Goal: Task Accomplishment & Management: Use online tool/utility

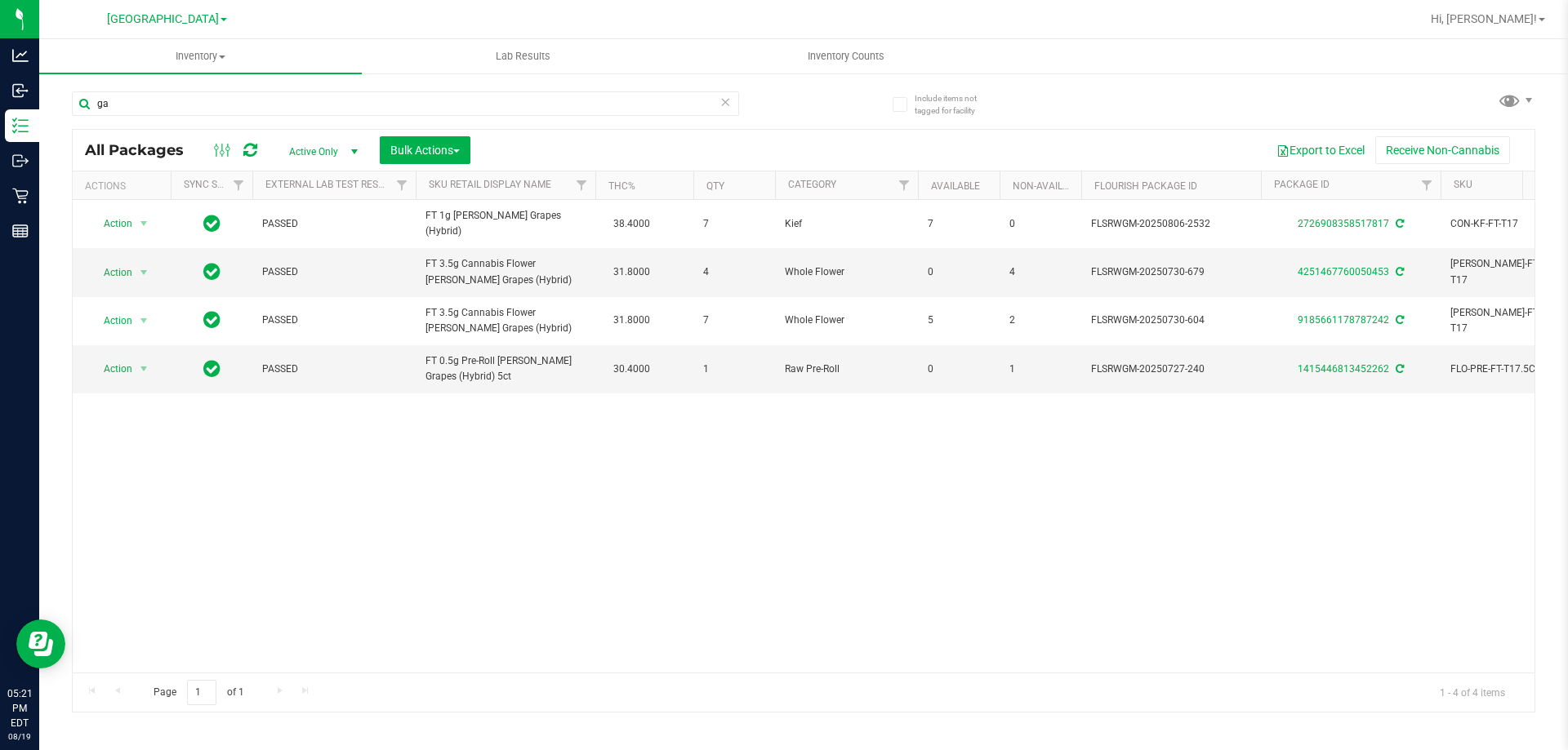
type input "g"
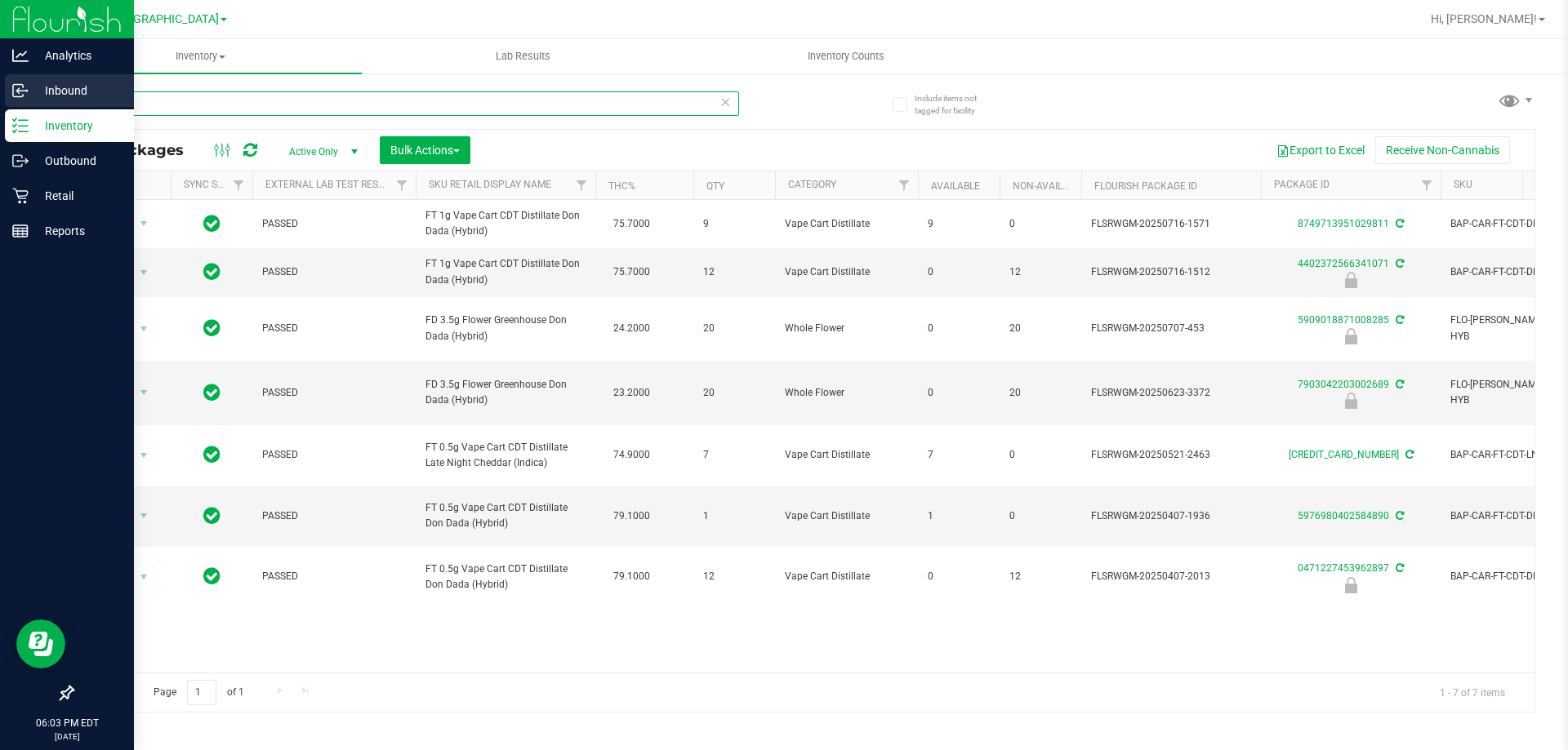
drag, startPoint x: 155, startPoint y: 109, endPoint x: 27, endPoint y: 80, distance: 131.2
click at [0, 88] on div "Analytics Inbound Inventory Outbound Retail Reports 06:03 PM EDT [DATE] 08/19 […" at bounding box center [784, 375] width 1568 height 750
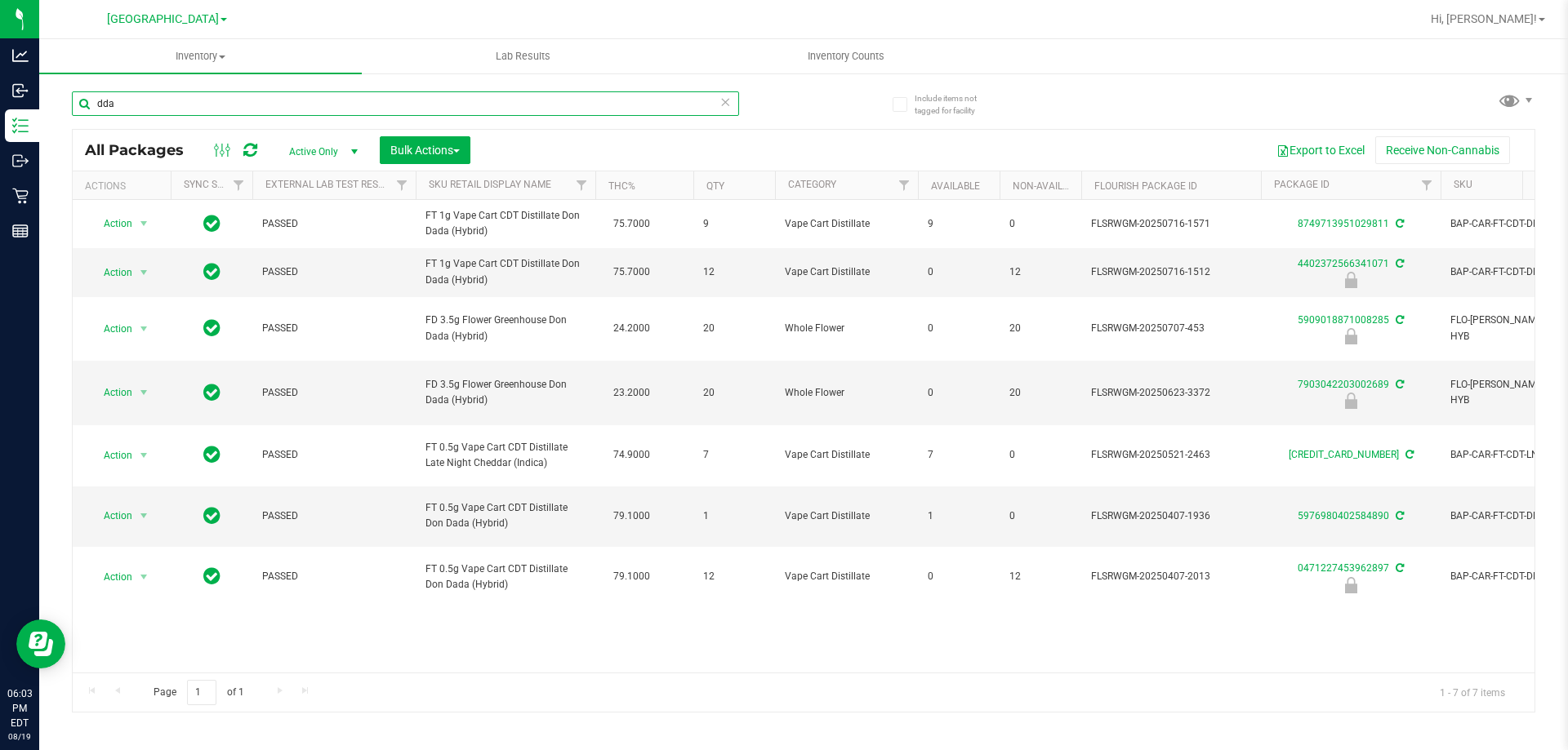
click at [261, 114] on input "dda" at bounding box center [405, 103] width 667 height 25
click at [259, 111] on input "dda" at bounding box center [405, 103] width 667 height 25
paste input "BDS - VAPORIZER - BOUNDLESS - TERP PEN - BLACK"
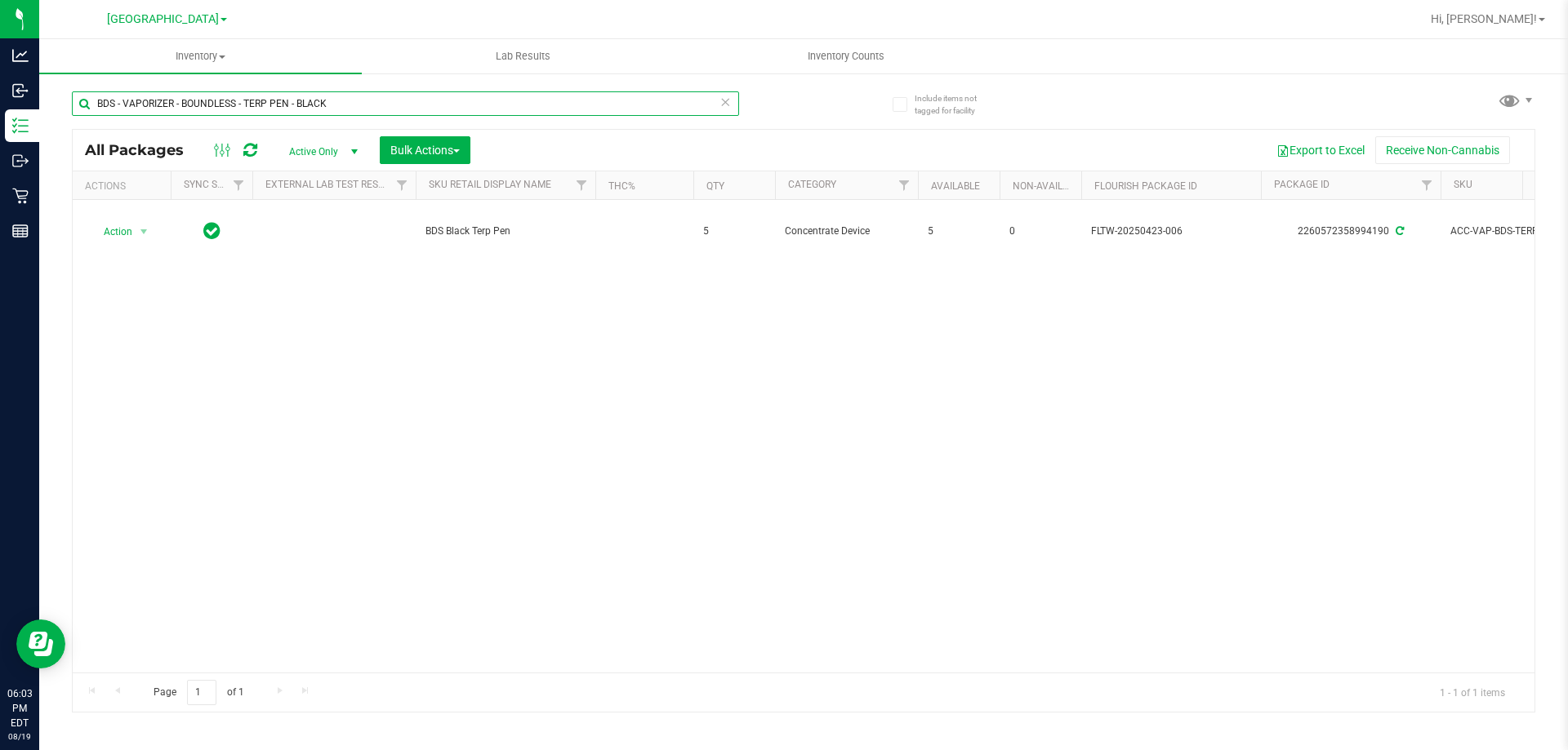
click at [295, 112] on input "BDS - VAPORIZER - BOUNDLESS - TERP PEN - BLACK" at bounding box center [405, 103] width 667 height 25
click at [296, 113] on input "BDS - VAPORIZER - BOUNDLESS - TERP PEN - BLACK" at bounding box center [405, 103] width 667 height 25
paste input "CCELL SILO BATTERY BL"
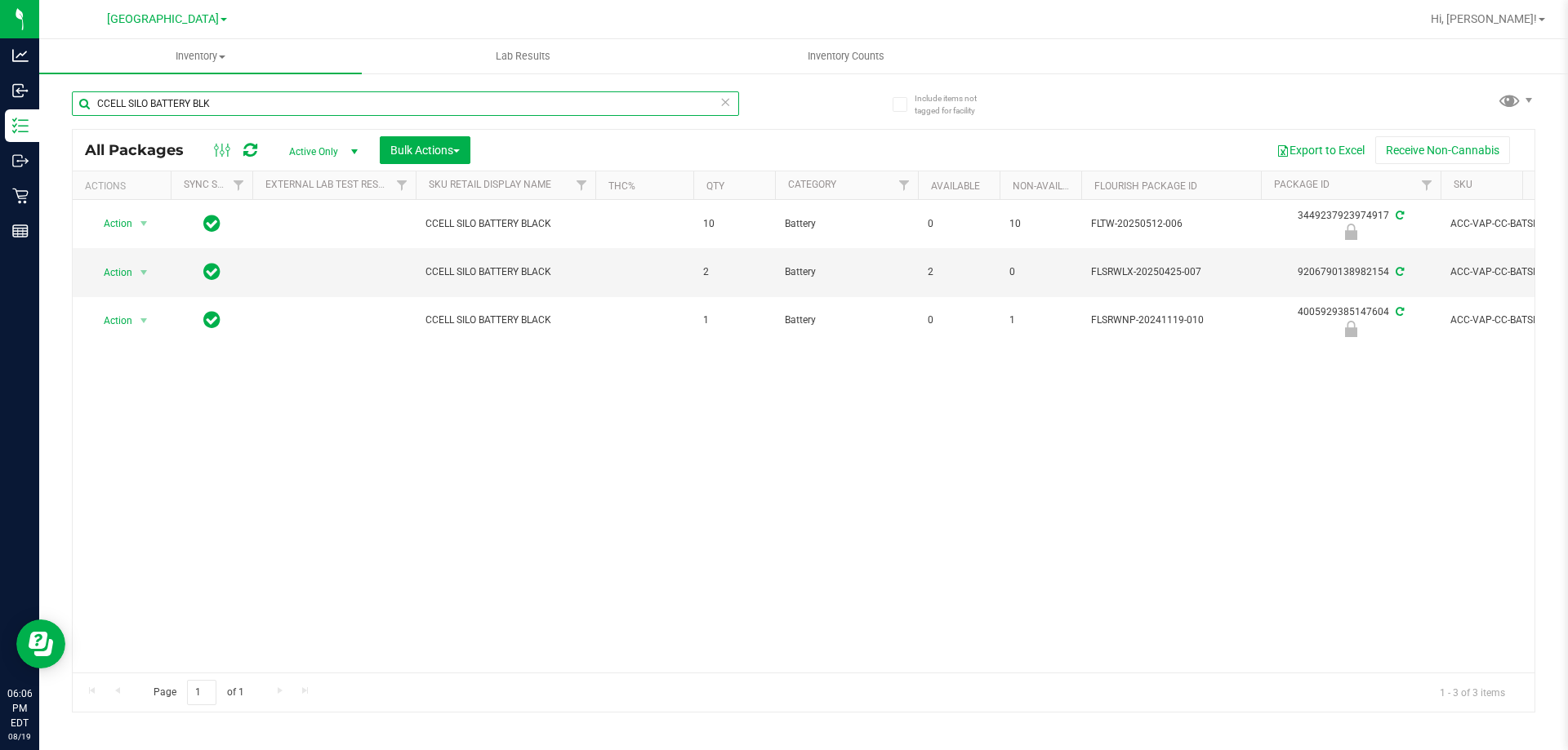
click at [254, 102] on input "CCELL SILO BATTERY BLK" at bounding box center [405, 103] width 667 height 25
click at [245, 100] on input "CCELL SILO BATTERY BLK" at bounding box center [405, 103] width 667 height 25
click at [245, 102] on input "CCELL SILO BATTERY BLK" at bounding box center [405, 103] width 667 height 25
click at [250, 109] on input "CCELL SILO BATTERY BLK" at bounding box center [405, 103] width 667 height 25
type input "C"
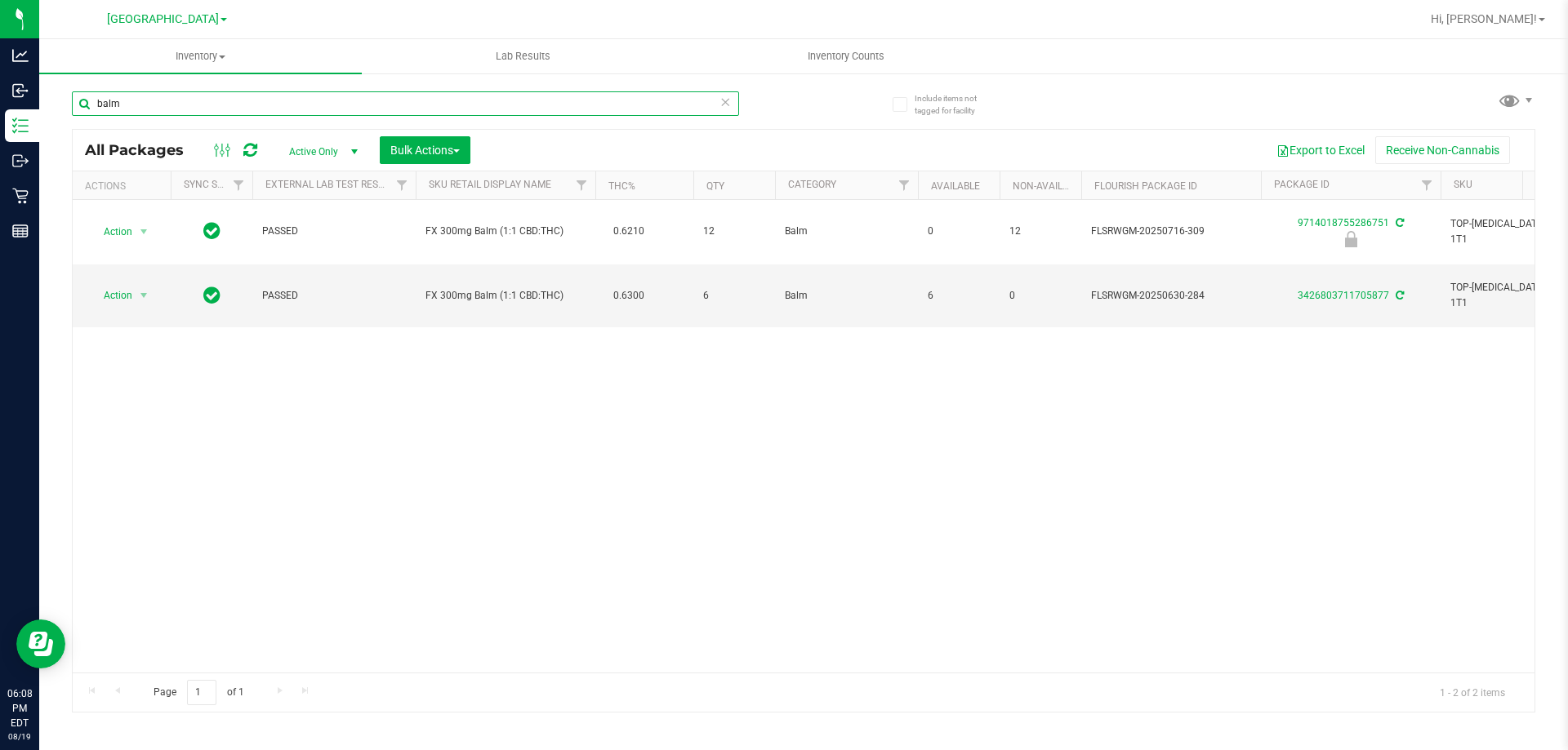
click at [211, 111] on input "balm" at bounding box center [405, 103] width 667 height 25
paste input "VBS - ROLLING PAPERS - VIBES - RICE BLUE - 1.25IN"
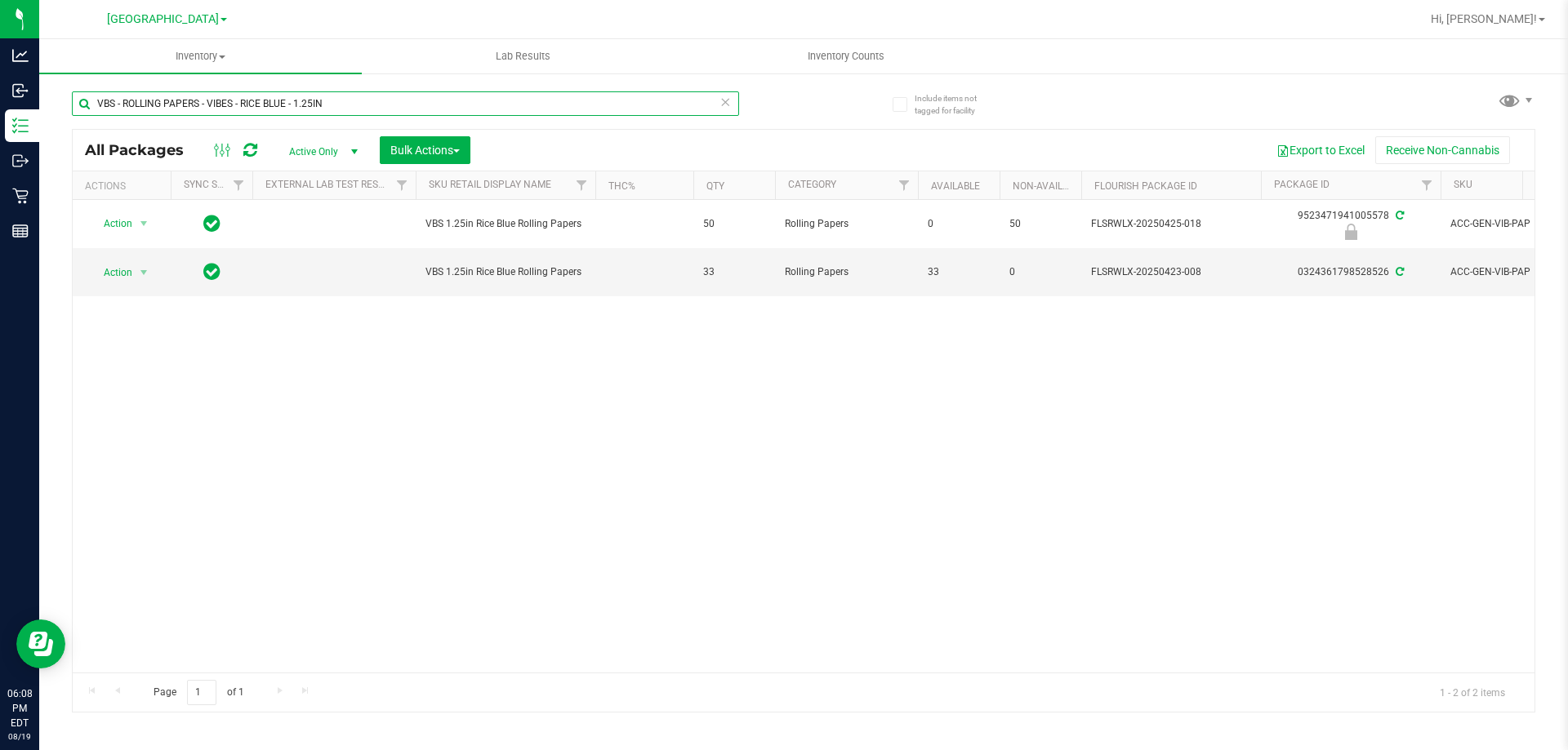
click at [350, 104] on input "VBS - ROLLING PAPERS - VIBES - RICE BLUE - 1.25IN" at bounding box center [405, 103] width 667 height 25
click at [350, 103] on input "VBS - ROLLING PAPERS - VIBES - RICE BLUE - 1.25IN" at bounding box center [405, 103] width 667 height 25
paste input "CONES"
type input "VBS - ROLLING PAPERS - VIBES - CONES - 1.25IN"
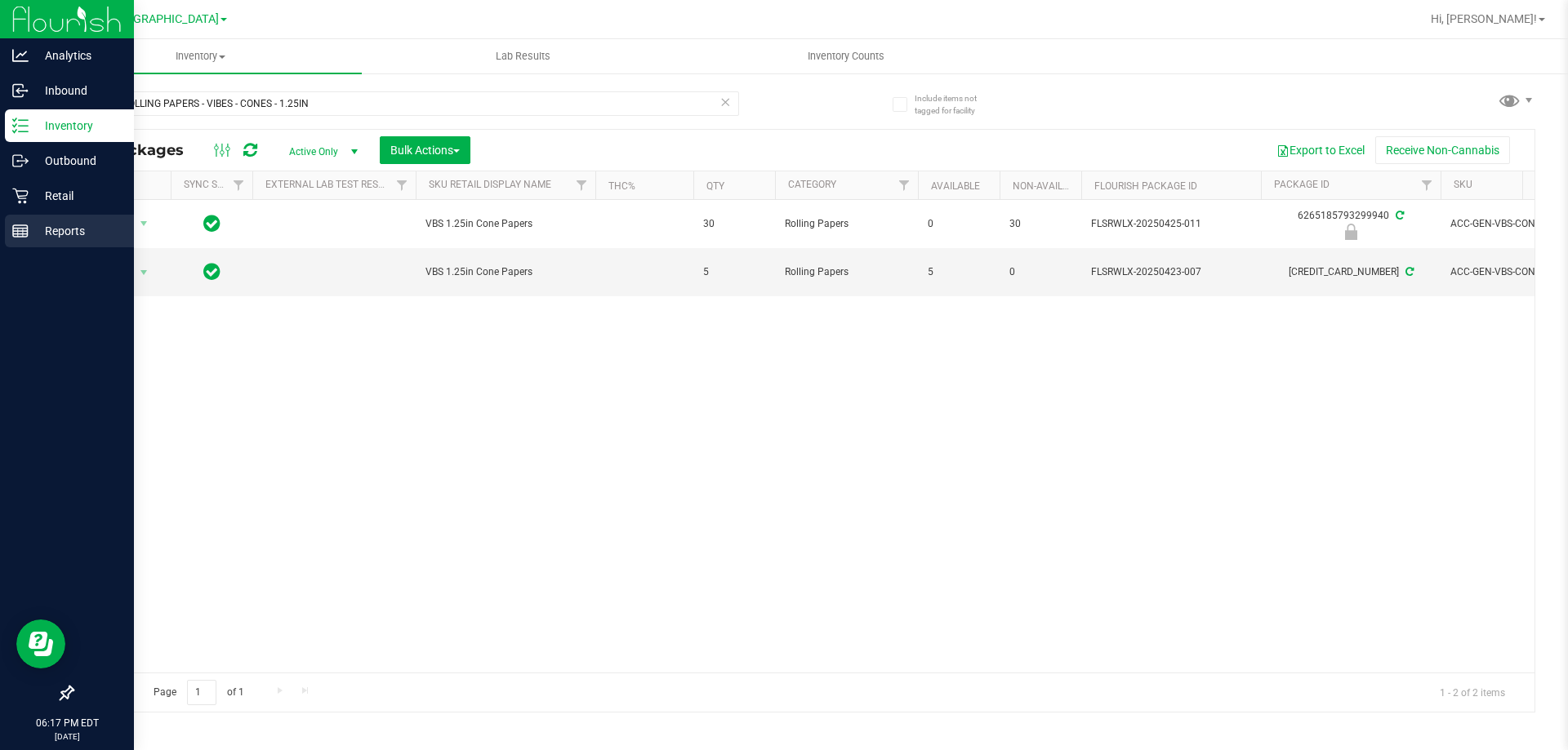
click at [43, 227] on p "Reports" at bounding box center [77, 231] width 98 height 19
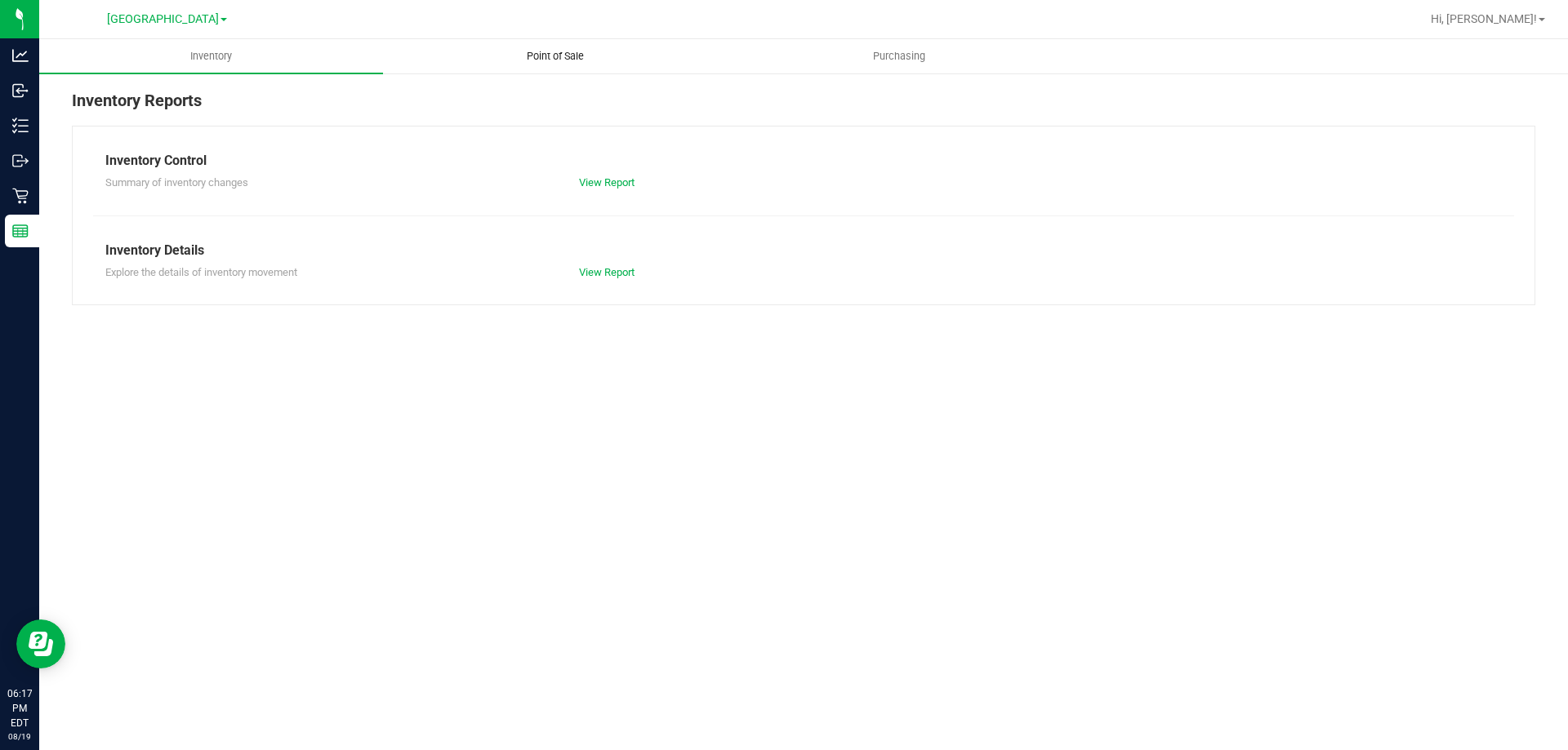
click at [525, 58] on span "Point of Sale" at bounding box center [555, 56] width 101 height 15
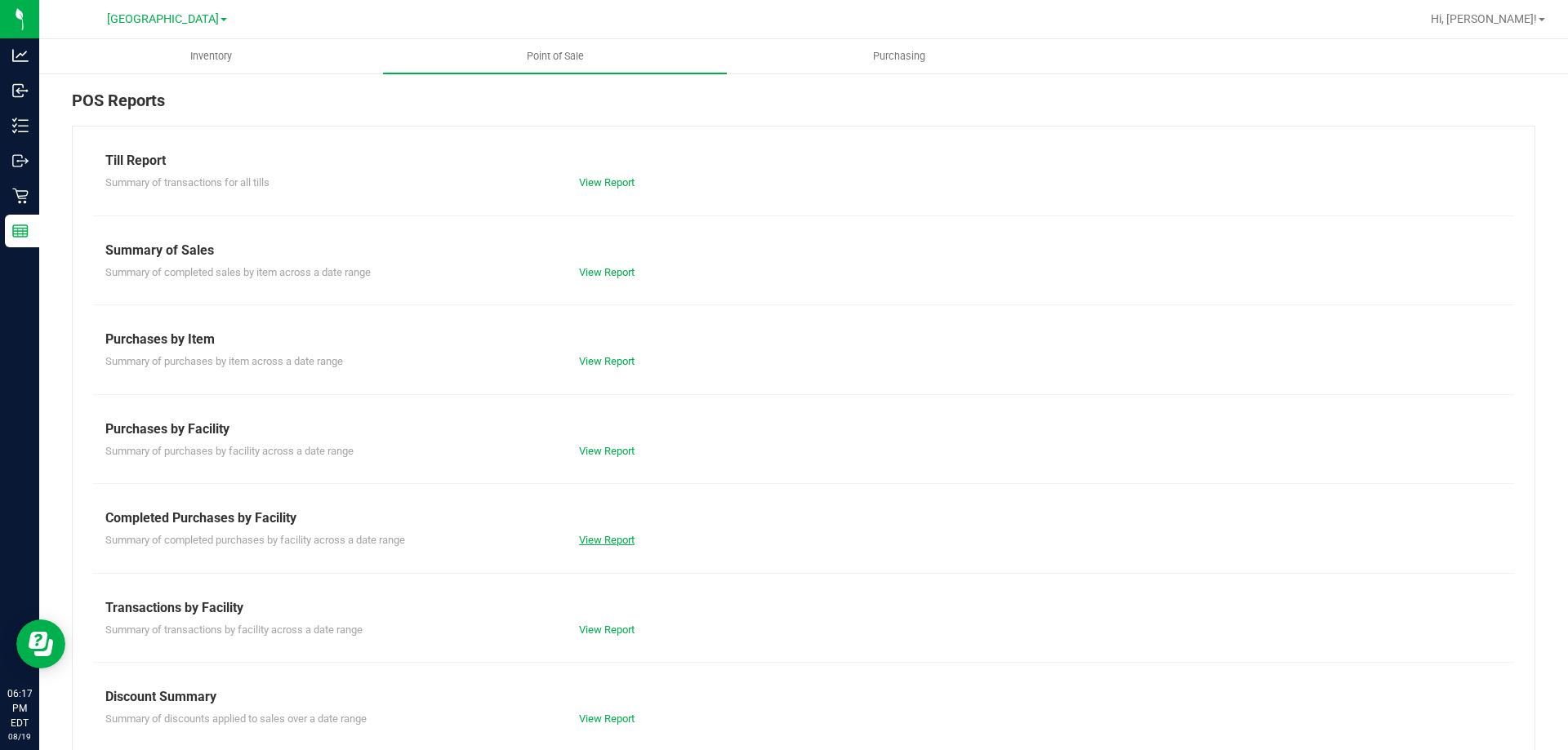
click at [599, 535] on link "View Report" at bounding box center [606, 540] width 56 height 12
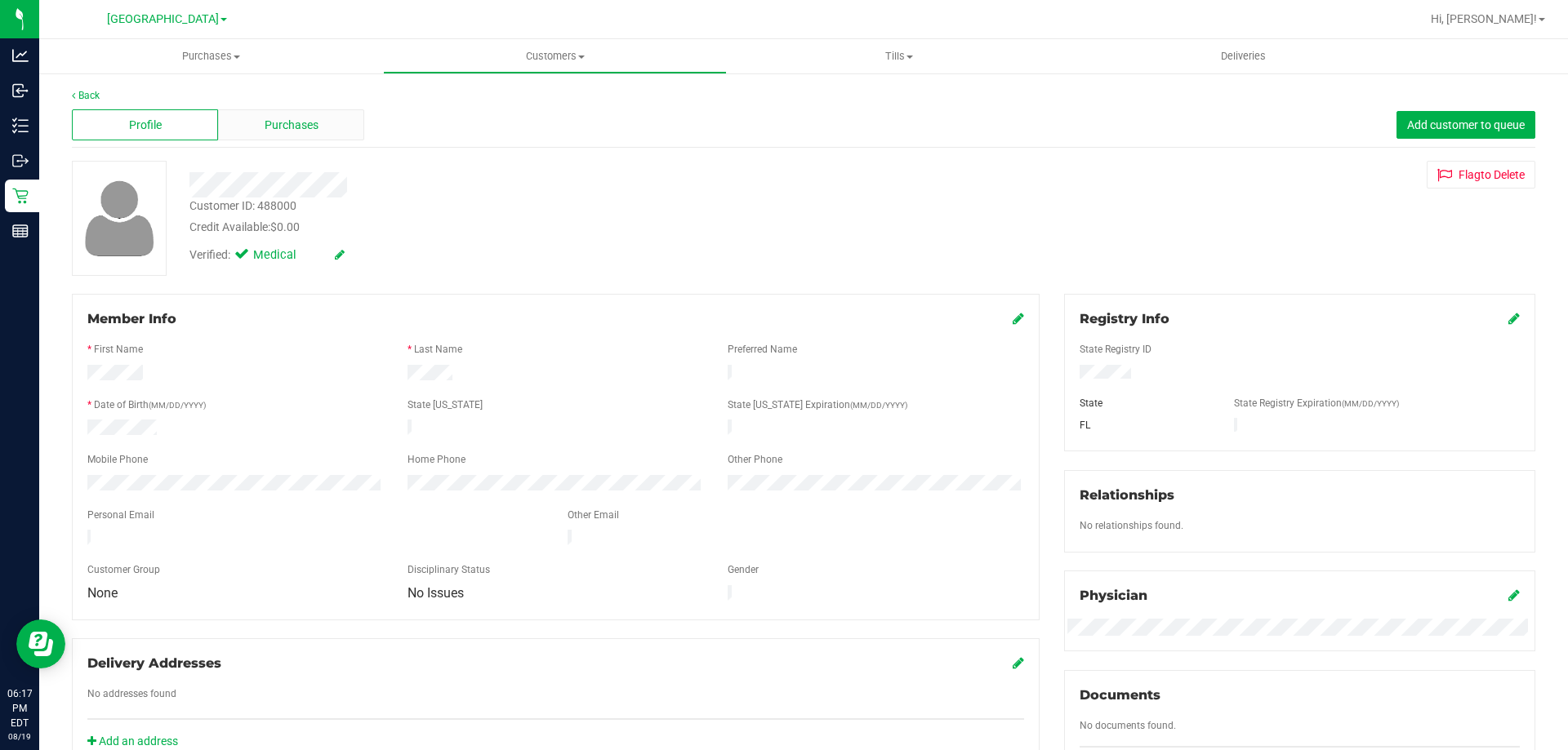
click at [301, 132] on span "Purchases" at bounding box center [291, 125] width 54 height 17
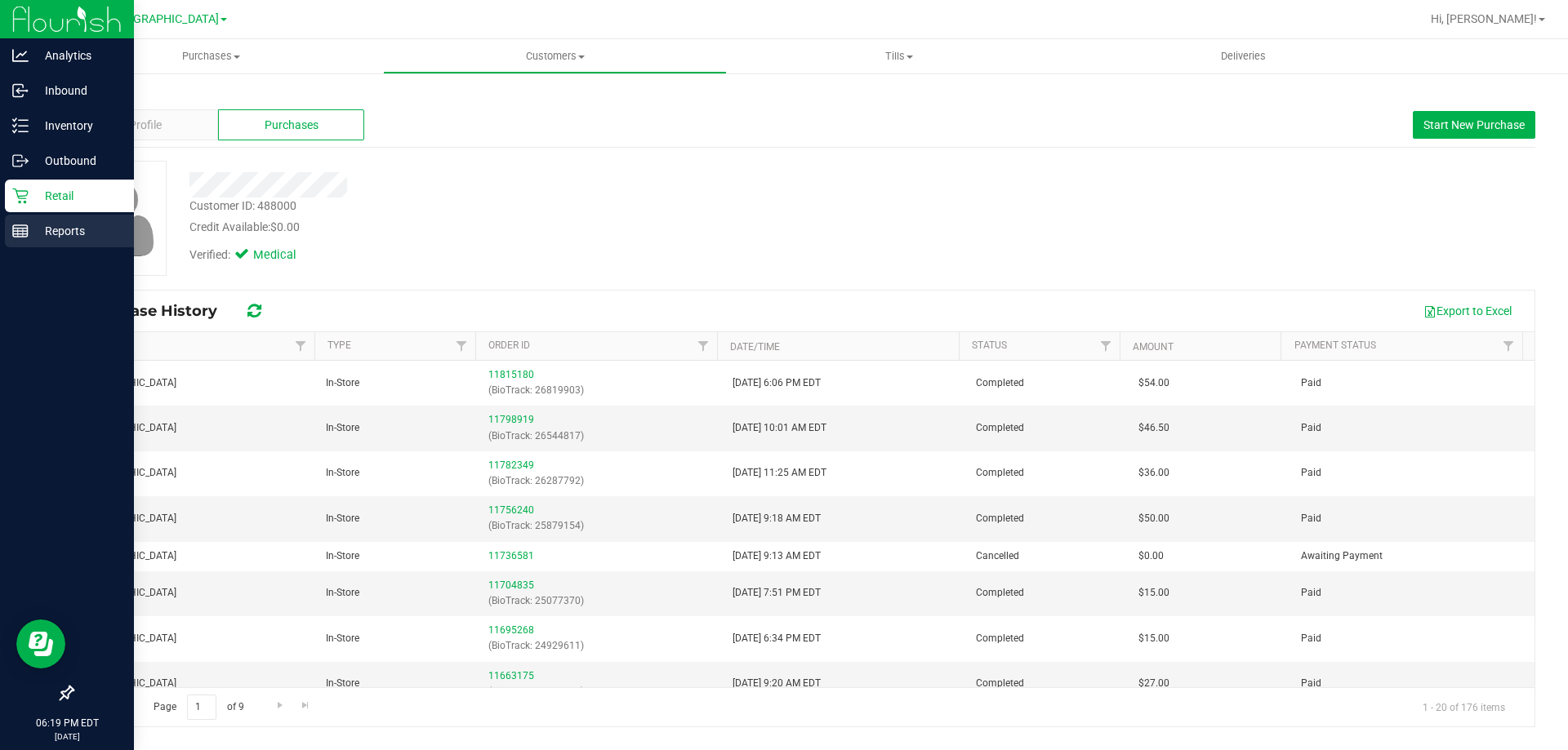
click at [25, 237] on rect at bounding box center [20, 231] width 15 height 11
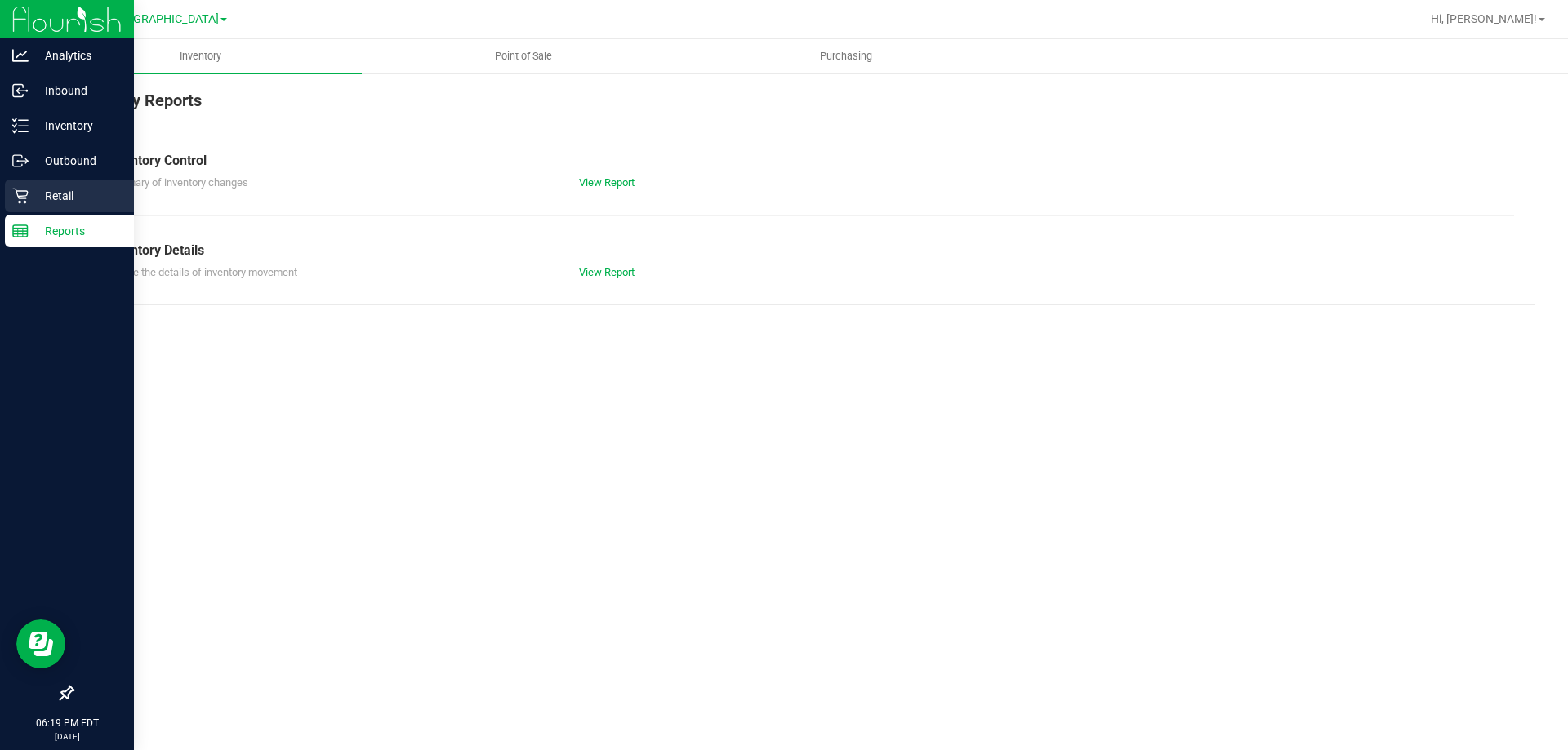
click at [42, 195] on p "Retail" at bounding box center [77, 195] width 98 height 19
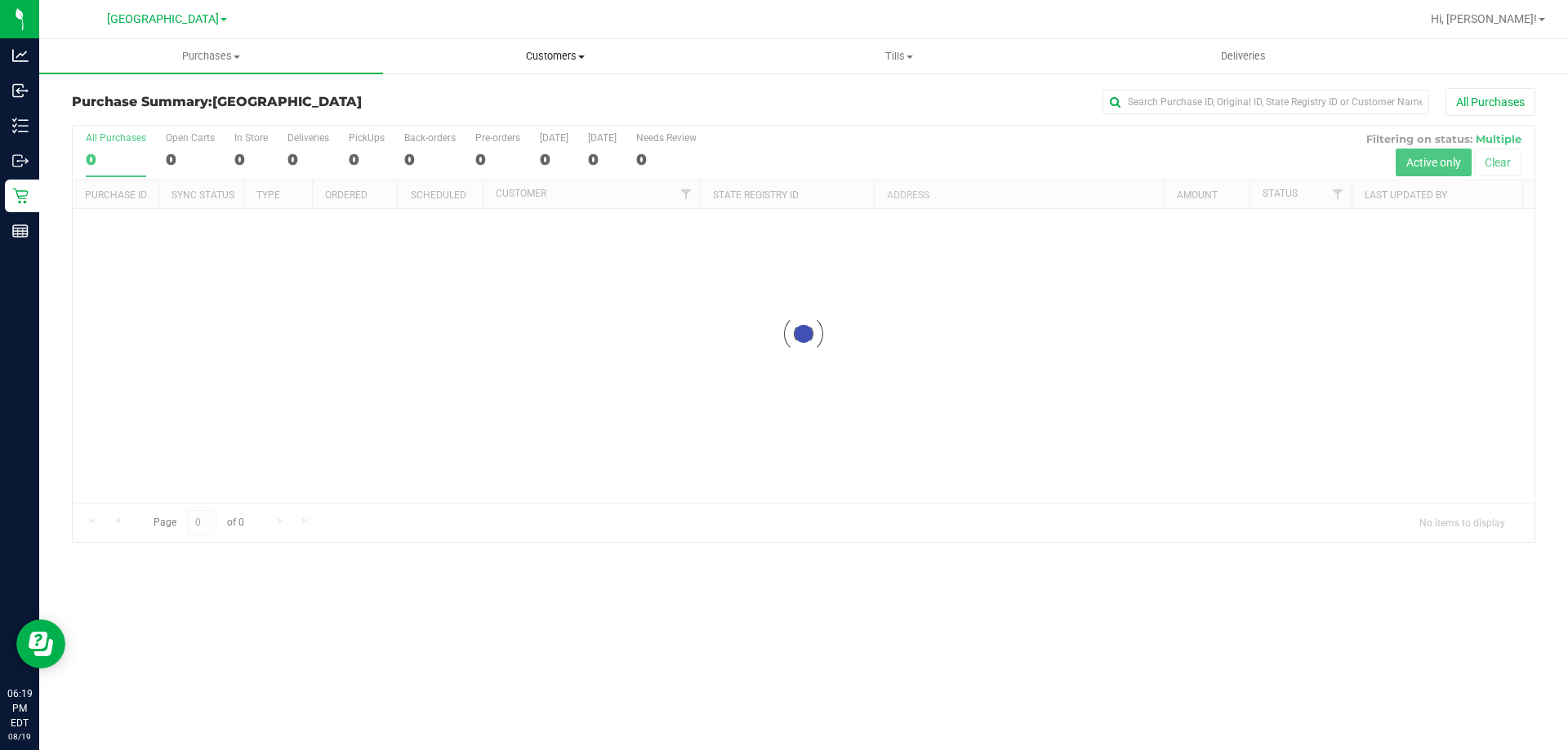
click at [551, 57] on span "Customers" at bounding box center [555, 56] width 342 height 15
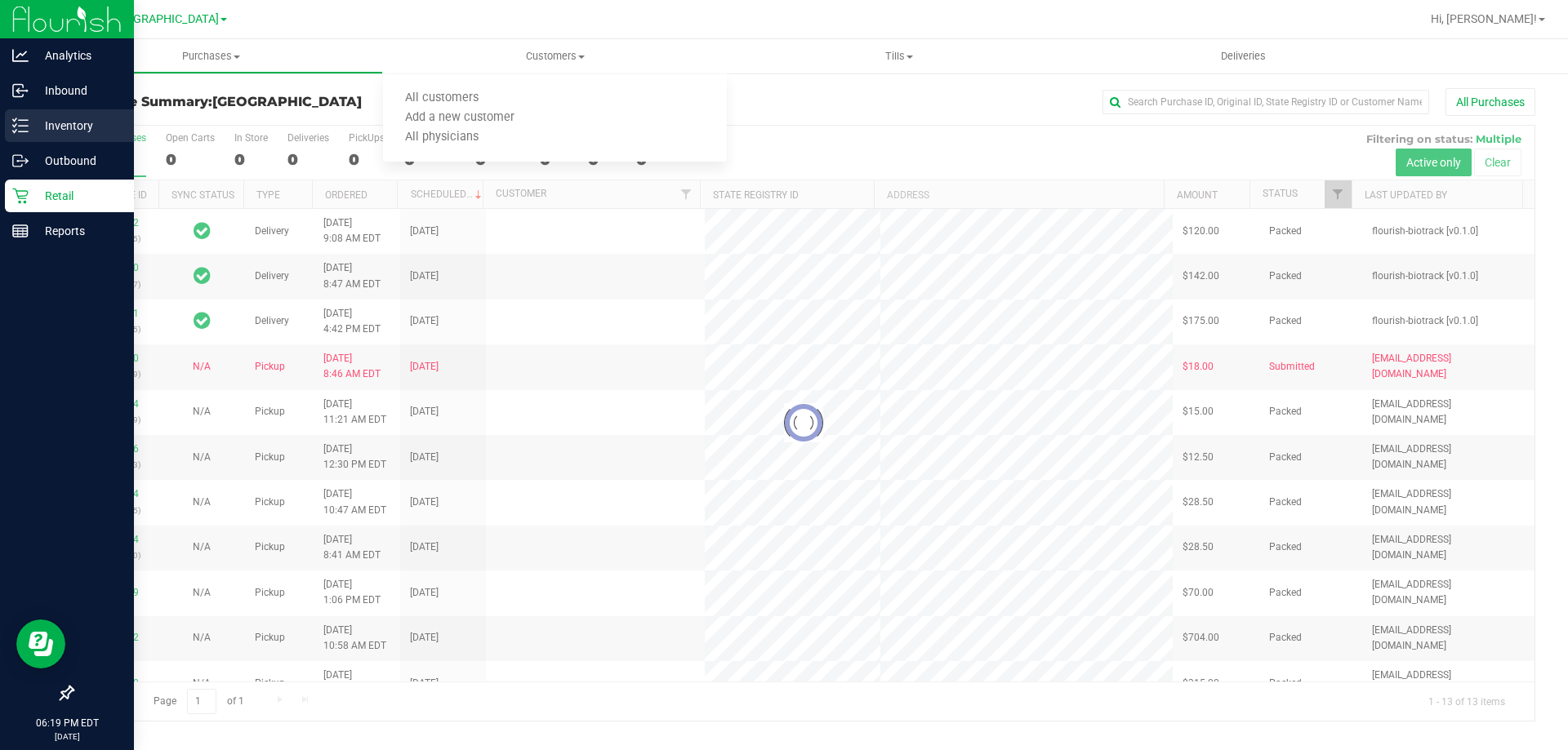
click at [30, 118] on p "Inventory" at bounding box center [77, 126] width 98 height 19
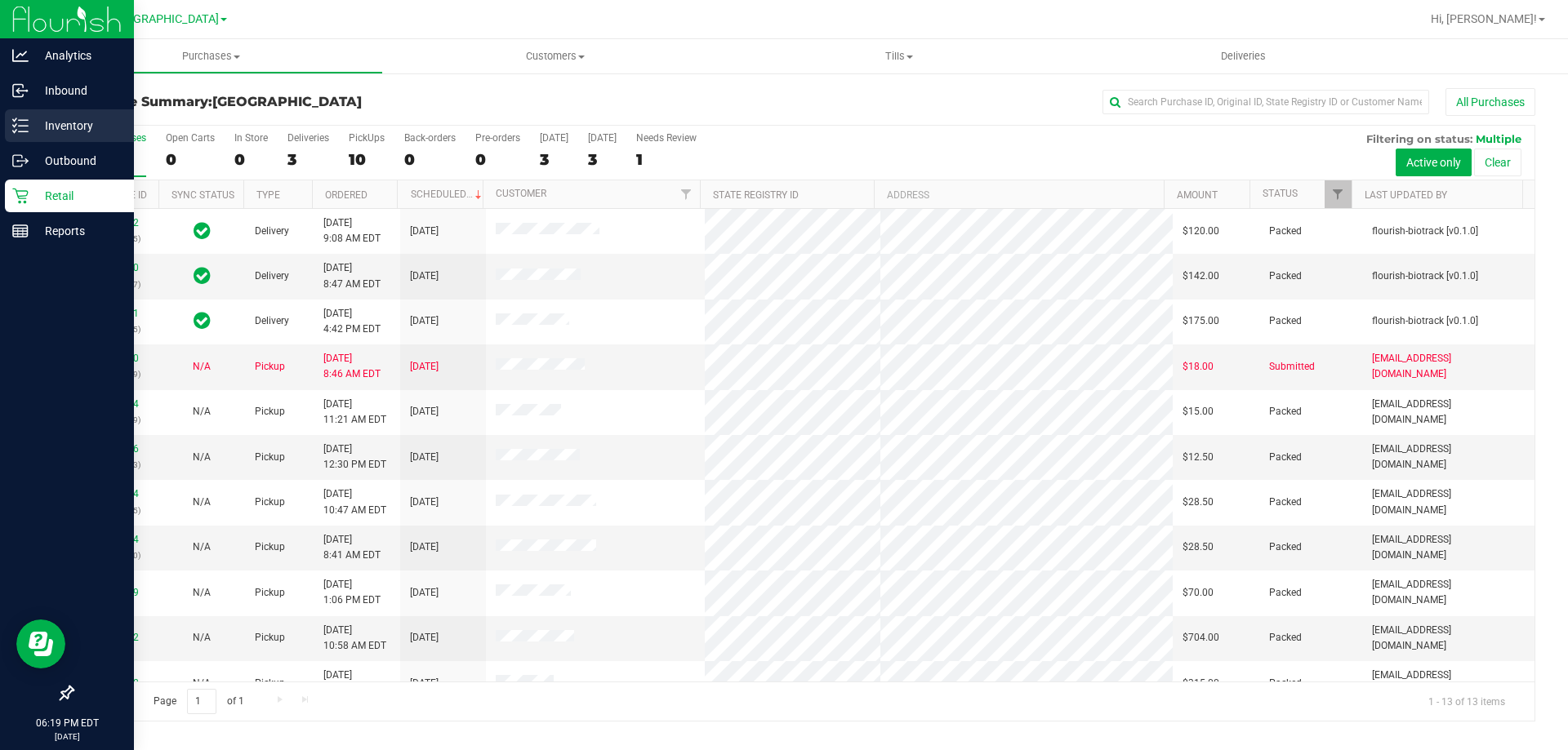
click at [29, 125] on p "Inventory" at bounding box center [77, 126] width 98 height 19
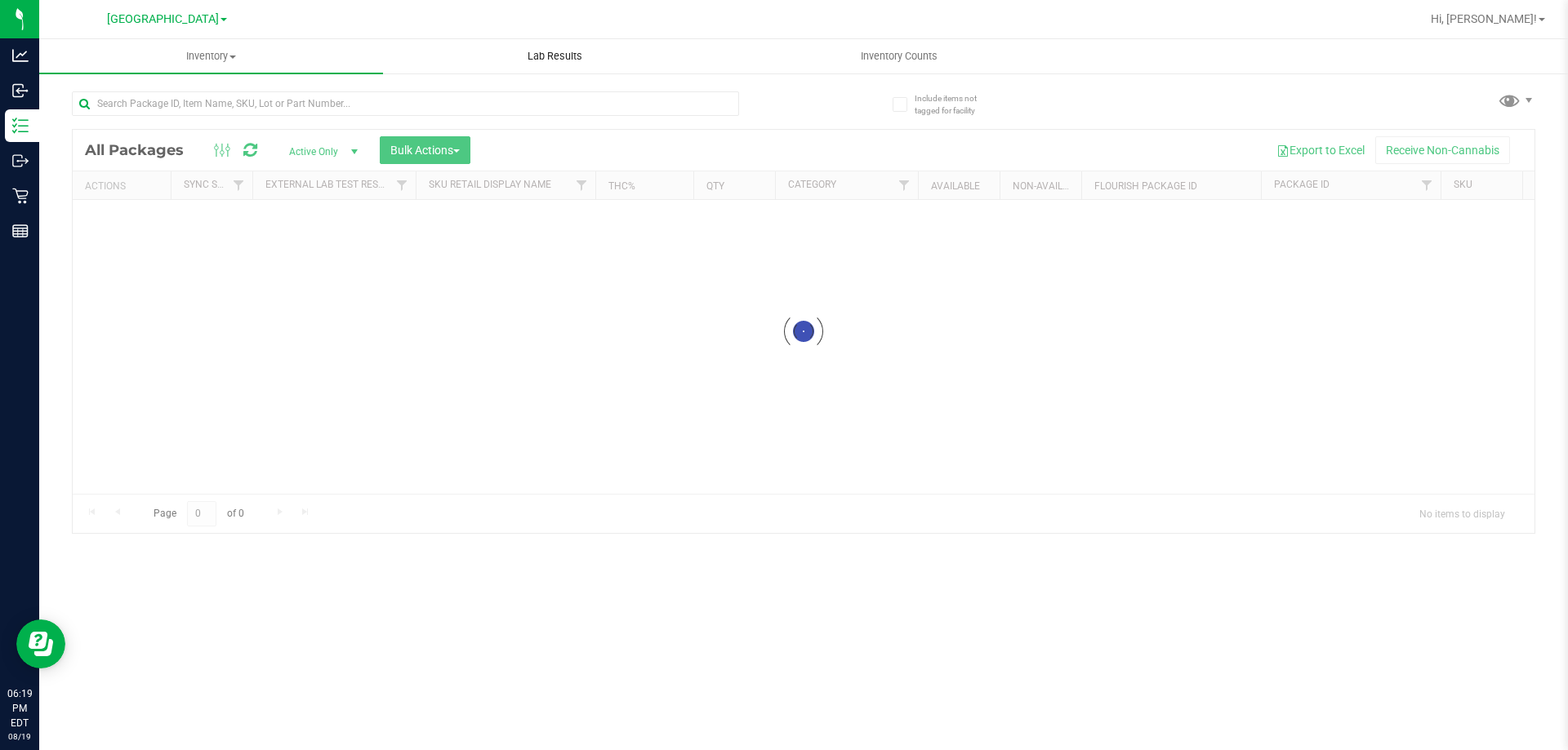
click at [553, 56] on span "Lab Results" at bounding box center [555, 56] width 99 height 15
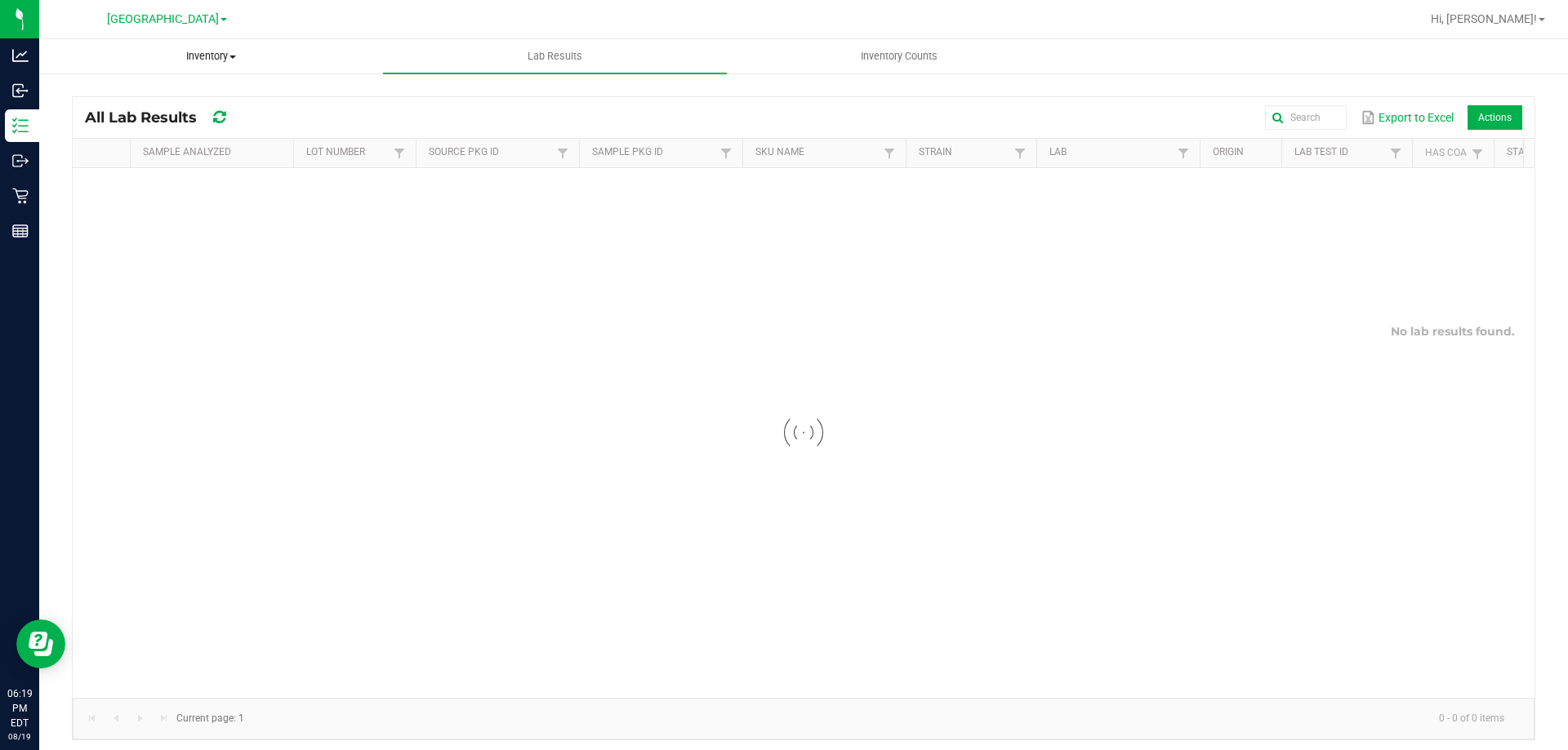
click at [185, 65] on uib-tab-heading "Inventory All packages All inventory Waste log Create inventory" at bounding box center [211, 56] width 342 height 33
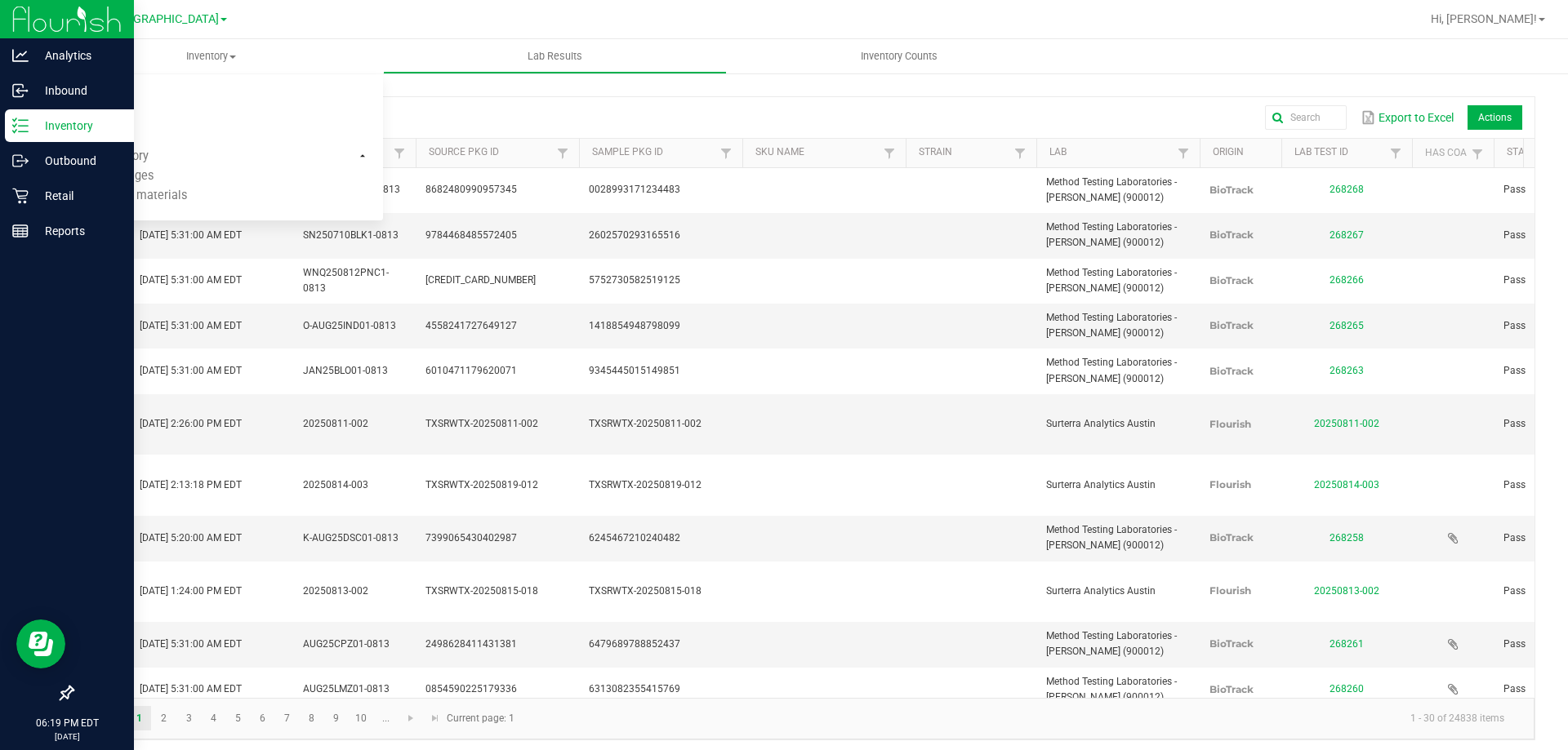
click at [18, 127] on icon at bounding box center [20, 126] width 16 height 16
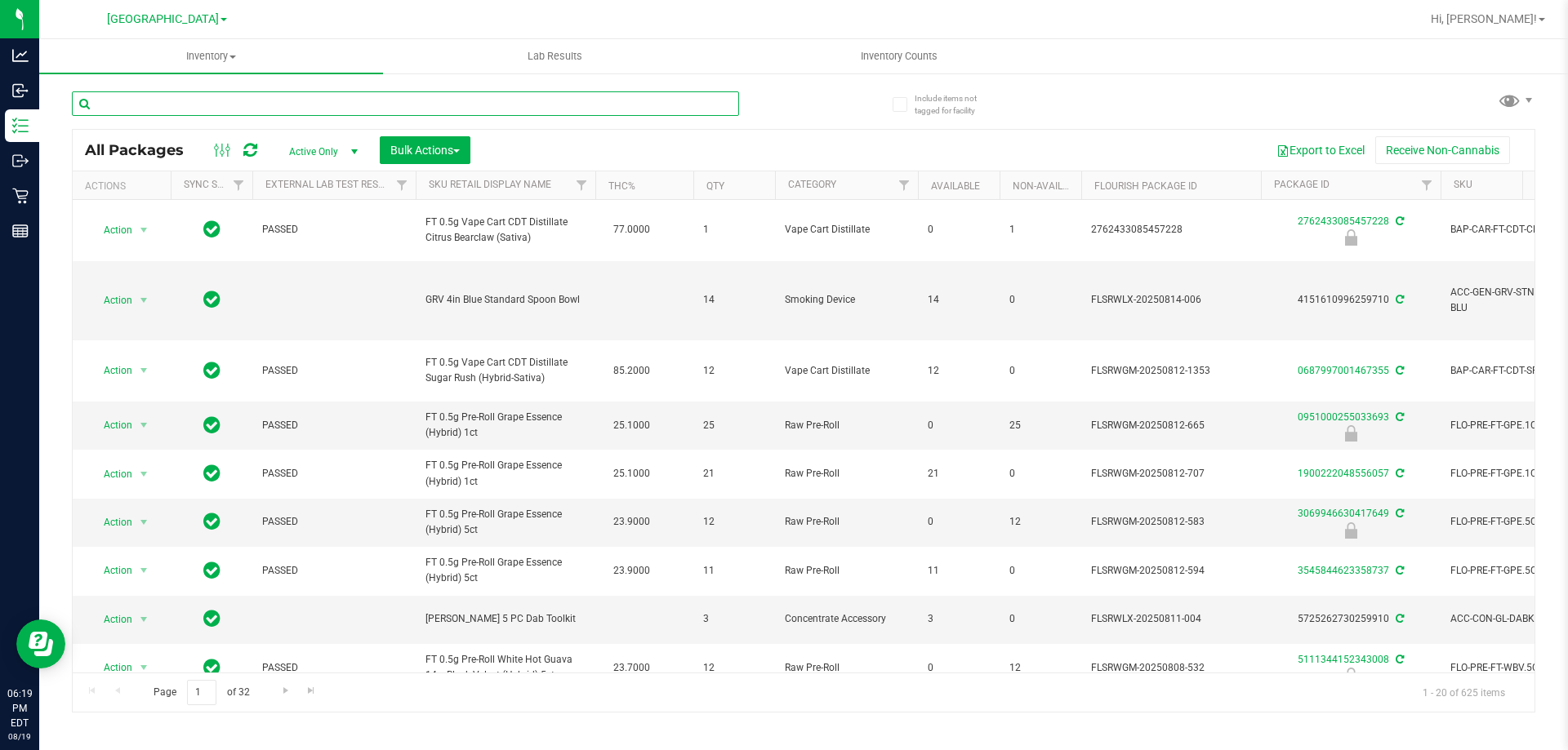
click at [273, 101] on input "text" at bounding box center [405, 103] width 667 height 25
paste input "SW - LIGHTER - BIC - MAXI - BLACK"
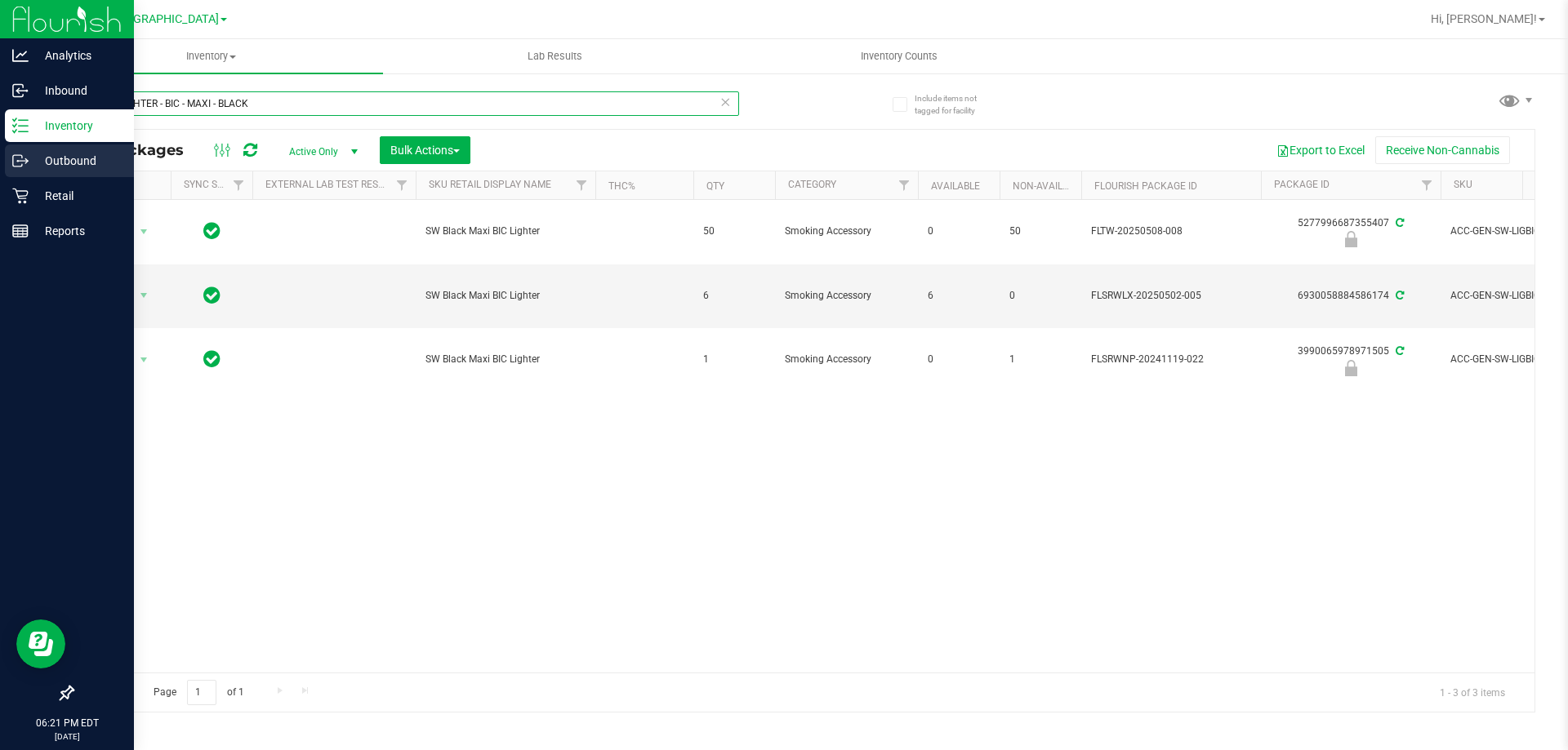
drag, startPoint x: 285, startPoint y: 105, endPoint x: 0, endPoint y: 148, distance: 288.2
click at [0, 148] on div "Analytics Inbound Inventory Outbound Retail Reports 06:21 PM EDT [DATE] 08/19 […" at bounding box center [784, 375] width 1568 height 750
paste input "RW - CONE PAPERS - RAW - CLASSIC - 1.25IN"
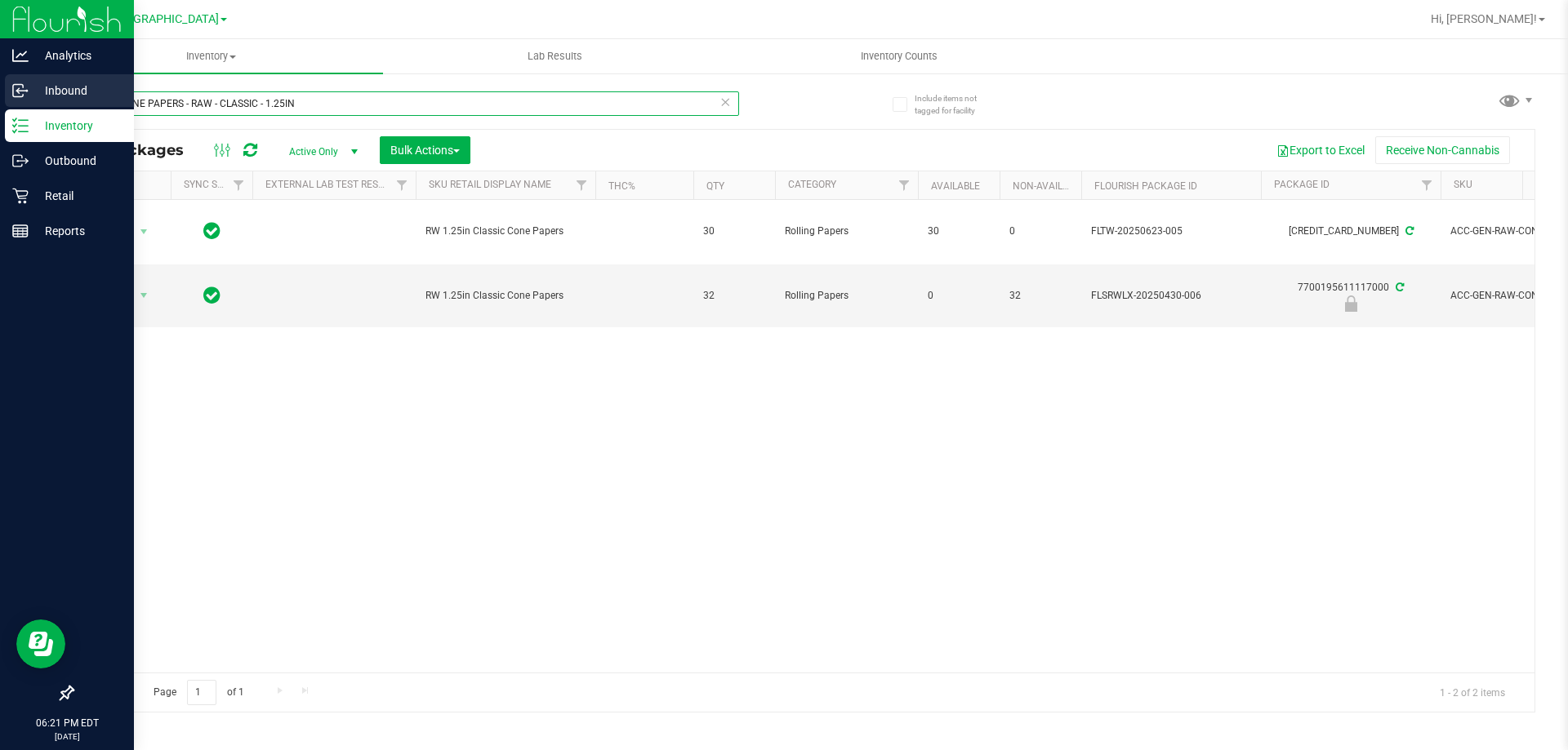
drag, startPoint x: 314, startPoint y: 107, endPoint x: 0, endPoint y: 106, distance: 314.0
click at [0, 106] on div "Analytics Inbound Inventory Outbound Retail Reports 06:21 PM EDT [DATE] 08/19 […" at bounding box center [784, 375] width 1568 height 750
paste input "RAW - ROLLING PAPER - RAW - CLASSIC - 1.25""
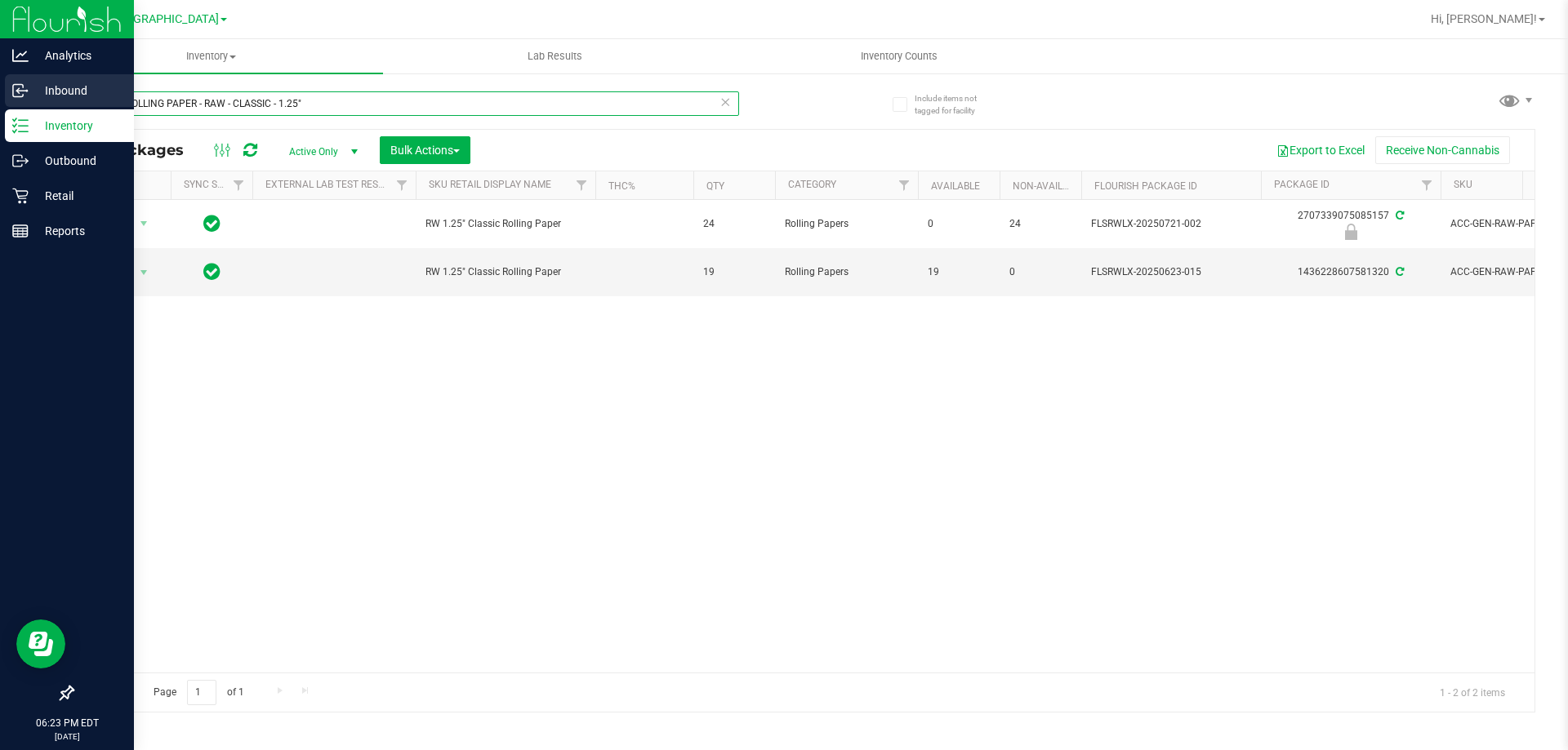
drag, startPoint x: 325, startPoint y: 97, endPoint x: 0, endPoint y: 108, distance: 325.2
click at [0, 108] on div "Analytics Inbound Inventory Outbound Retail Reports 06:23 PM EDT [DATE] 08/19 […" at bounding box center [784, 375] width 1568 height 750
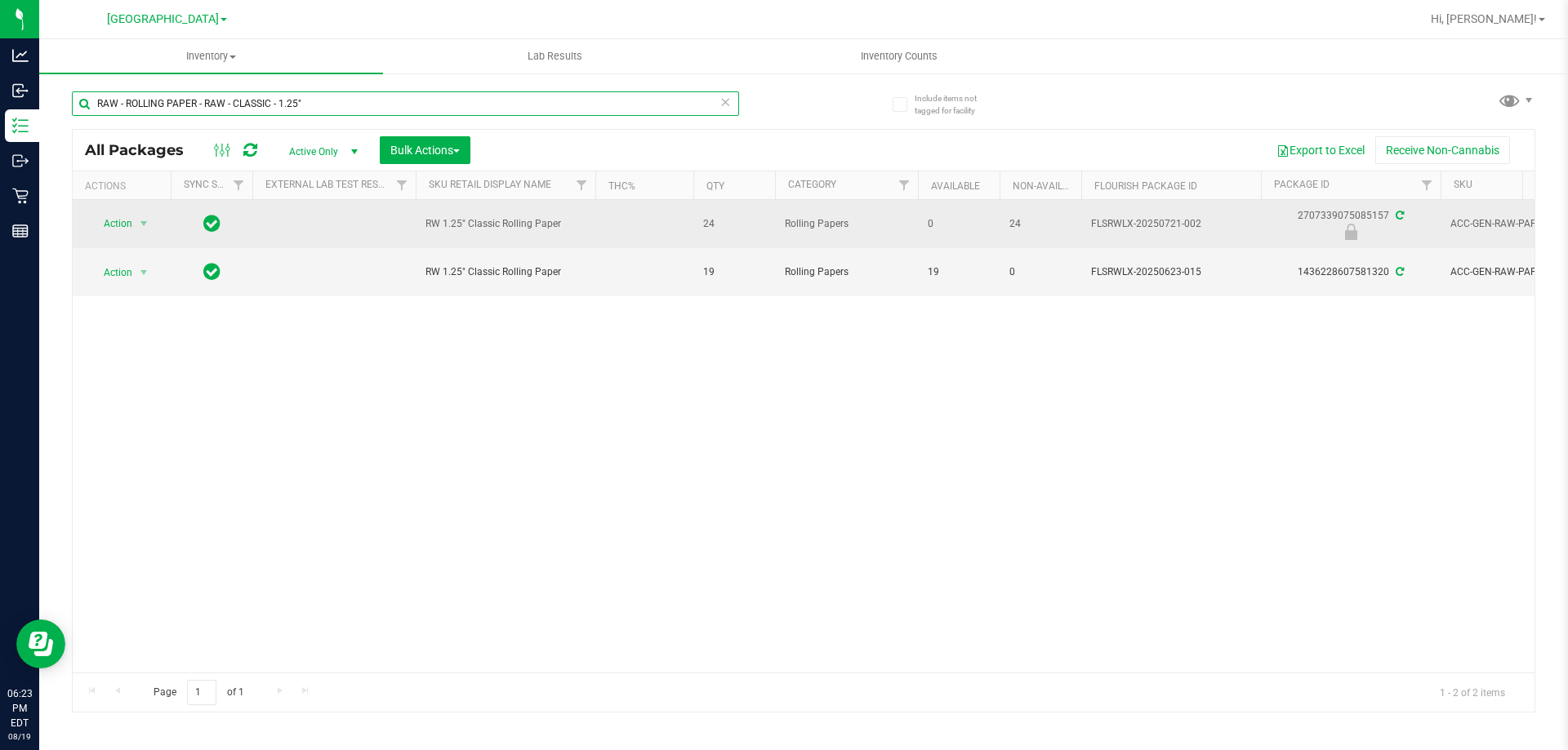
paste input "GRV - BOWL - GRAV - STANDARD SPOON - 4IN - BLUE"
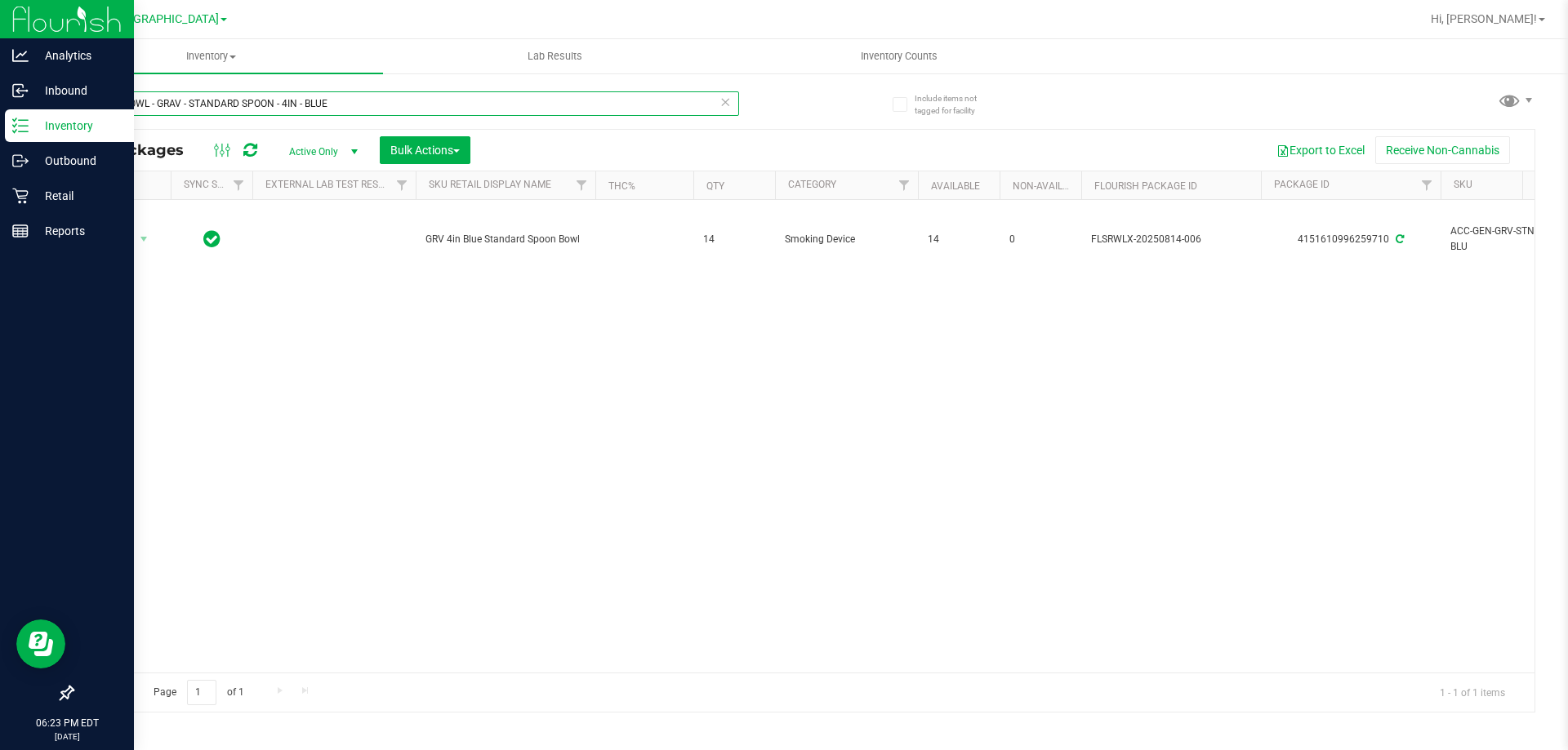
drag, startPoint x: 330, startPoint y: 109, endPoint x: 4, endPoint y: 110, distance: 326.0
click at [4, 110] on div "Analytics Inbound Inventory Outbound Retail Reports 06:23 PM EDT [DATE] 08/19 […" at bounding box center [784, 375] width 1568 height 750
paste input "ANDBLASTED SPOON - 4IN - SMOK"
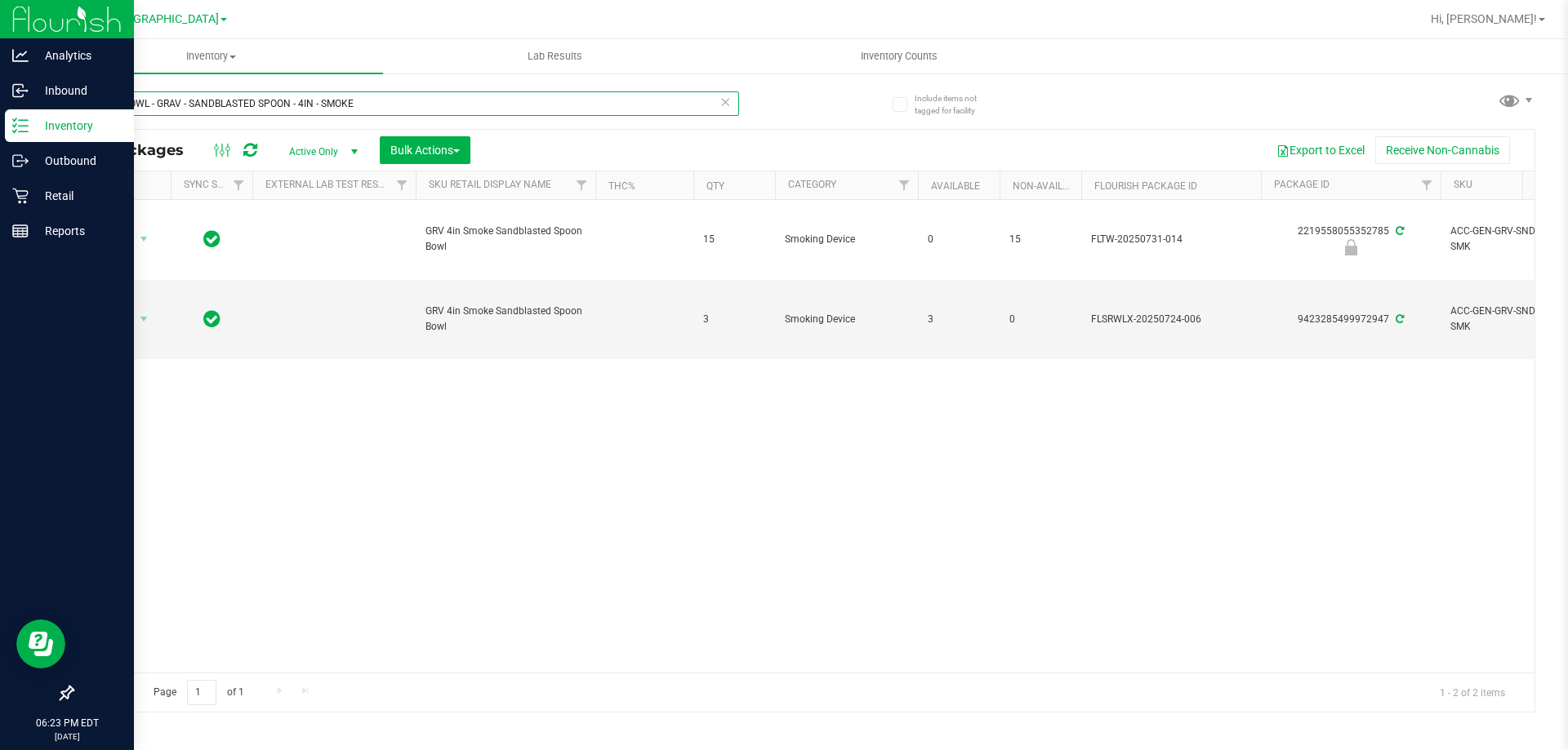
drag, startPoint x: 372, startPoint y: 97, endPoint x: 0, endPoint y: 121, distance: 372.8
click at [0, 121] on div "Analytics Inbound Inventory Outbound Retail Reports 06:23 PM EDT [DATE] 08/19 […" at bounding box center [784, 375] width 1568 height 750
paste input "OCTO-TASTER - 16MM - BLU"
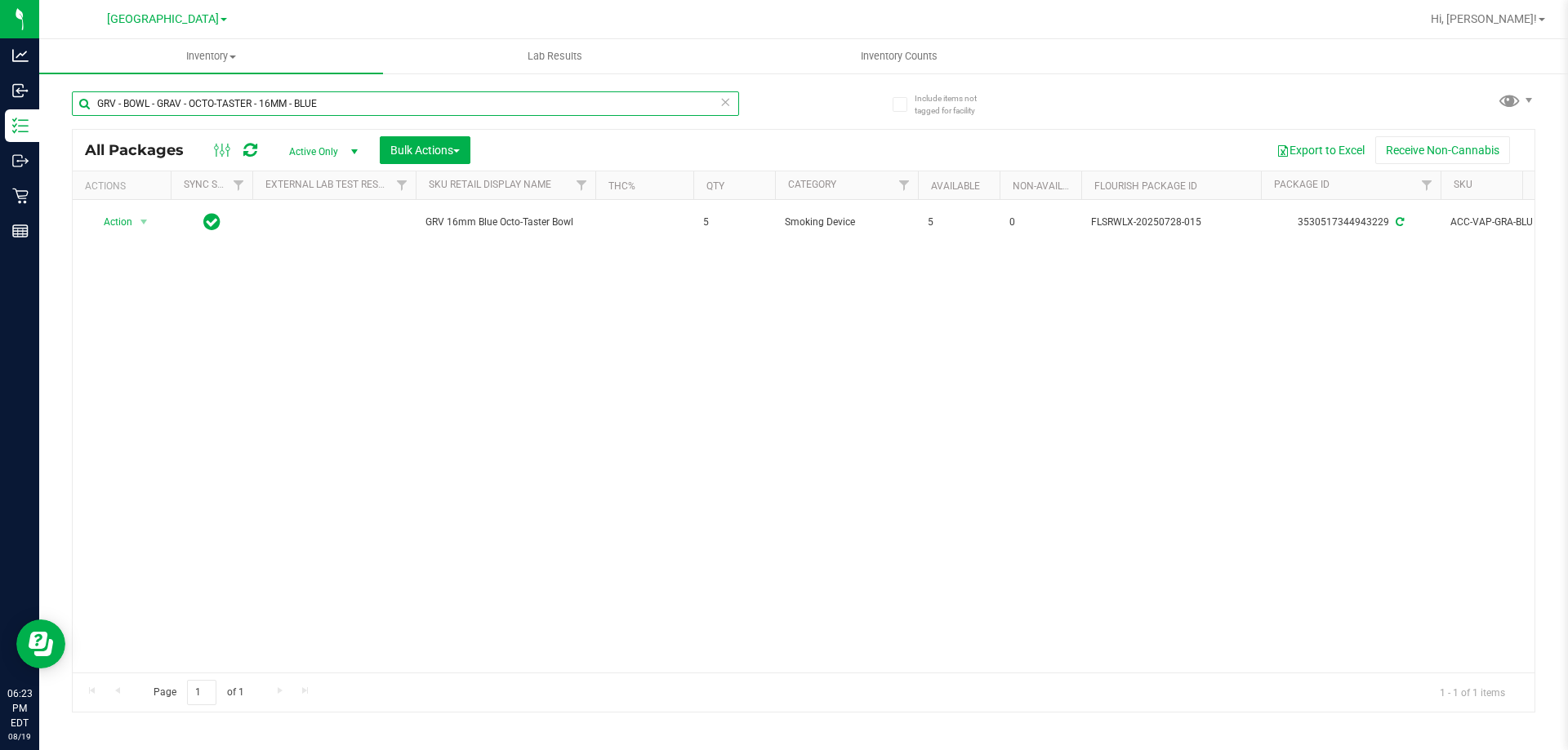
click at [324, 111] on input "GRV - BOWL - GRAV - OCTO-TASTER - 16MM - BLUE" at bounding box center [405, 103] width 667 height 25
paste input "ACK"
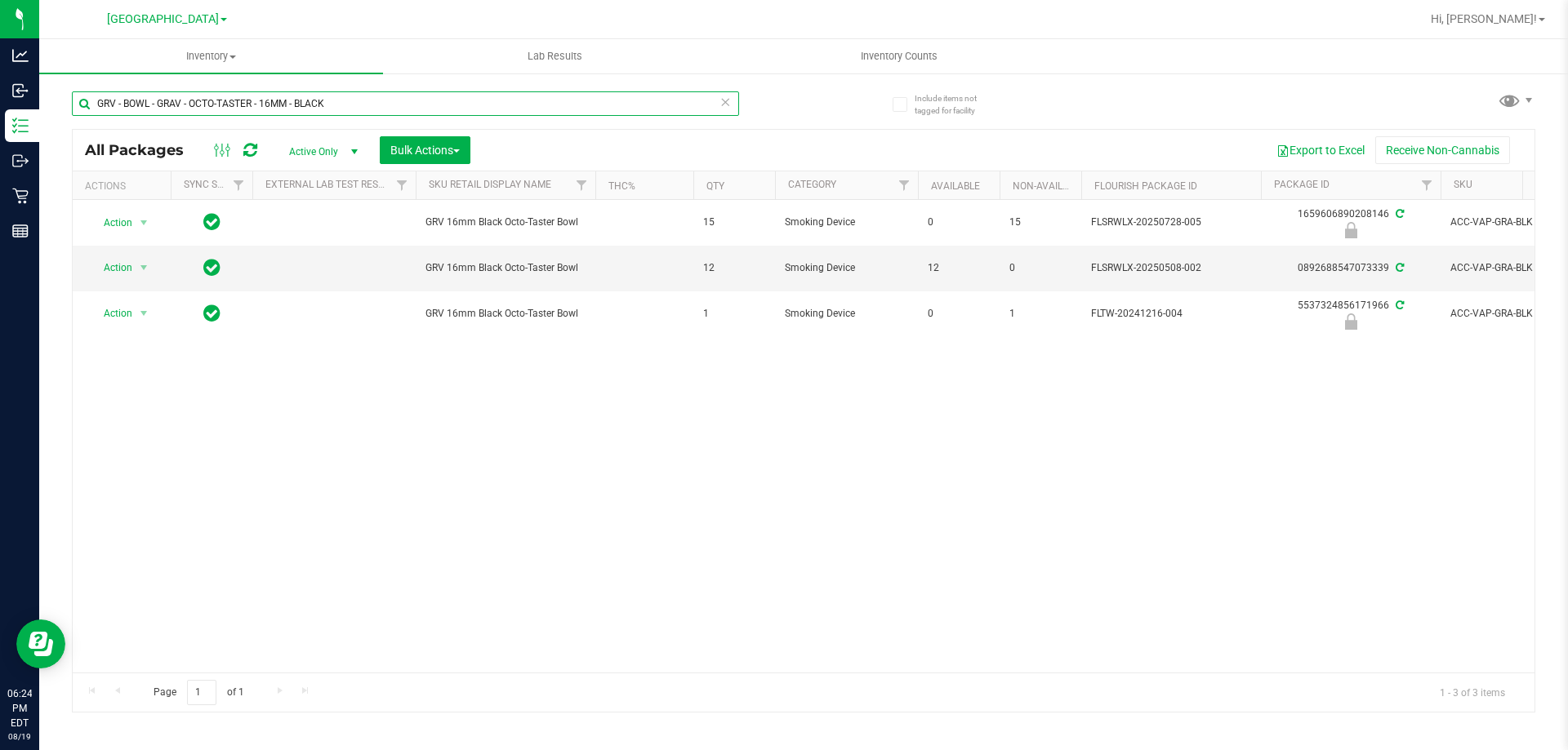
click at [228, 105] on input "GRV - BOWL - GRAV - OCTO-TASTER - 16MM - BLACK" at bounding box center [405, 103] width 667 height 25
paste input "PEN DASH BL"
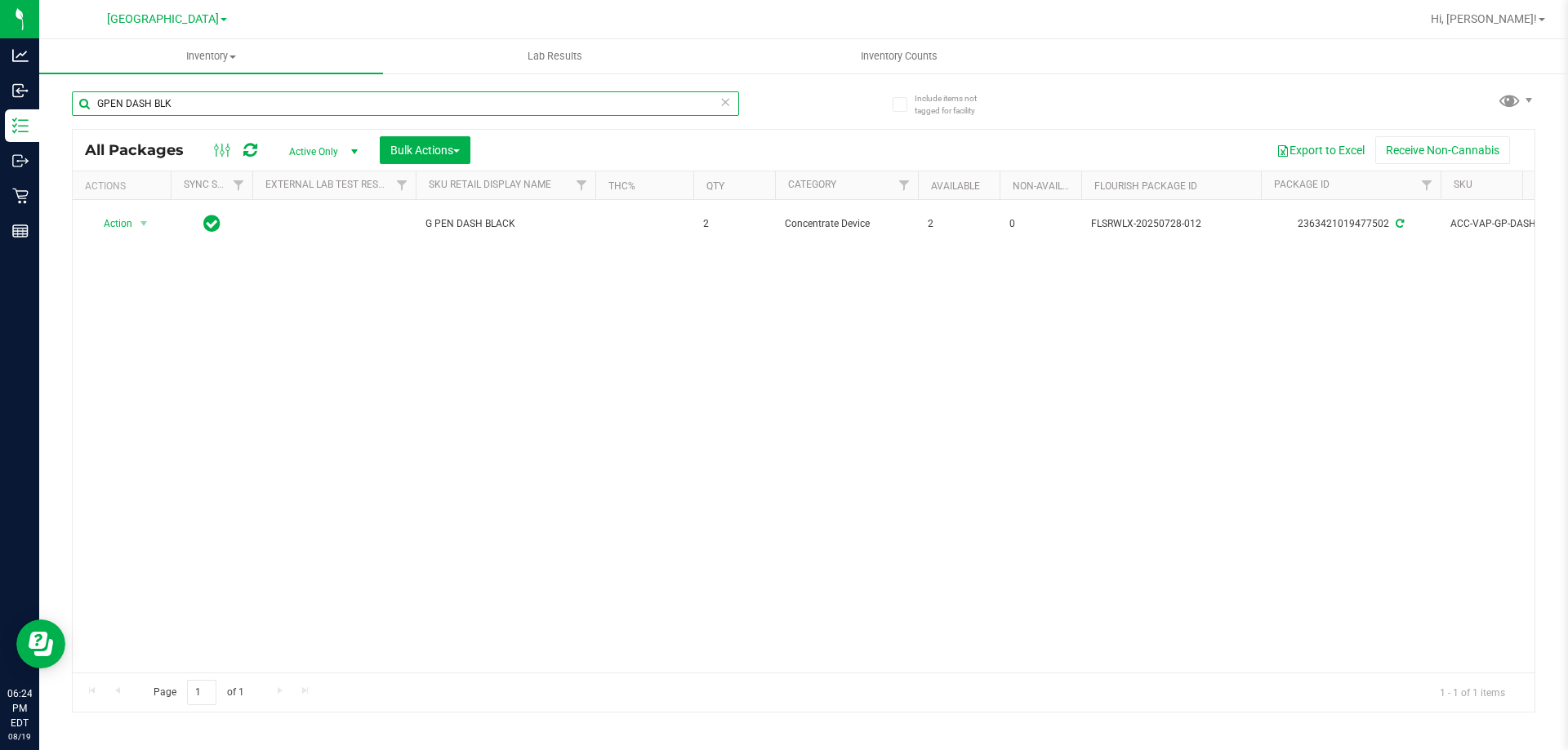
click at [289, 111] on input "GPEN DASH BLK" at bounding box center [405, 103] width 667 height 25
paste input "L - DAB TOOLKIT - 5 PC - BLAC"
click at [269, 102] on input "GL - DAB TOOLKIT - 5 PC - BLACK" at bounding box center [405, 103] width 667 height 25
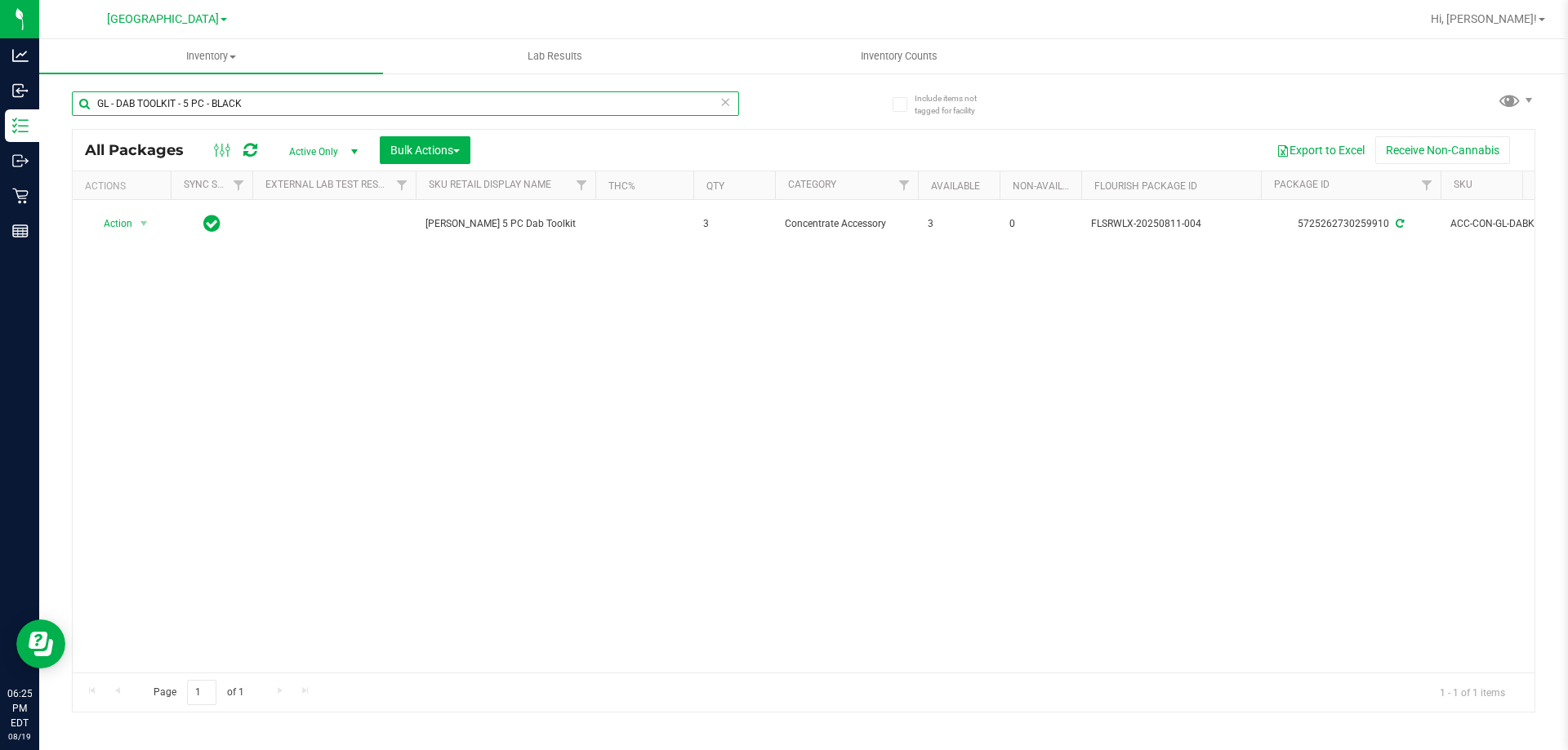
click at [269, 102] on input "GL - DAB TOOLKIT - 5 PC - BLACK" at bounding box center [405, 103] width 667 height 25
paste input "FT BATTERY WHITE 510 VARIABLE POWER"
type input "FT BATTERY WHITE 510 VARIABLE POWER"
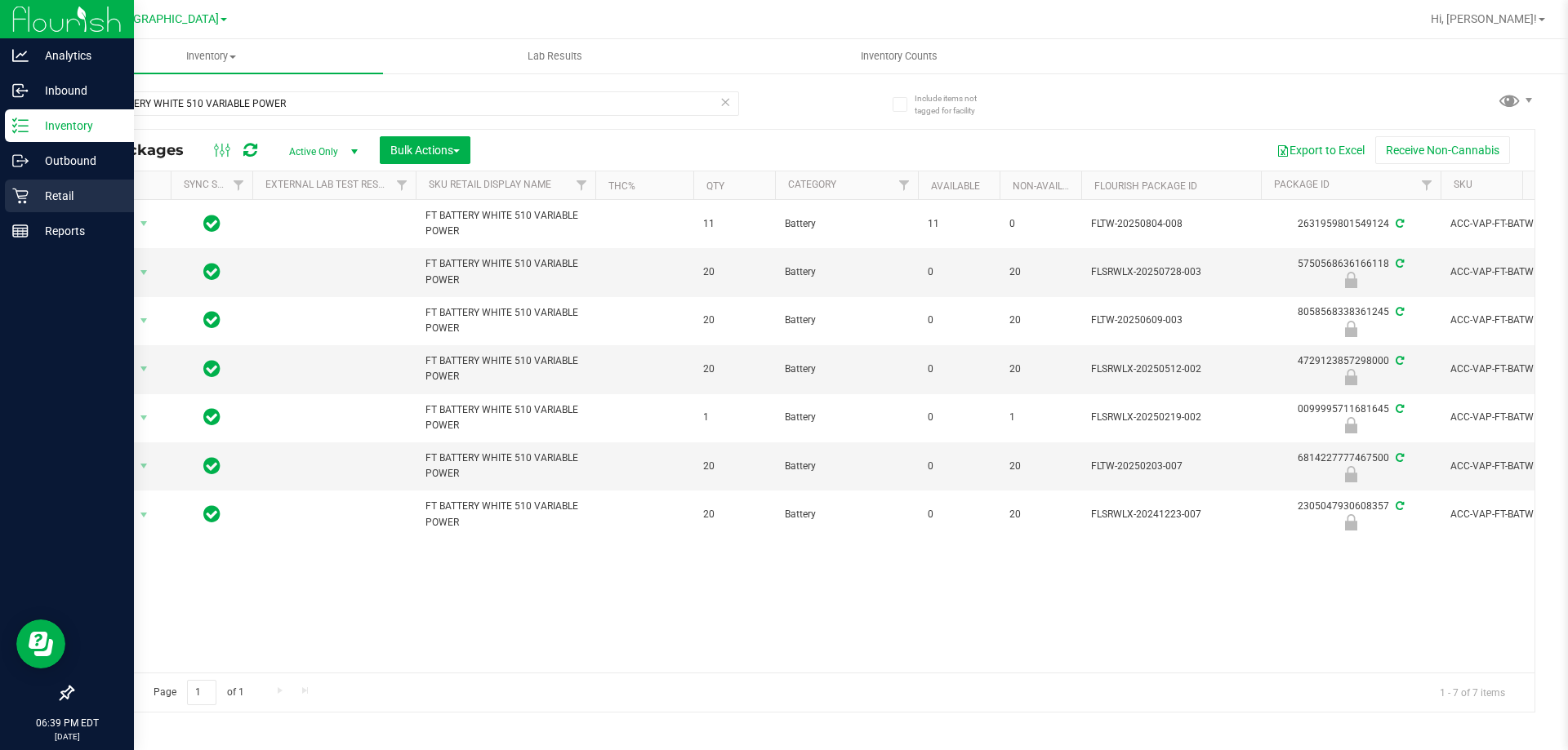
click at [8, 180] on div "Retail" at bounding box center [70, 195] width 129 height 33
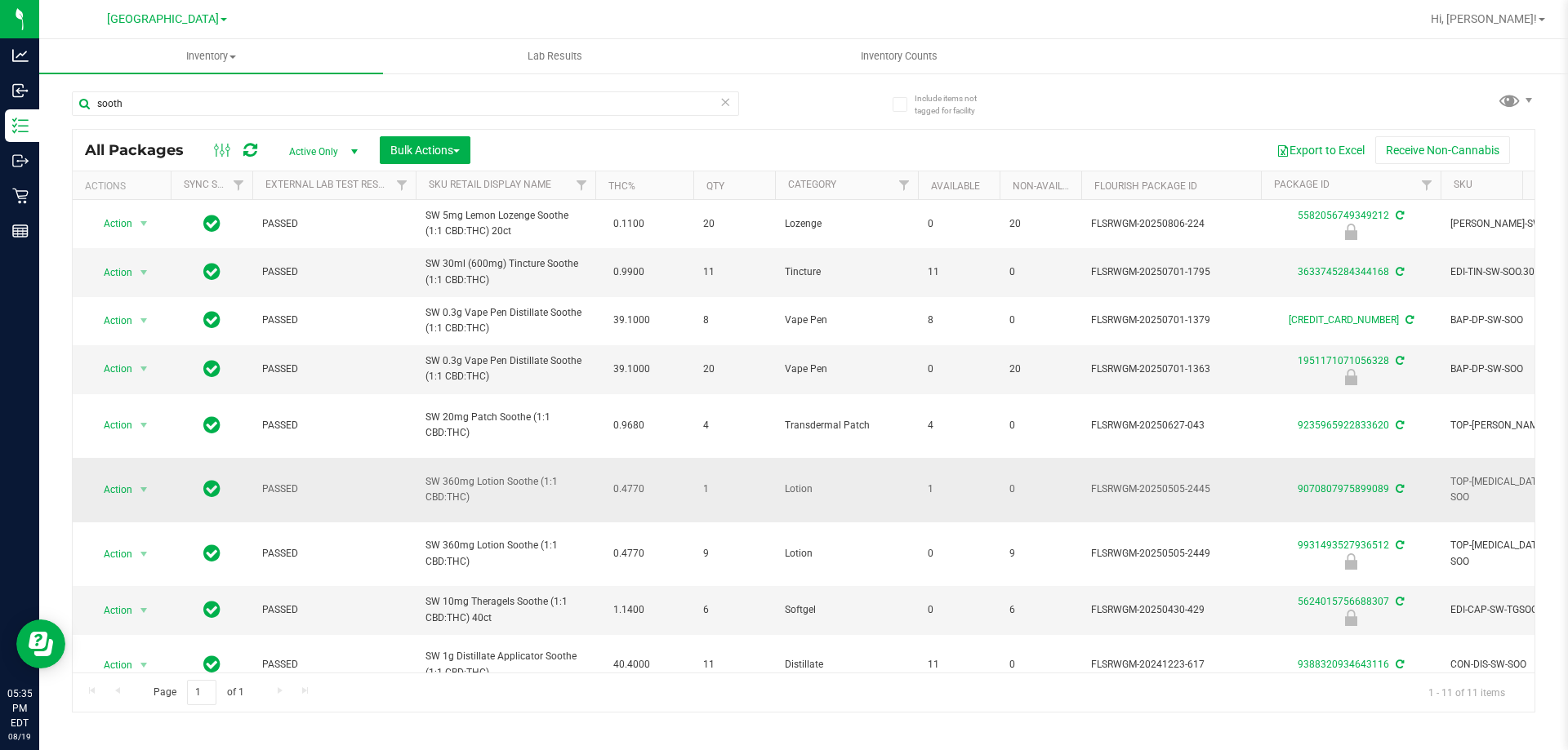
scroll to position [97, 0]
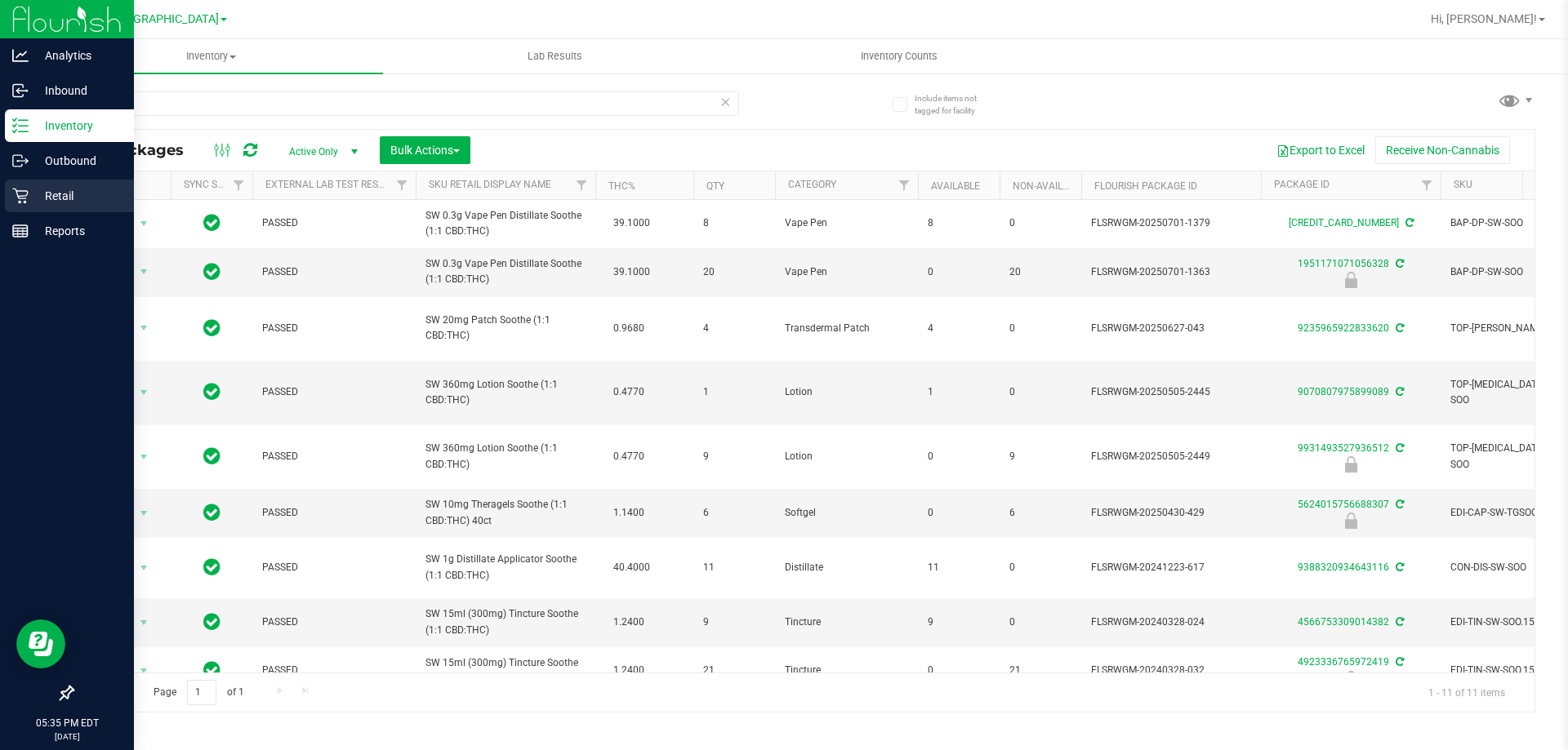
click at [44, 193] on p "Retail" at bounding box center [77, 195] width 98 height 19
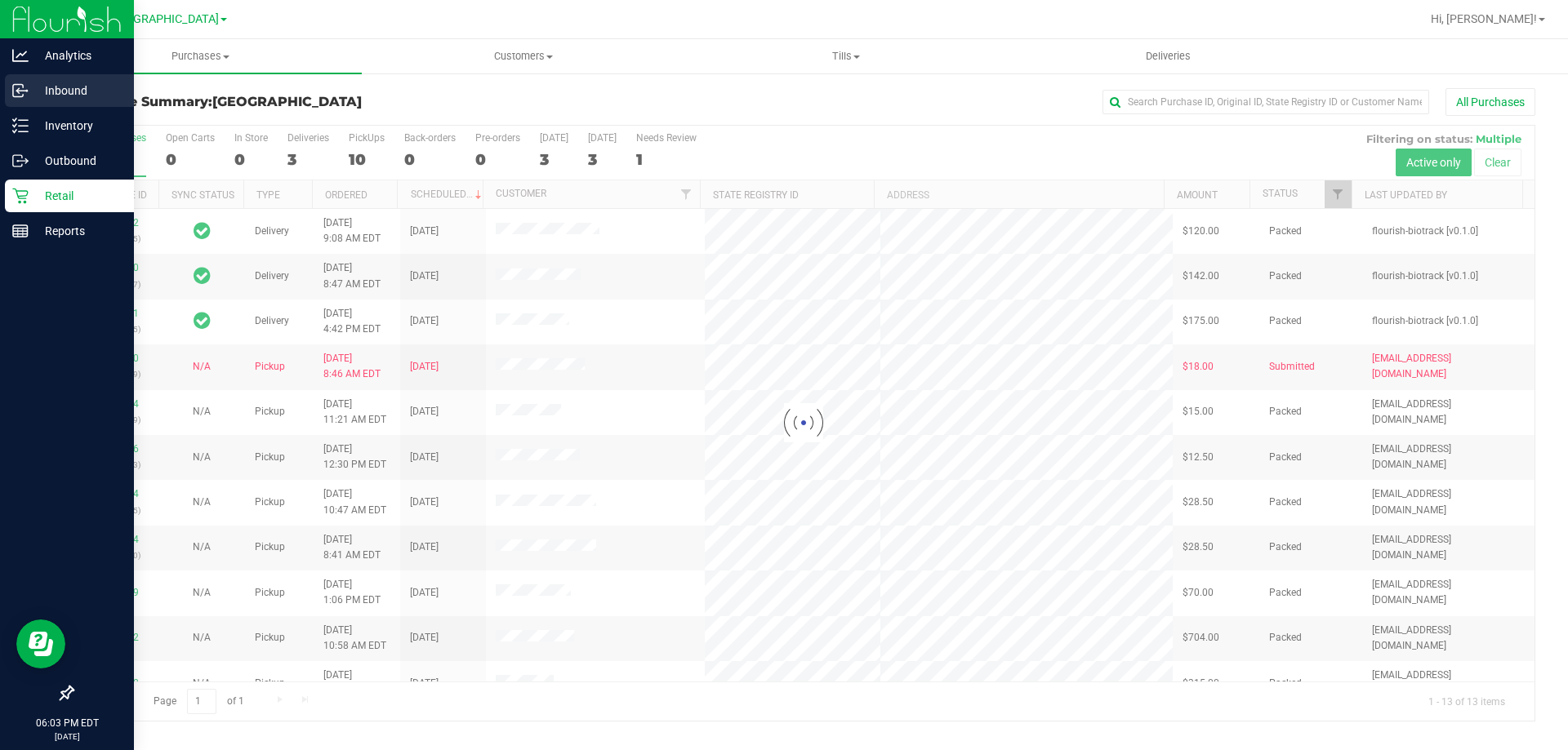
click at [36, 106] on div "Inbound" at bounding box center [70, 90] width 129 height 33
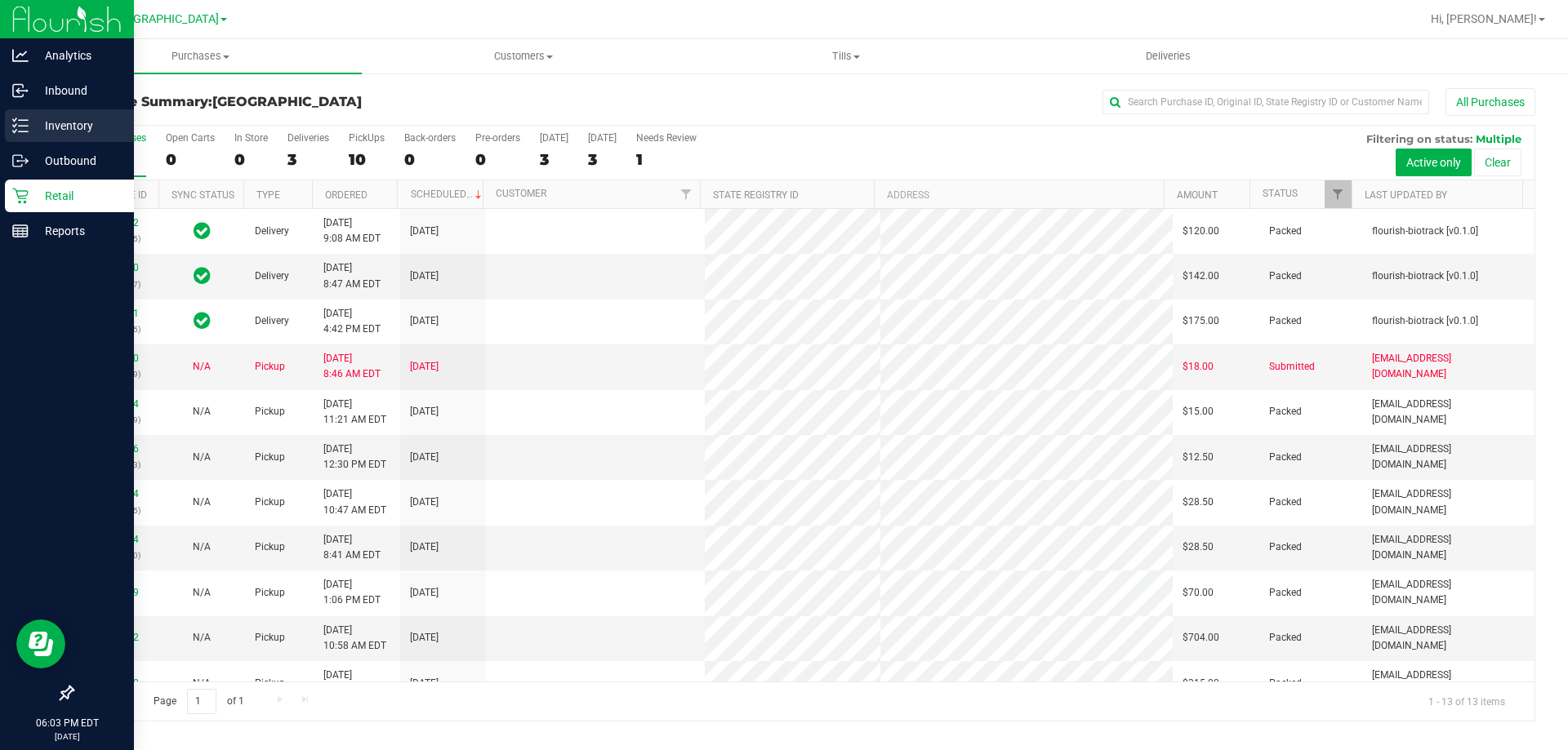
click at [71, 136] on div "Inventory" at bounding box center [70, 126] width 129 height 33
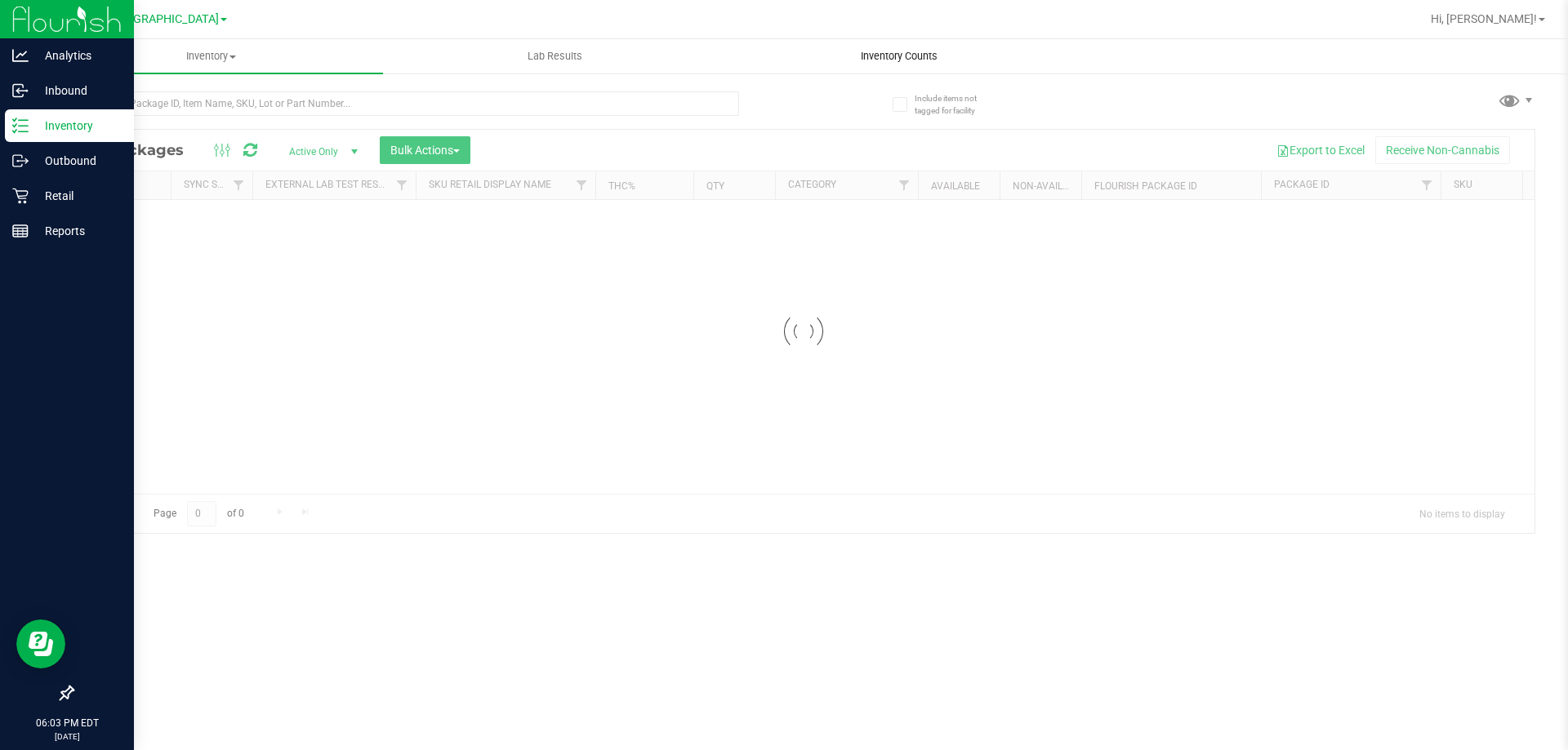
click at [888, 62] on span "Inventory Counts" at bounding box center [899, 56] width 121 height 15
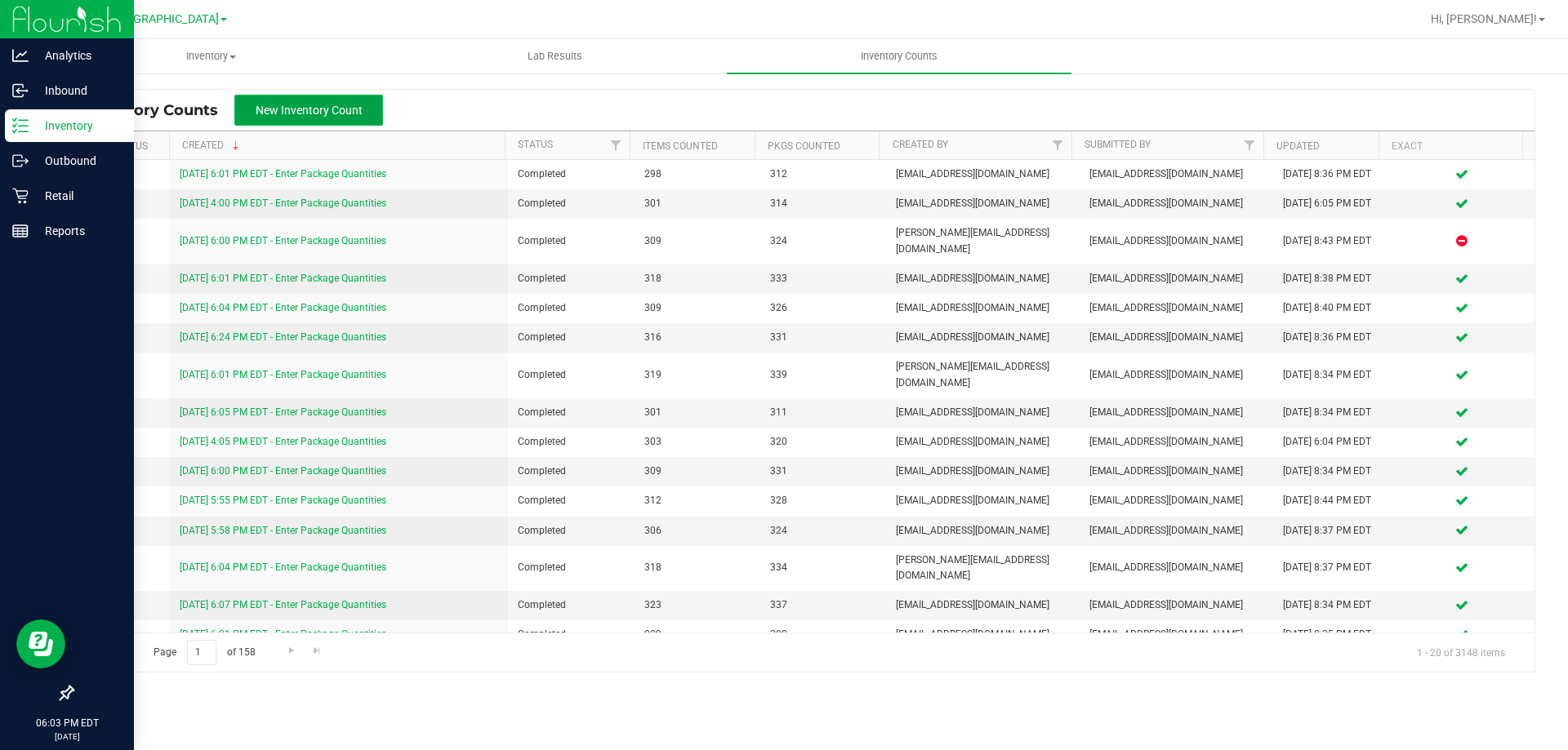
click at [333, 116] on span "New Inventory Count" at bounding box center [309, 110] width 107 height 13
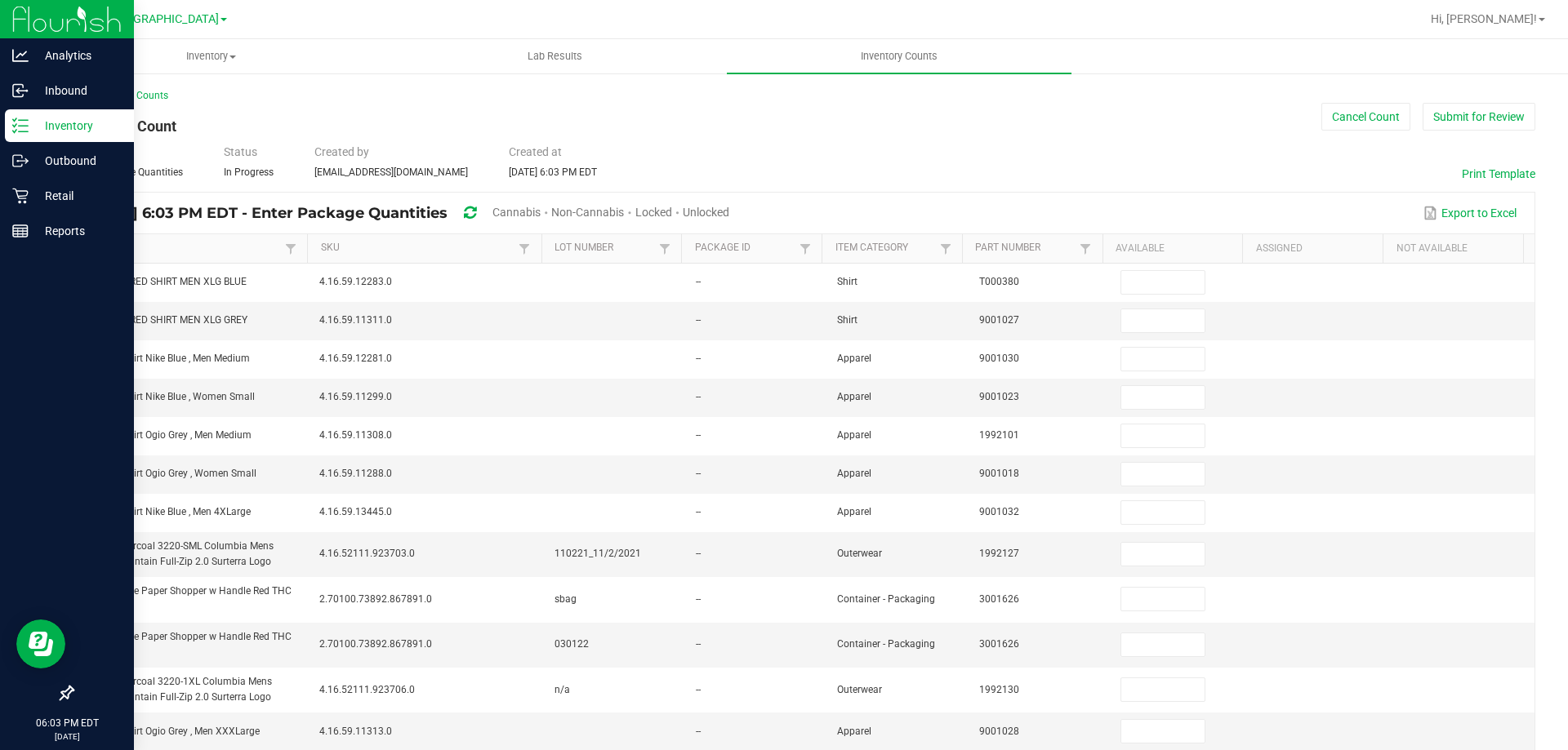
click at [729, 206] on span "Unlocked" at bounding box center [705, 212] width 47 height 13
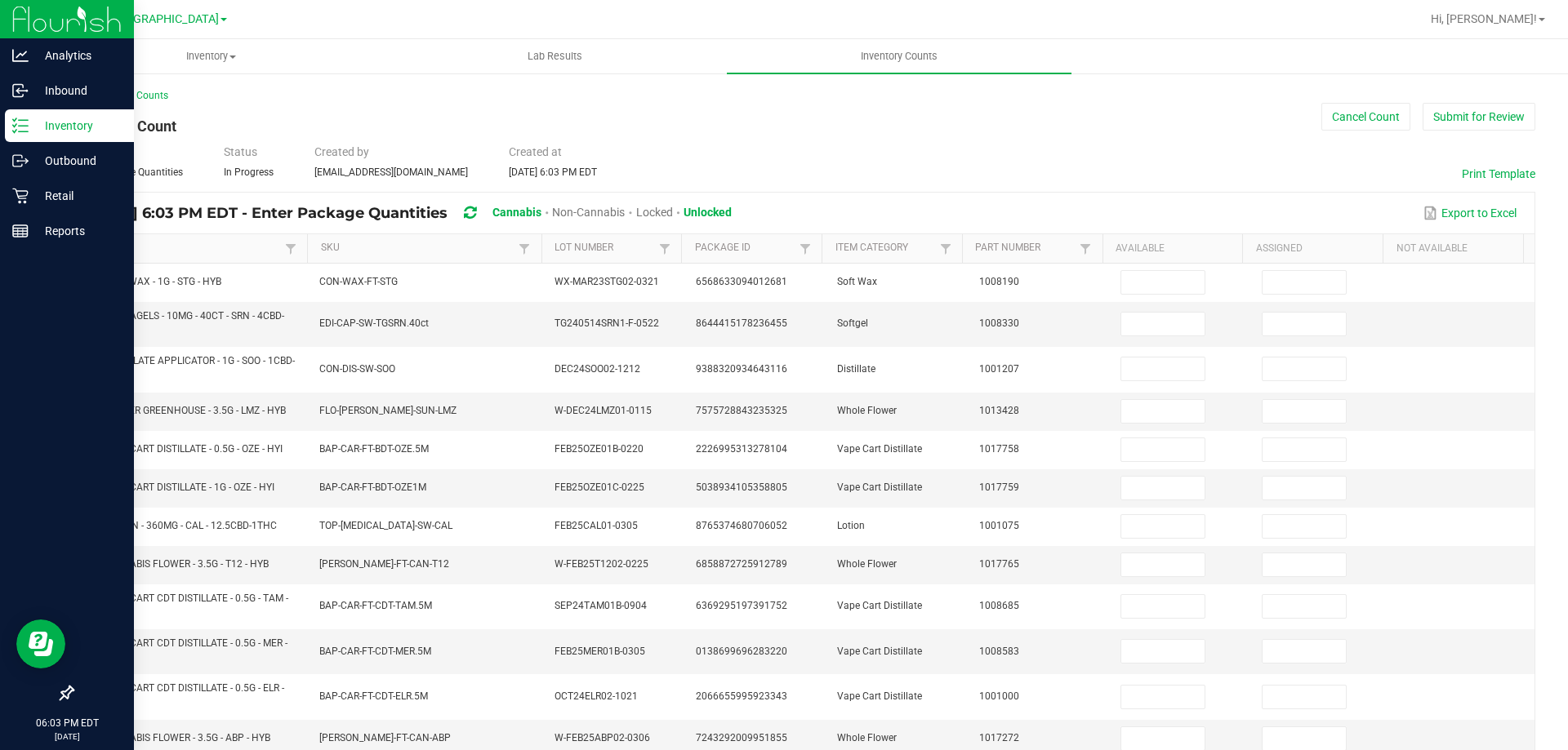
click at [165, 253] on link "Item" at bounding box center [185, 248] width 195 height 13
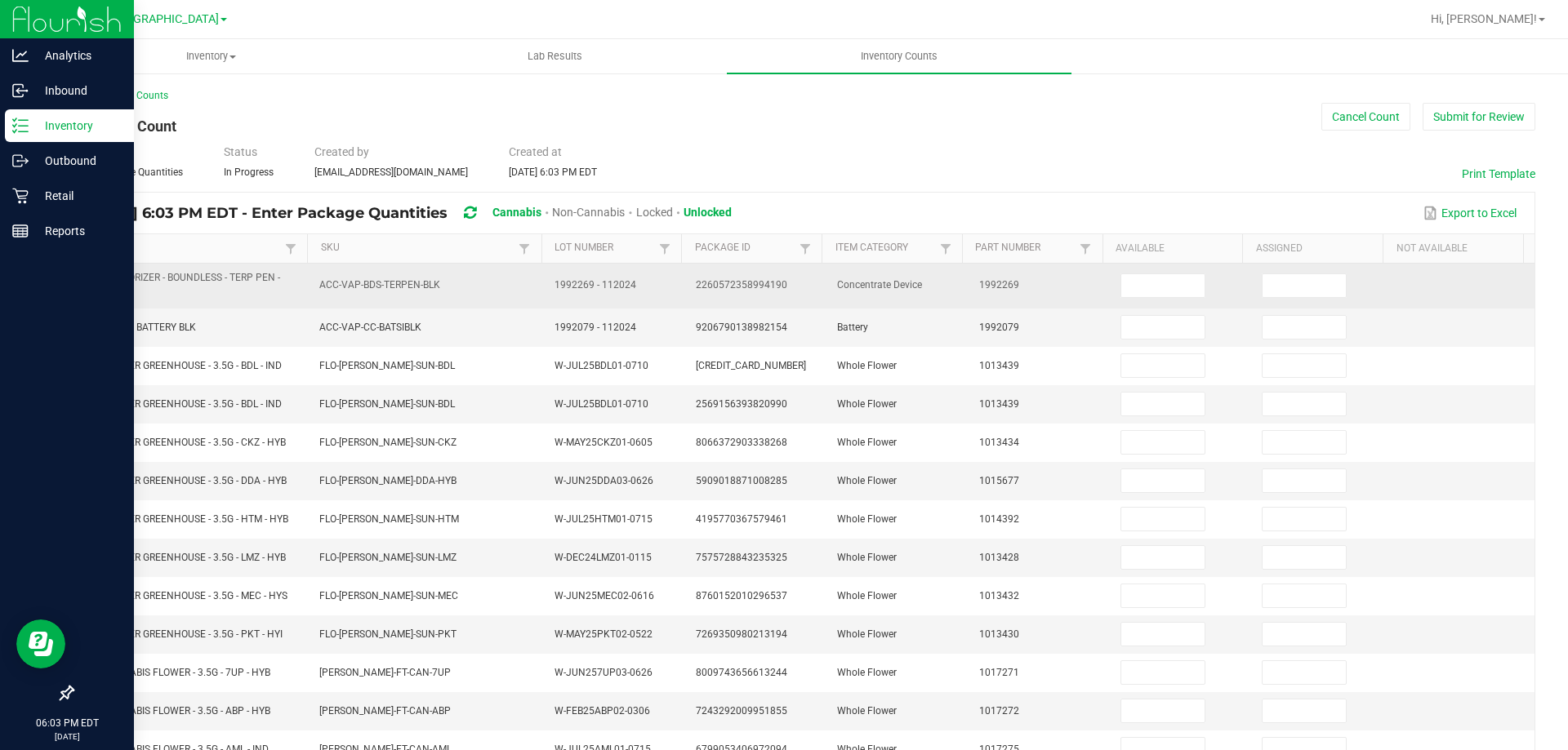
drag, startPoint x: 248, startPoint y: 290, endPoint x: 76, endPoint y: 275, distance: 172.7
click at [76, 275] on td "BDS - VAPORIZER - BOUNDLESS - TERP PEN - BLACK" at bounding box center [191, 286] width 236 height 45
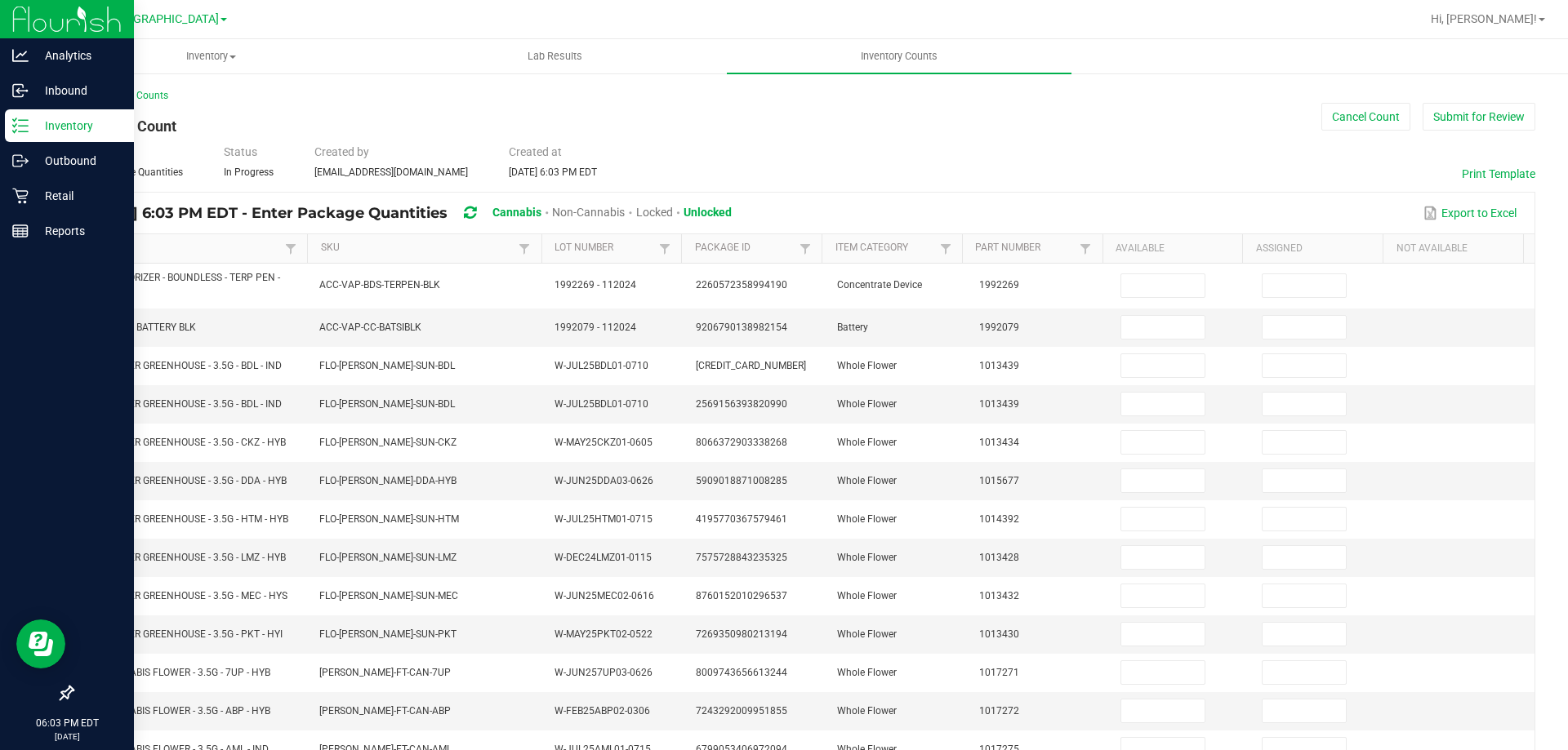
copy span "BDS - VAPORIZER - BOUNDLESS - TERP PEN - BLACK"
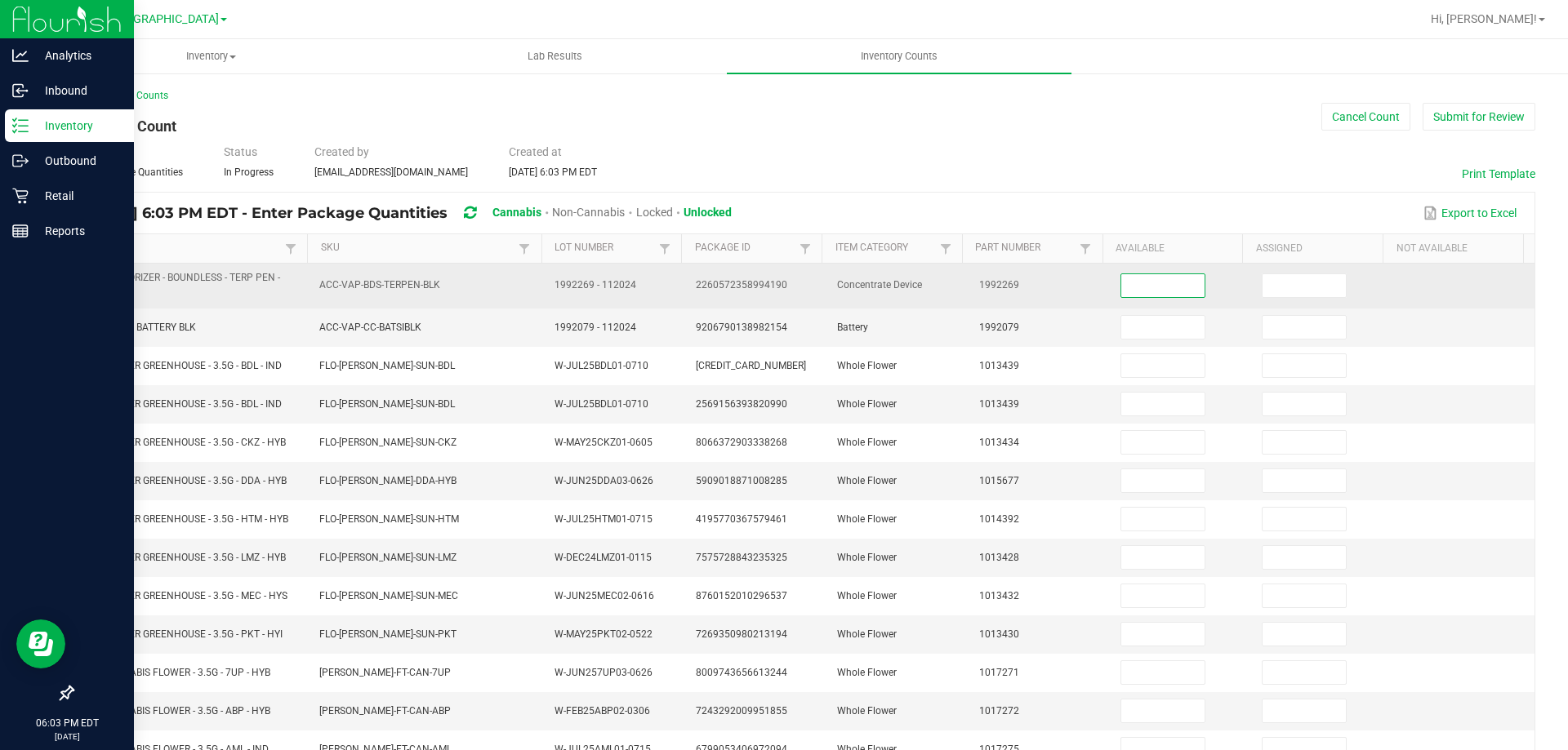
click at [1146, 292] on input at bounding box center [1163, 286] width 83 height 23
type input "5"
click at [1270, 279] on input at bounding box center [1304, 286] width 83 height 23
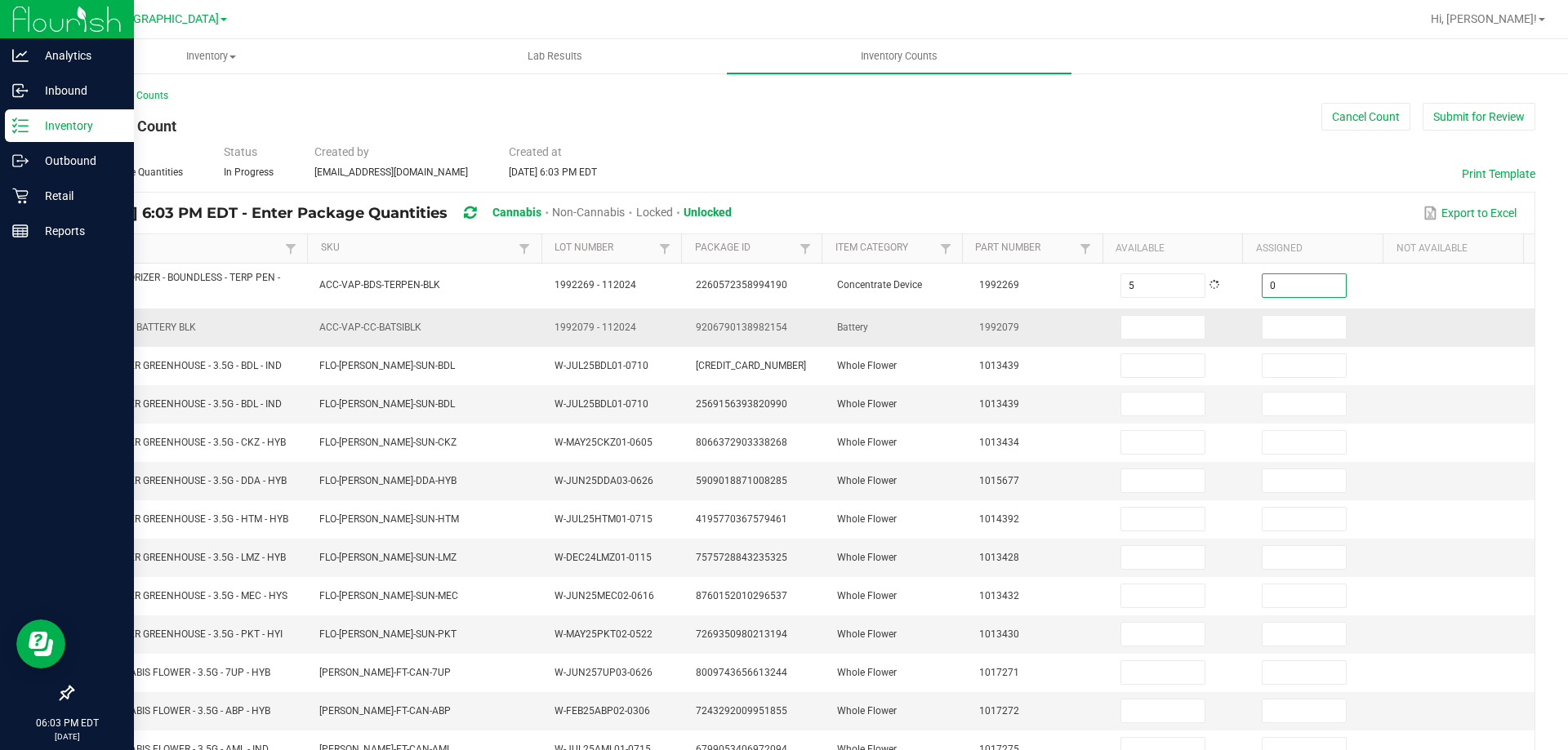
type input "0"
click at [1126, 342] on td at bounding box center [1181, 327] width 142 height 38
drag, startPoint x: 102, startPoint y: 336, endPoint x: 82, endPoint y: 340, distance: 20.4
click at [82, 340] on td "CCELL SILO BATTERY BLK" at bounding box center [191, 327] width 236 height 38
copy span "CCELL SILO BATTERY BLK"
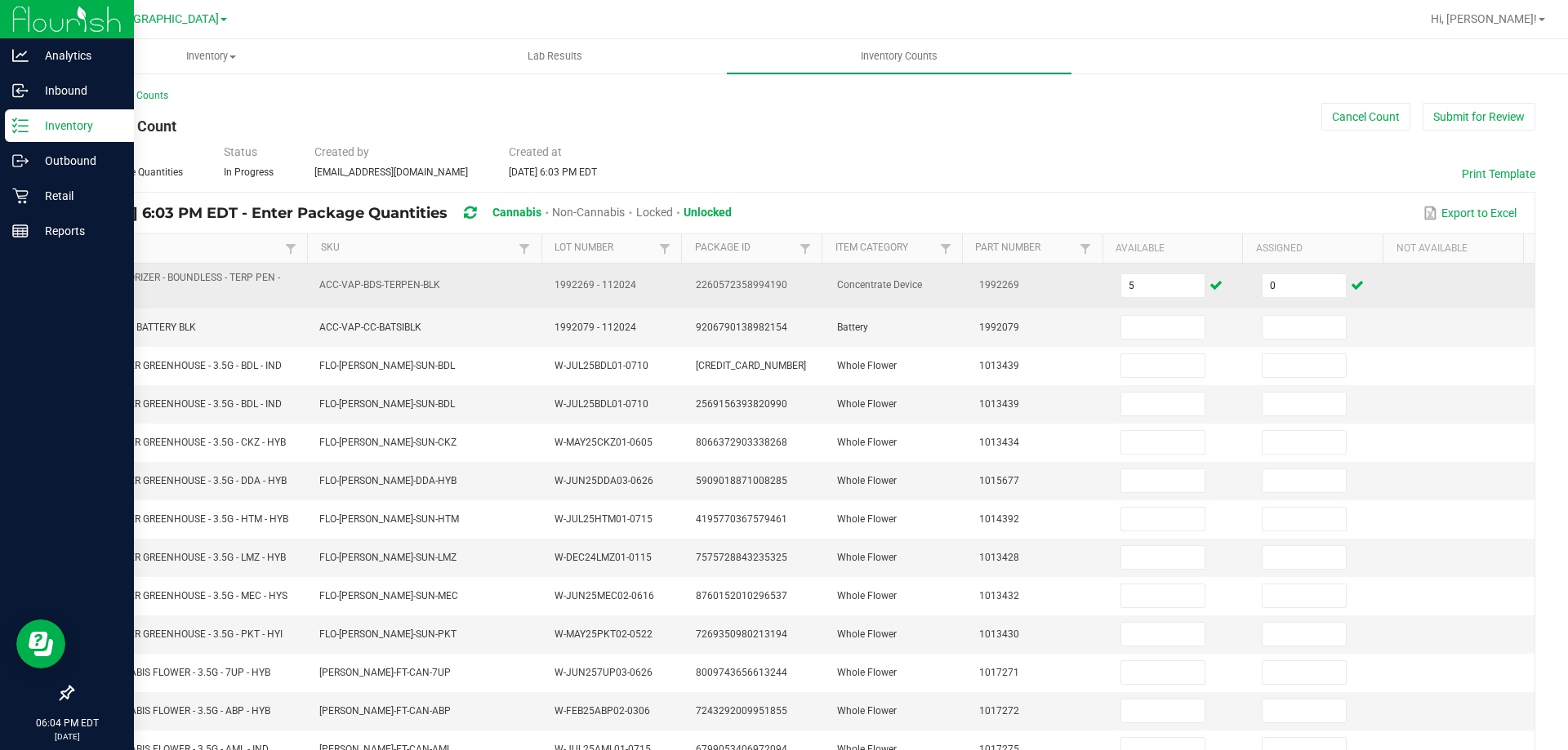
click at [1139, 301] on td "5" at bounding box center [1181, 286] width 142 height 45
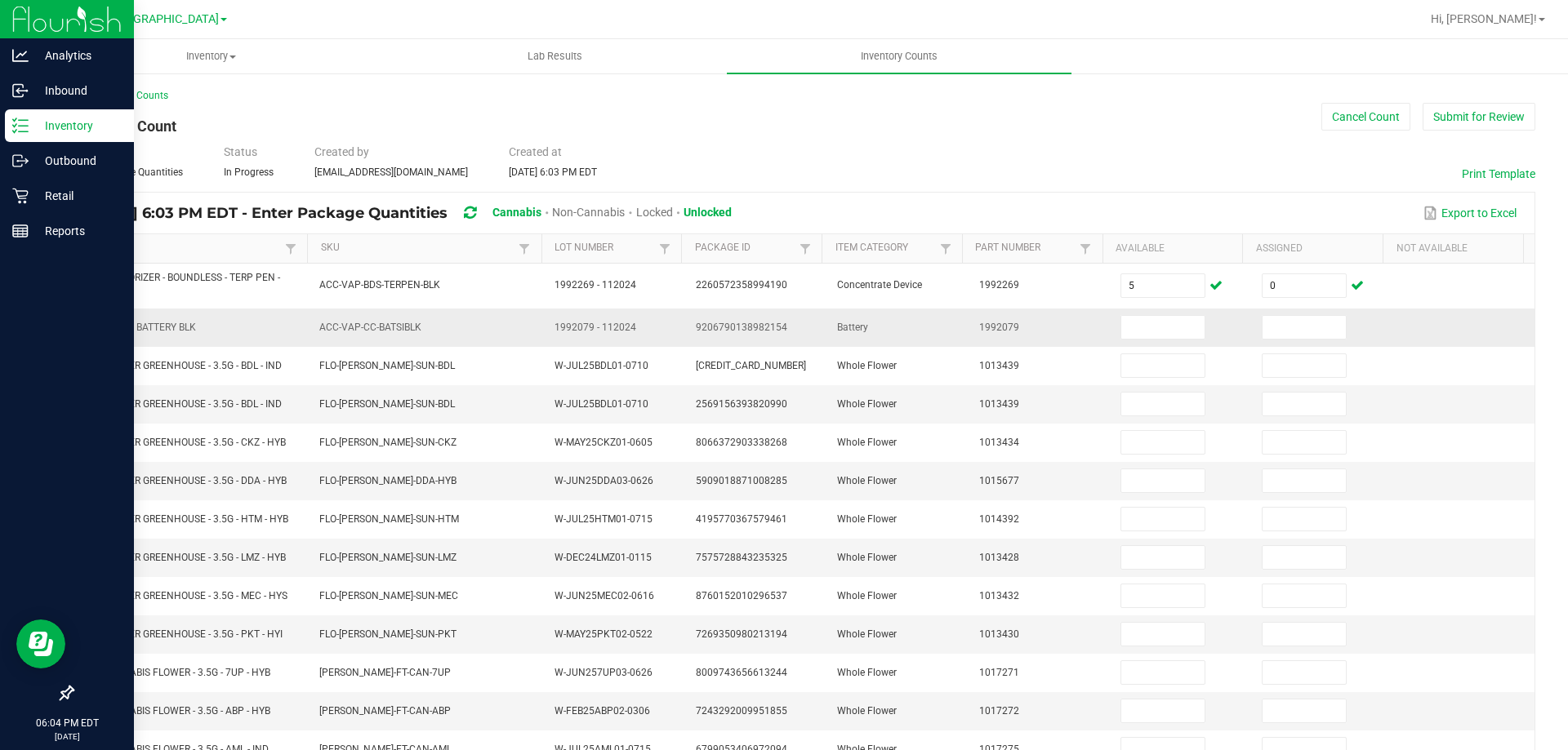
click at [1139, 313] on td at bounding box center [1181, 327] width 142 height 38
click at [1149, 324] on input at bounding box center [1163, 327] width 83 height 23
type input "2"
type input "0"
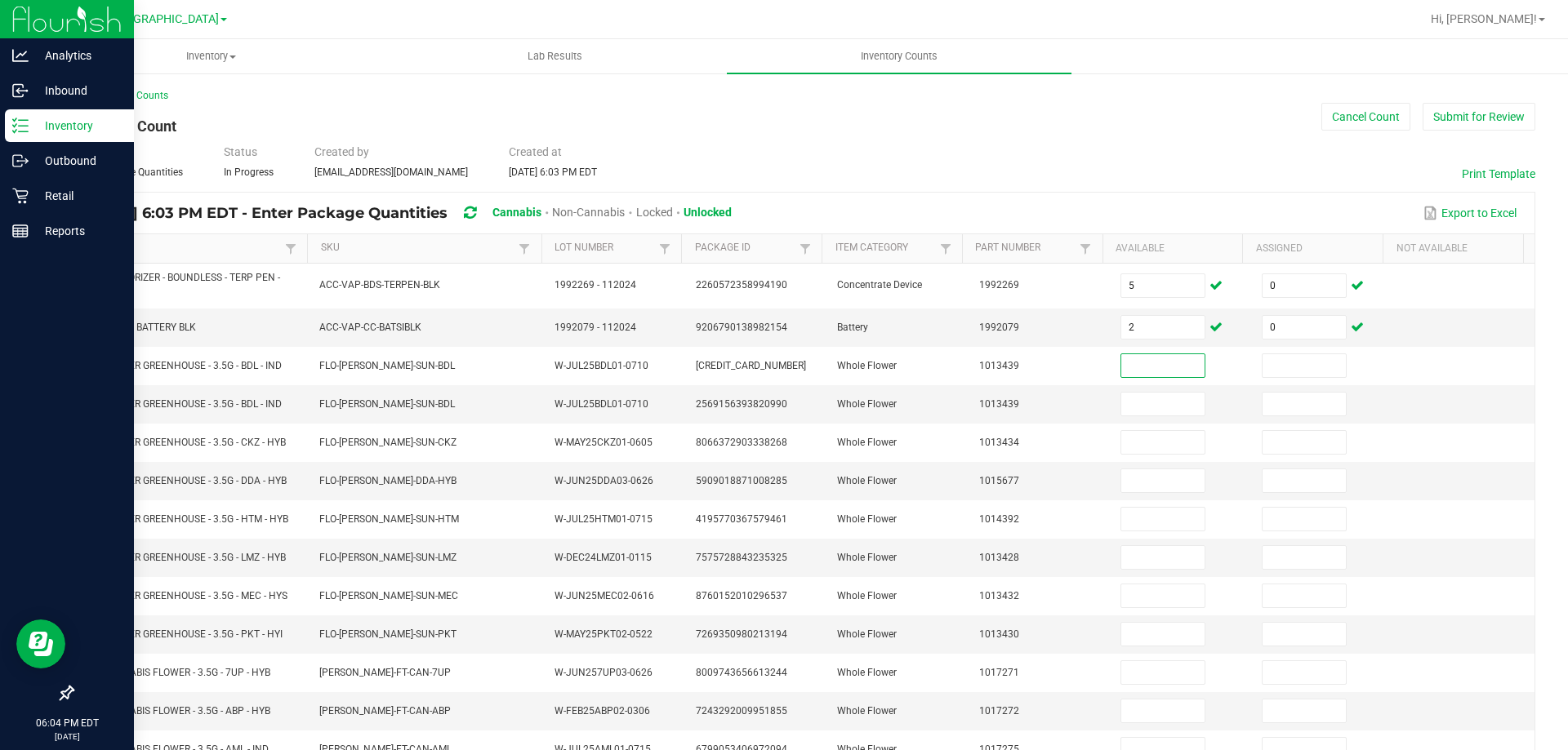
click at [204, 244] on link "Item" at bounding box center [185, 248] width 195 height 13
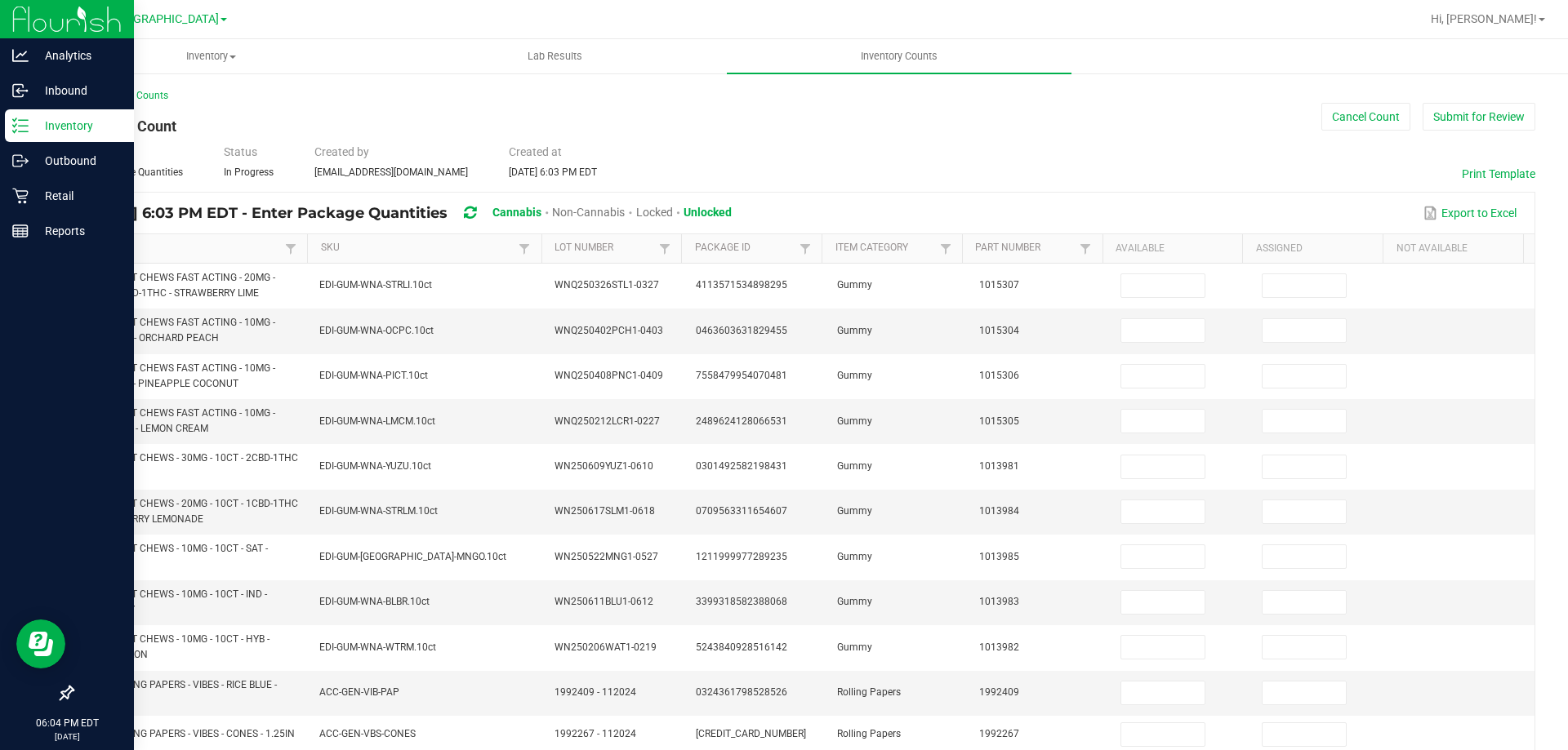
click at [1156, 258] on th "Available" at bounding box center [1172, 249] width 141 height 29
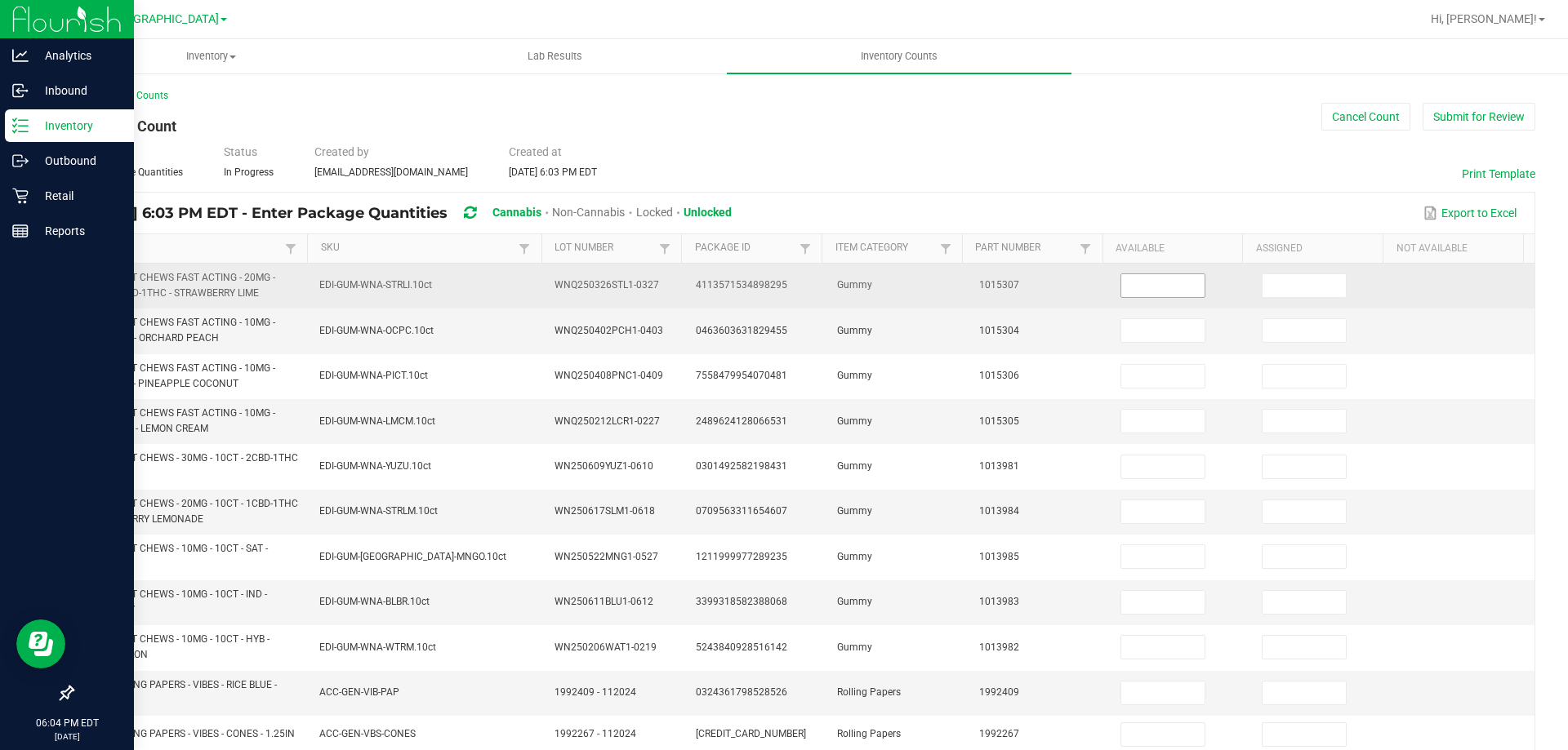
click at [1153, 286] on input at bounding box center [1163, 286] width 83 height 23
type input "6"
type input "0"
type input "6"
type input "0"
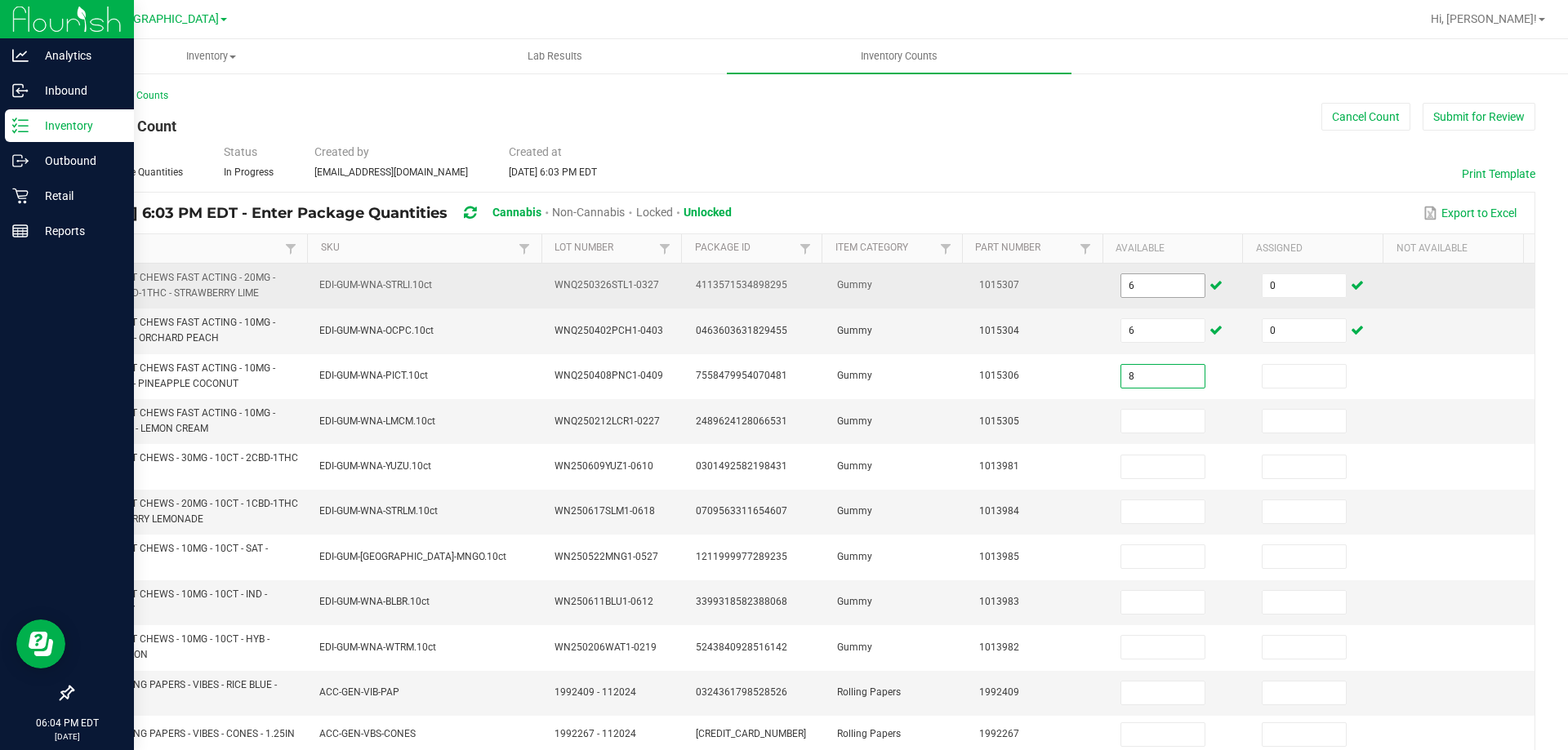
type input "8"
type input "0"
type input "8"
type input "0"
type input "9"
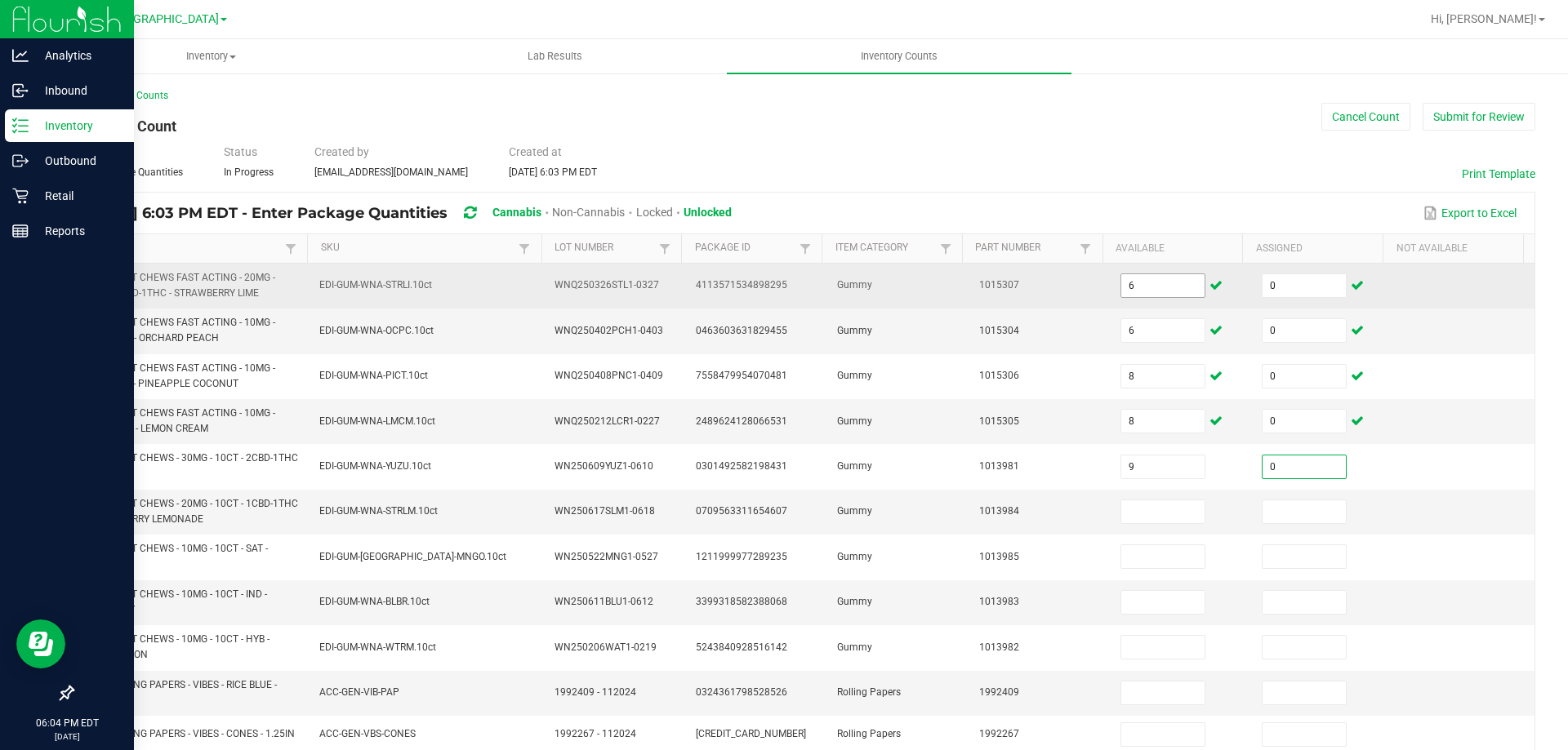
type input "0"
type input "4"
type input "0"
type input "7"
type input "0"
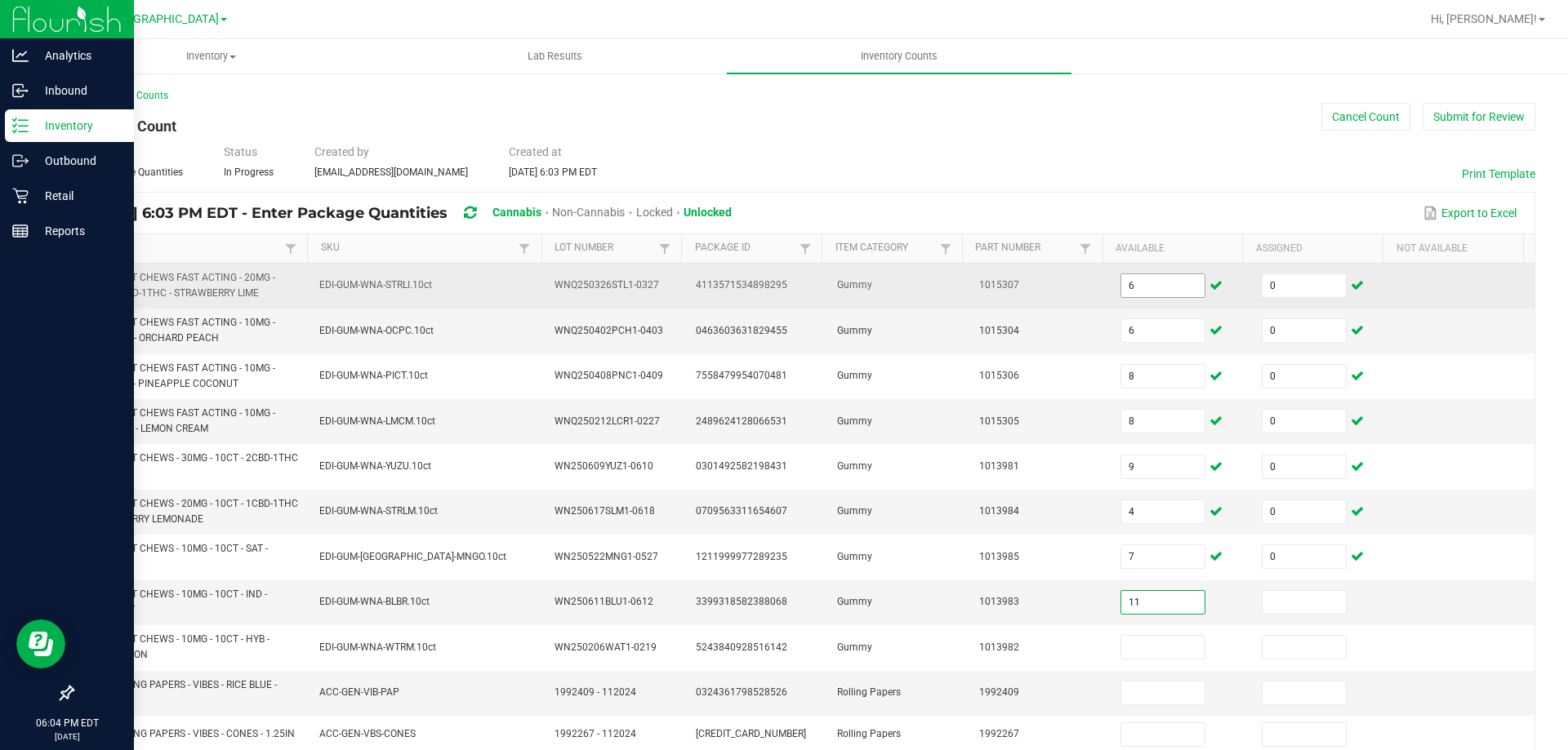
type input "11"
type input "0"
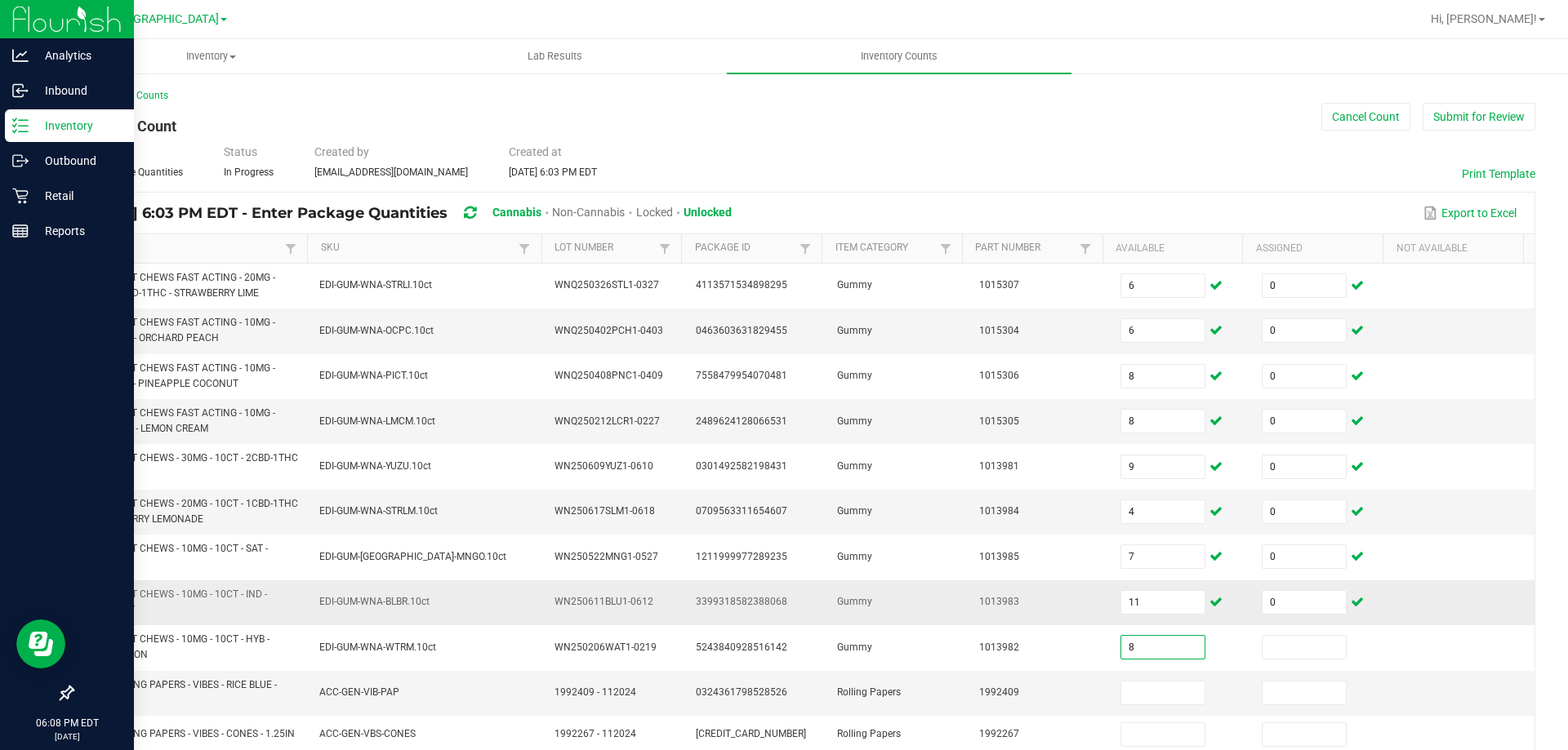
type input "8"
type input "0"
click at [94, 708] on td "VBS - ROLLING PAPERS - VIBES - RICE BLUE - 1.25IN" at bounding box center [191, 693] width 236 height 45
drag, startPoint x: 115, startPoint y: 706, endPoint x: 74, endPoint y: 686, distance: 45.6
click at [74, 686] on td "VBS - ROLLING PAPERS - VIBES - RICE BLUE - 1.25IN" at bounding box center [191, 693] width 236 height 45
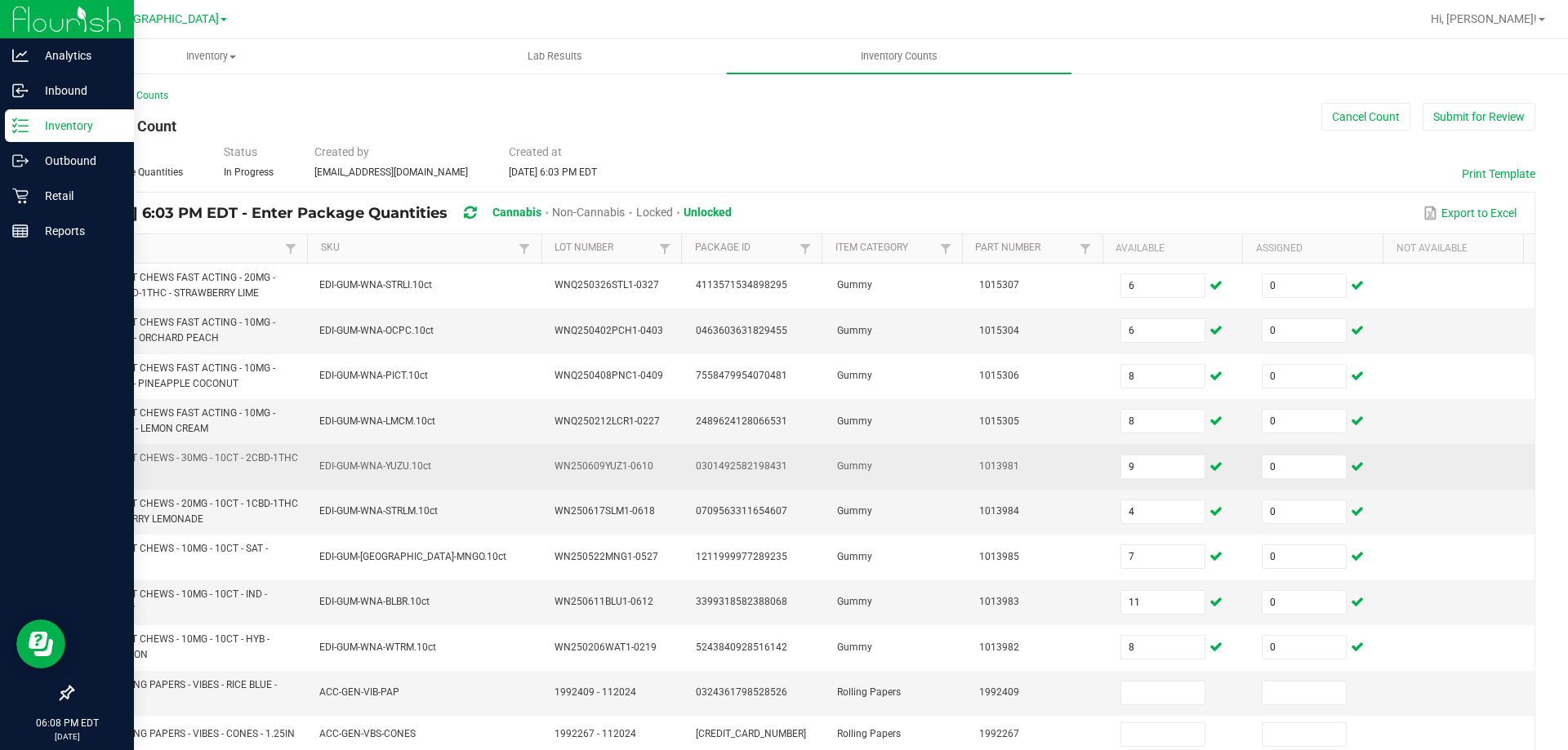
copy span "VBS - ROLLING PAPERS - VIBES - RICE BLUE - 1.25IN"
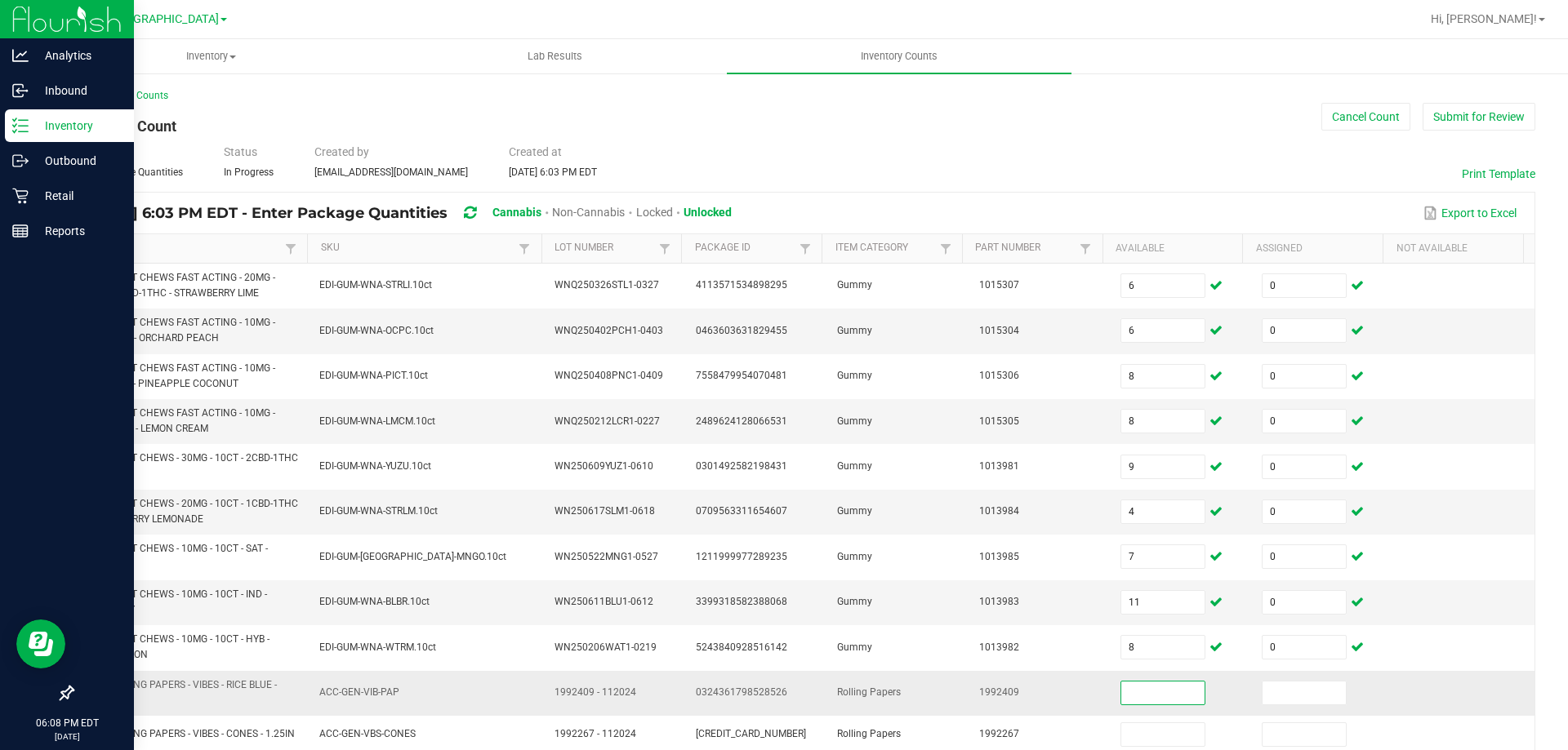
click at [1151, 688] on input at bounding box center [1163, 693] width 83 height 23
type input "33"
type input "0"
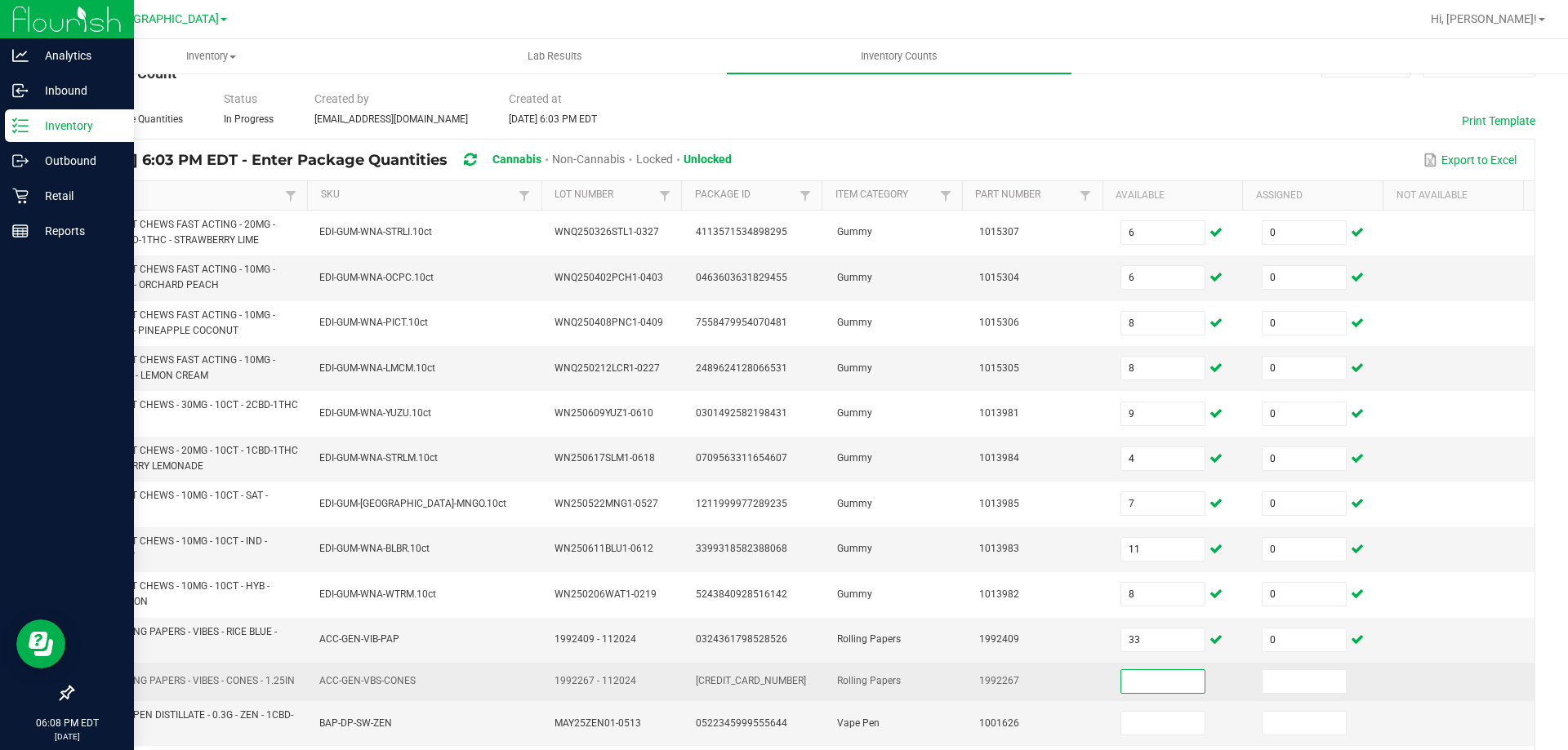
scroll to position [81, 0]
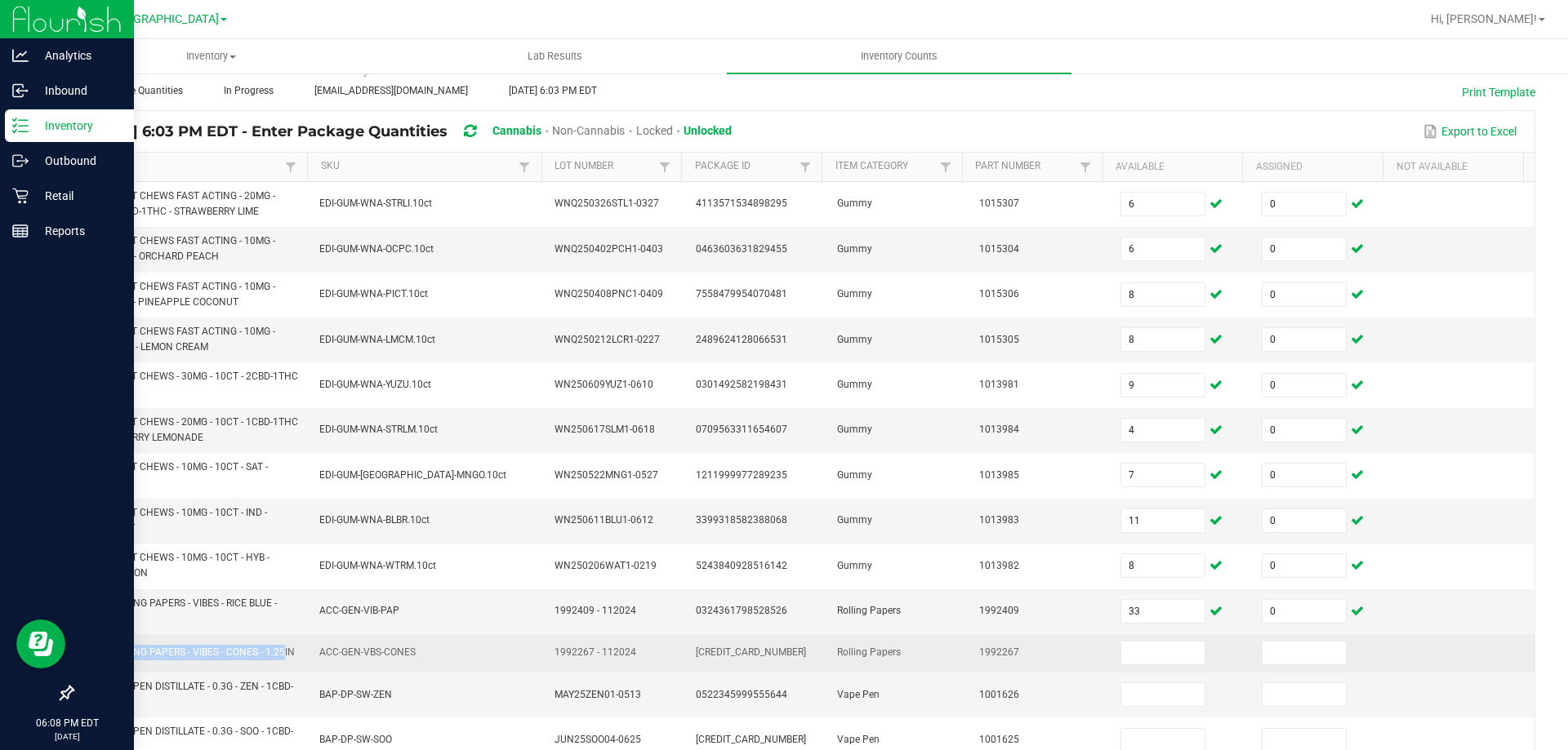
click at [82, 653] on td "VBS - ROLLING PAPERS - VIBES - CONES - 1.25IN" at bounding box center [191, 653] width 236 height 38
click at [144, 660] on span "VBS - ROLLING PAPERS - VIBES - CONES - 1.25IN" at bounding box center [188, 653] width 211 height 16
drag, startPoint x: 121, startPoint y: 664, endPoint x: 75, endPoint y: 651, distance: 47.8
click at [75, 651] on td "VBS - ROLLING PAPERS - VIBES - CONES - 1.25IN" at bounding box center [191, 653] width 236 height 38
copy span "VBS - ROLLING PAPERS - VIBES - CONES - 1.25IN"
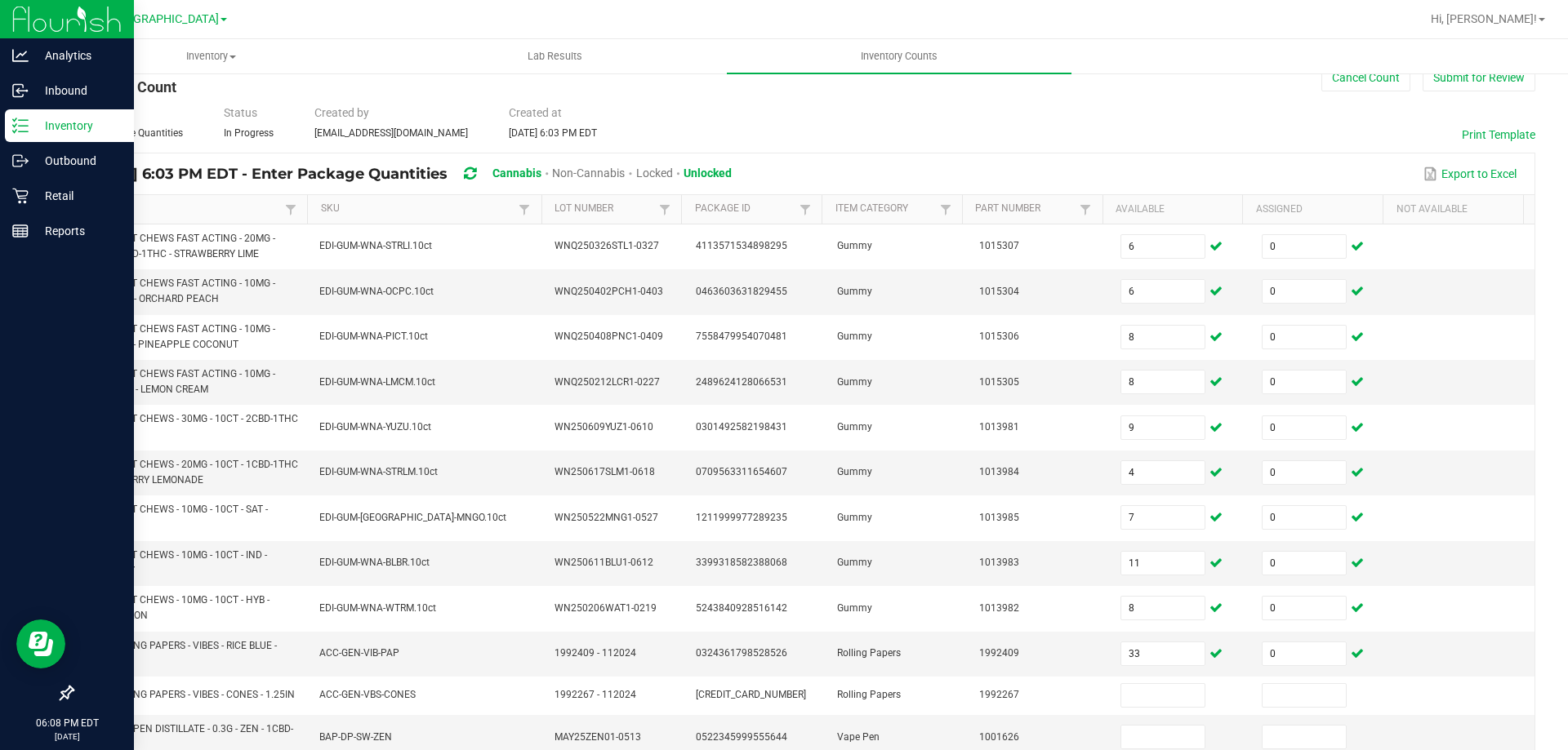
scroll to position [0, 0]
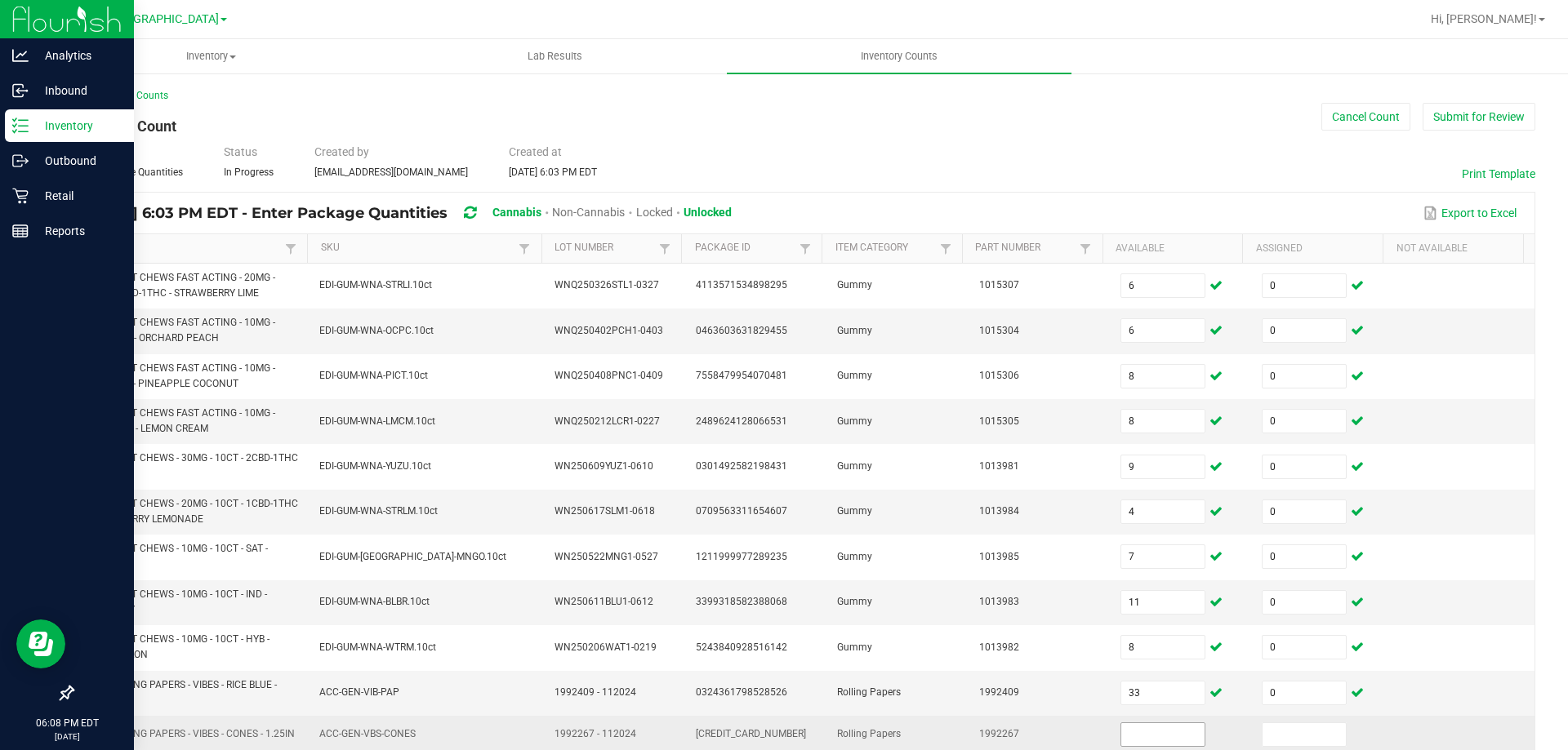
click at [1149, 731] on input at bounding box center [1163, 735] width 83 height 23
type input "5"
type input "0"
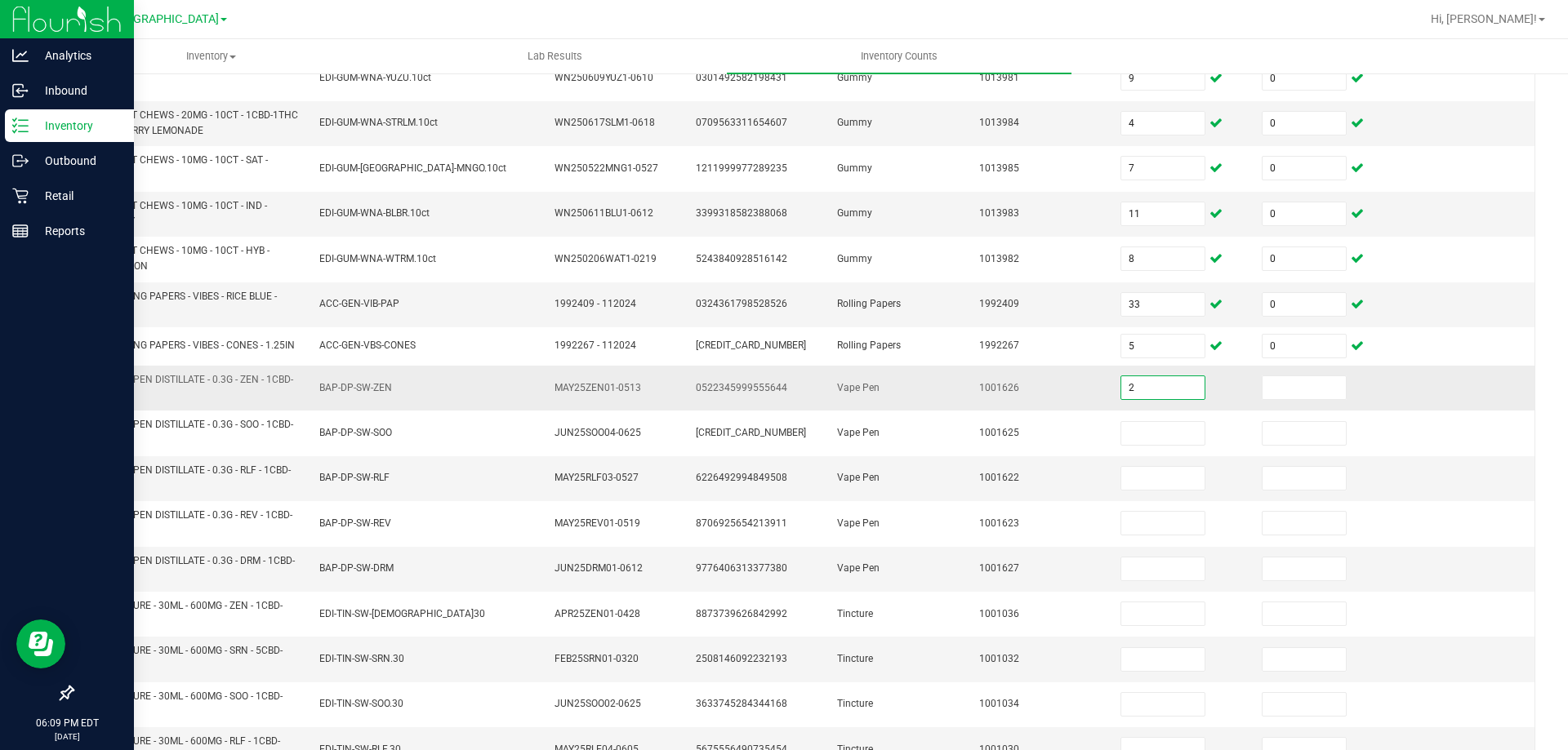
type input "2"
type input "0"
type input "8"
type input "0"
type input "7"
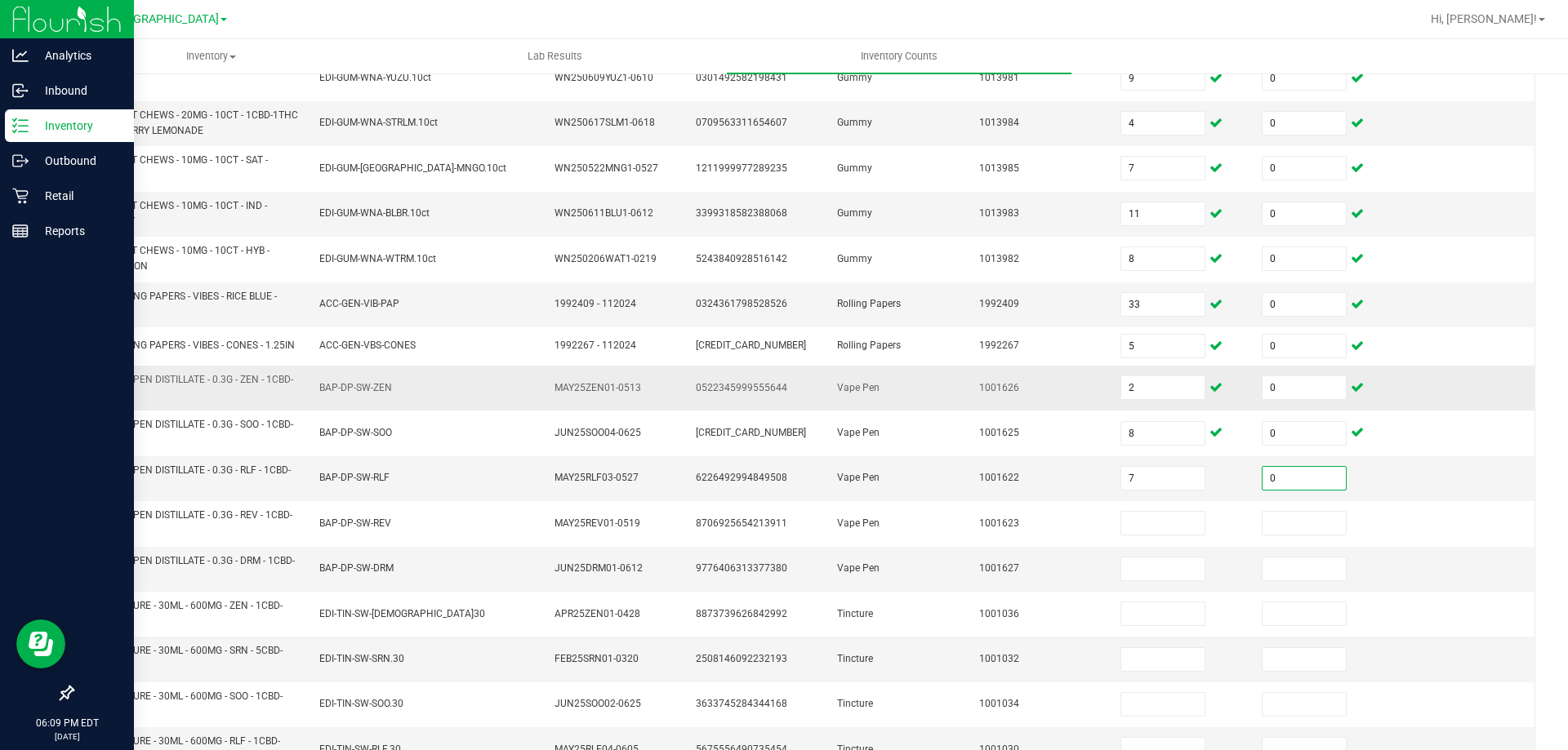
type input "0"
type input "14"
type input "0"
type input "17"
type input "0"
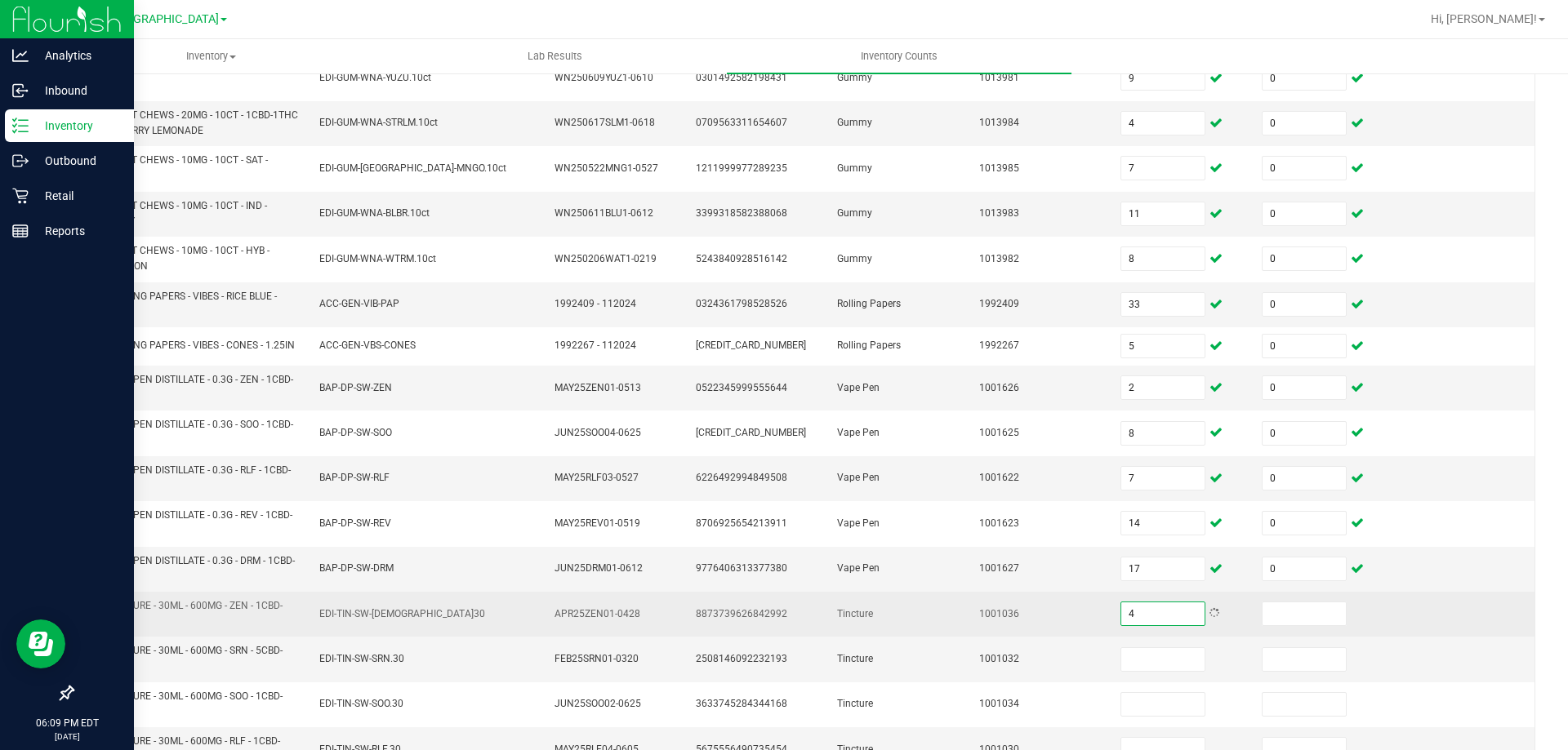
type input "4"
type input "0"
type input "3"
type input "0"
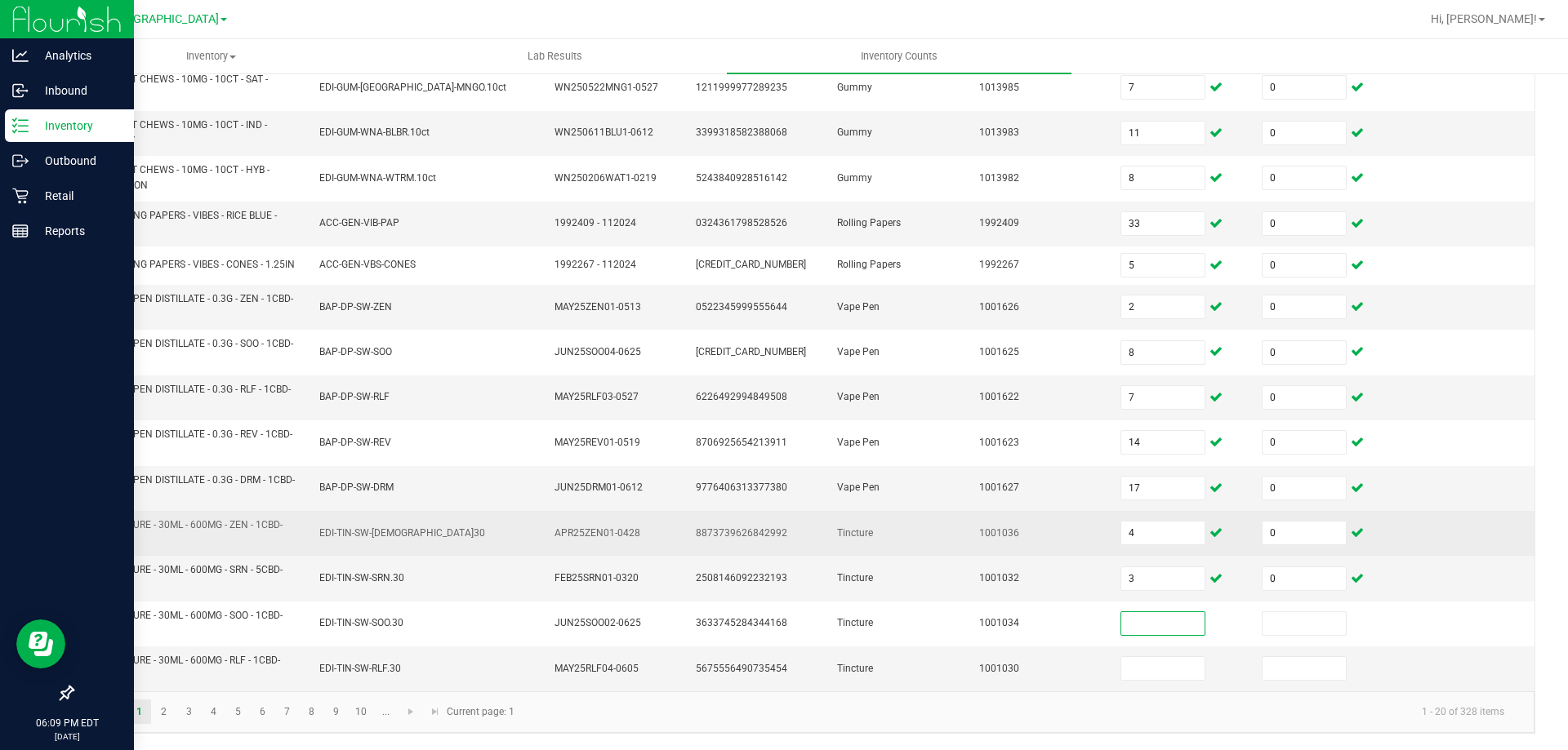
scroll to position [475, 0]
type input "1"
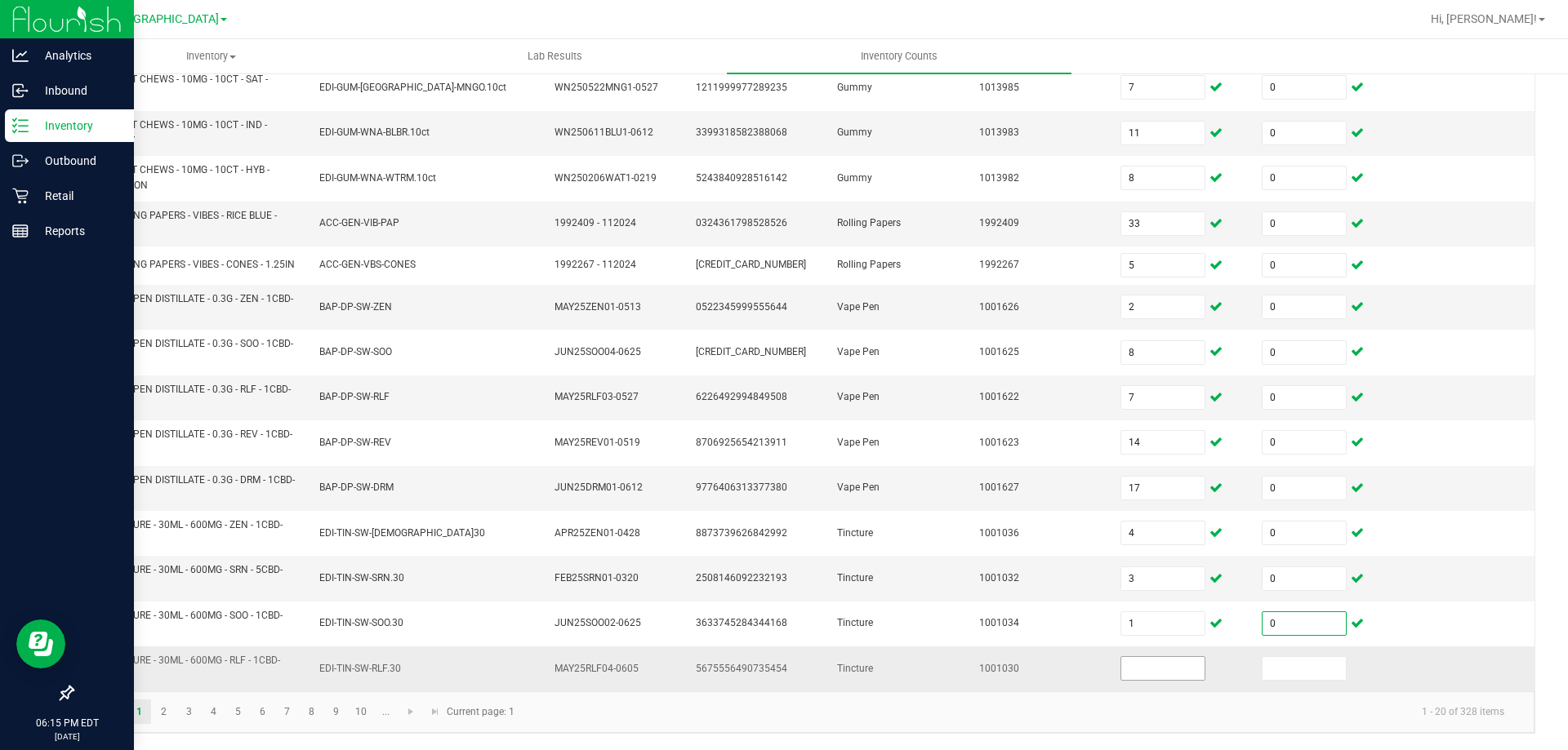
type input "0"
click at [1161, 664] on input at bounding box center [1163, 669] width 83 height 23
type input "3"
type input "0"
click at [156, 713] on link "2" at bounding box center [164, 712] width 24 height 25
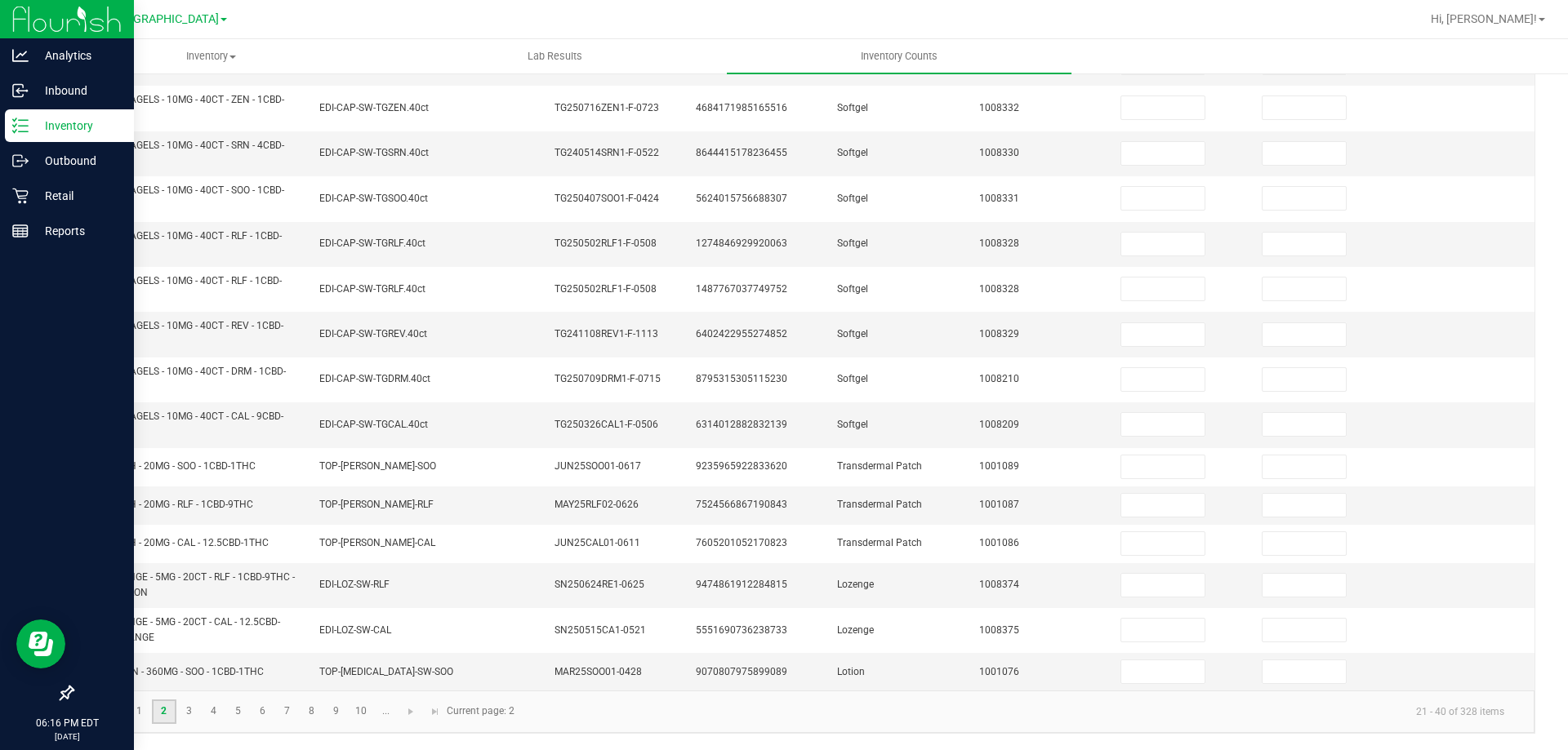
scroll to position [41, 0]
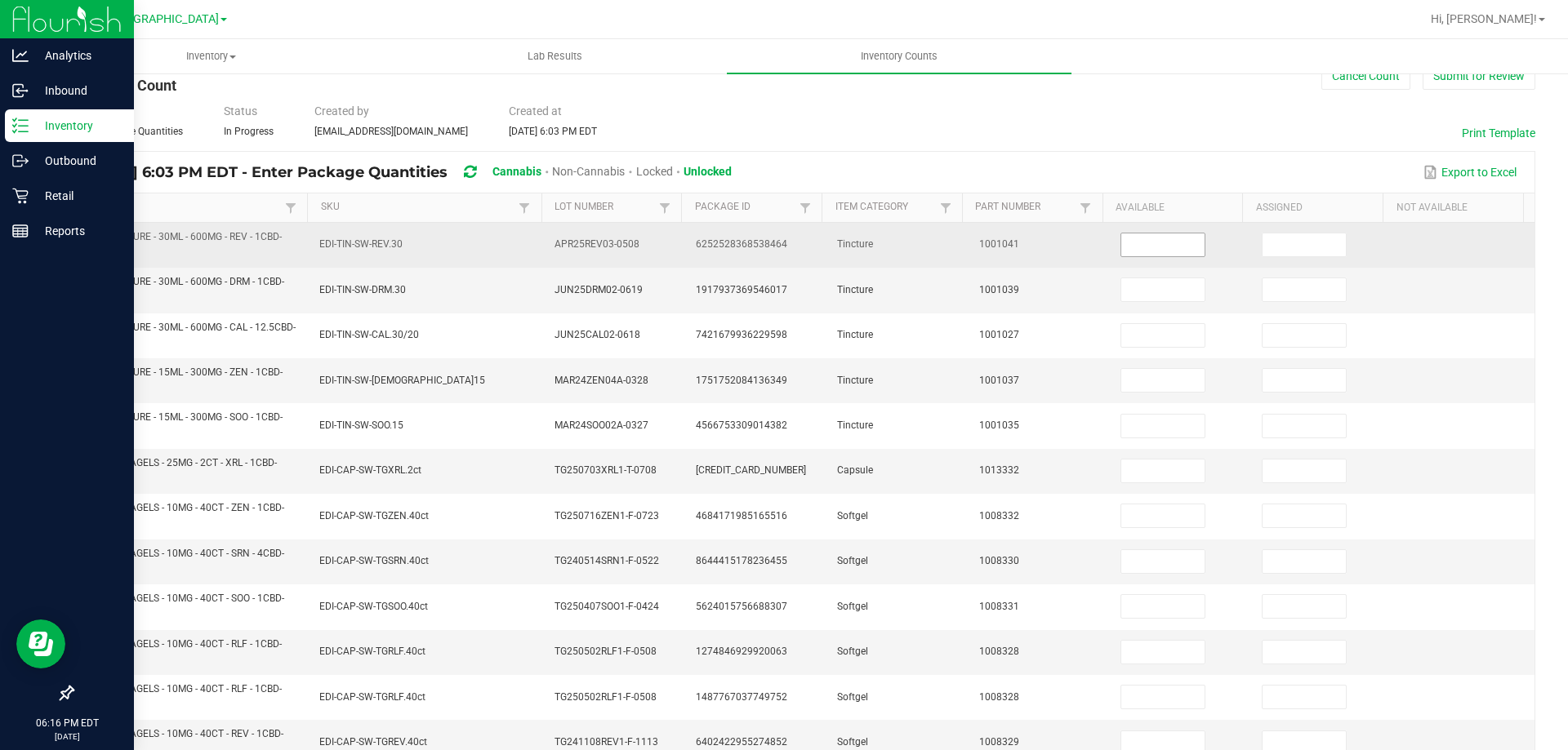
click at [1121, 249] on input at bounding box center [1163, 245] width 83 height 23
type input "7"
type input "0"
type input "9"
type input "0"
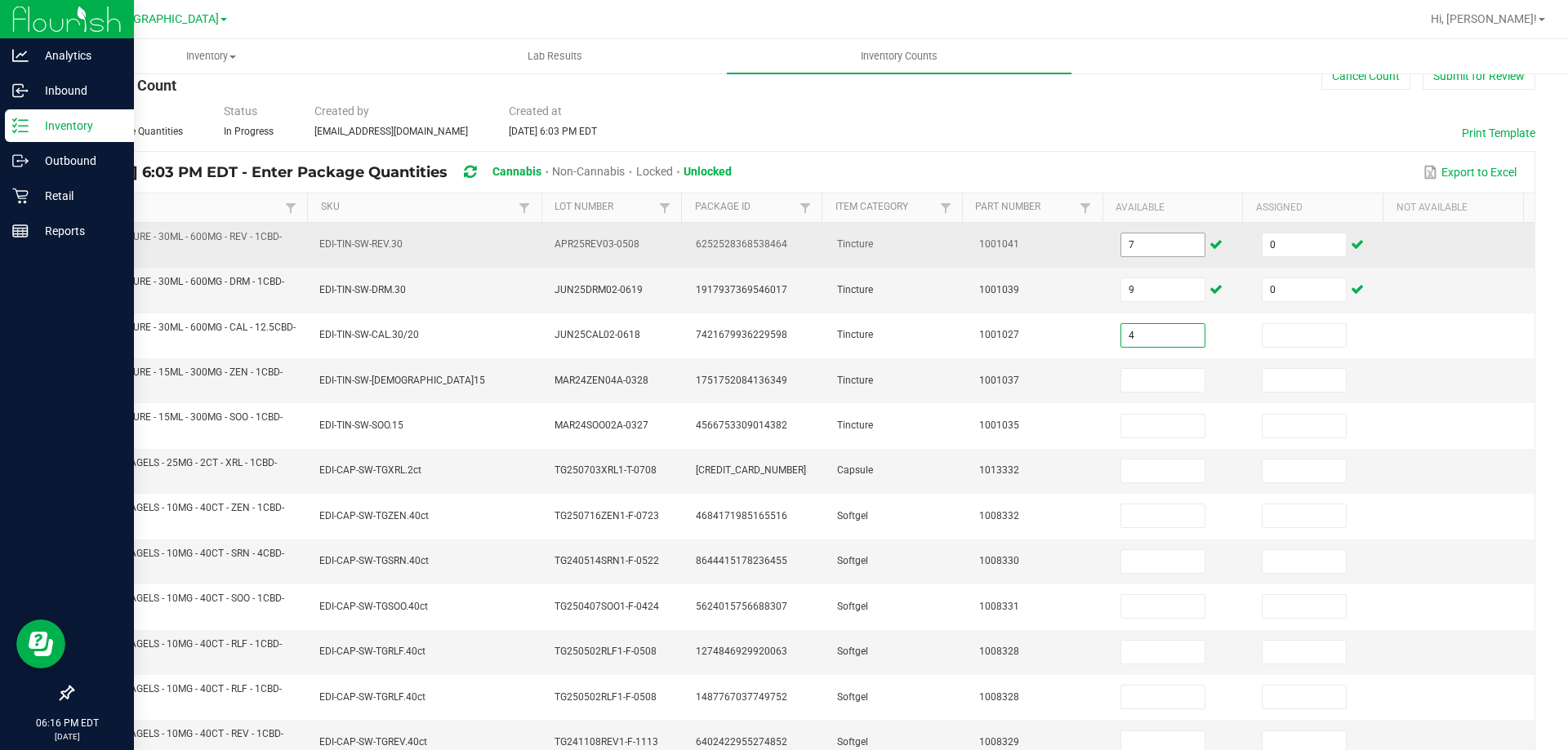
type input "4"
type input "0"
type input "2"
type input "0"
type input "9"
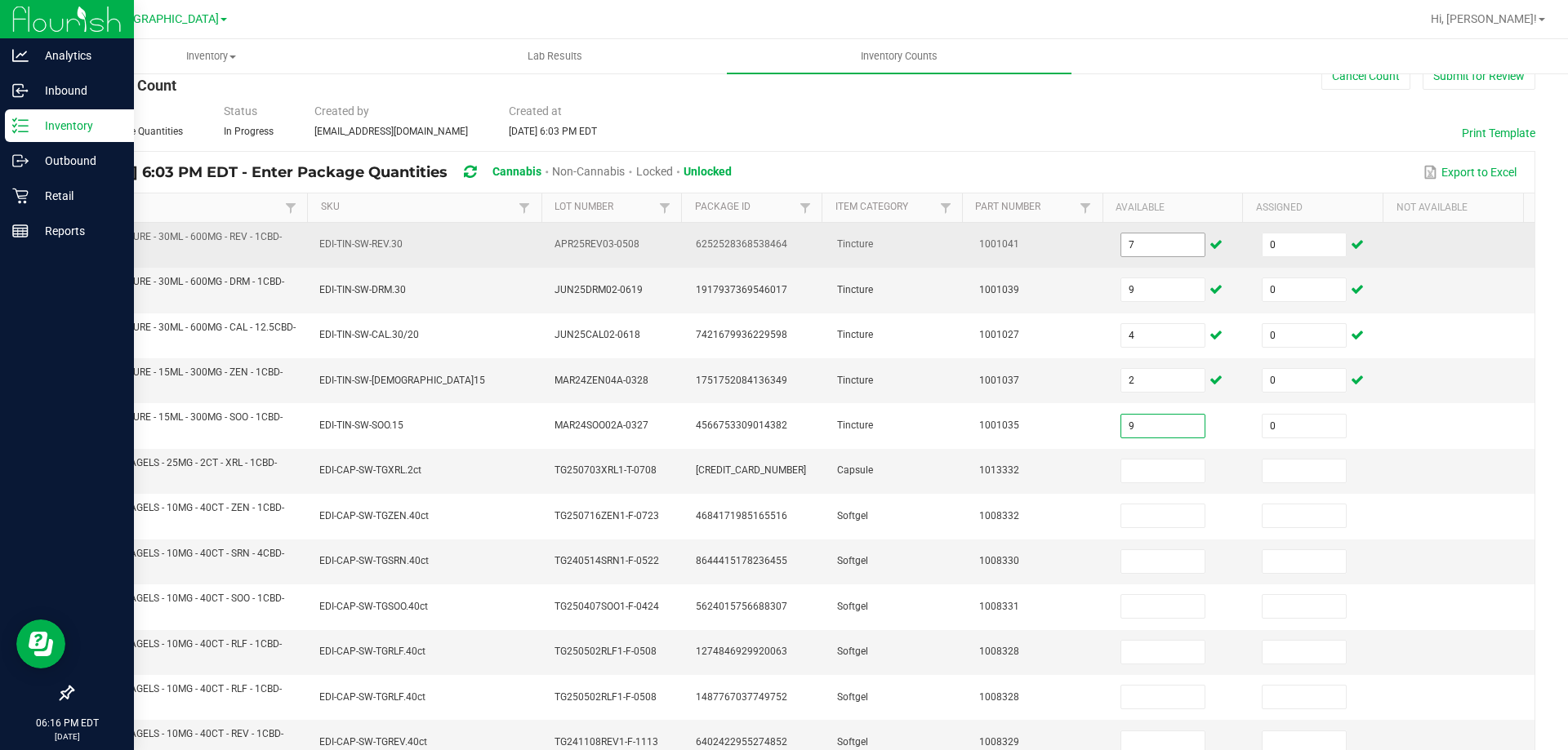
type input "0"
type input "8"
type input "0"
type input "2"
type input "0"
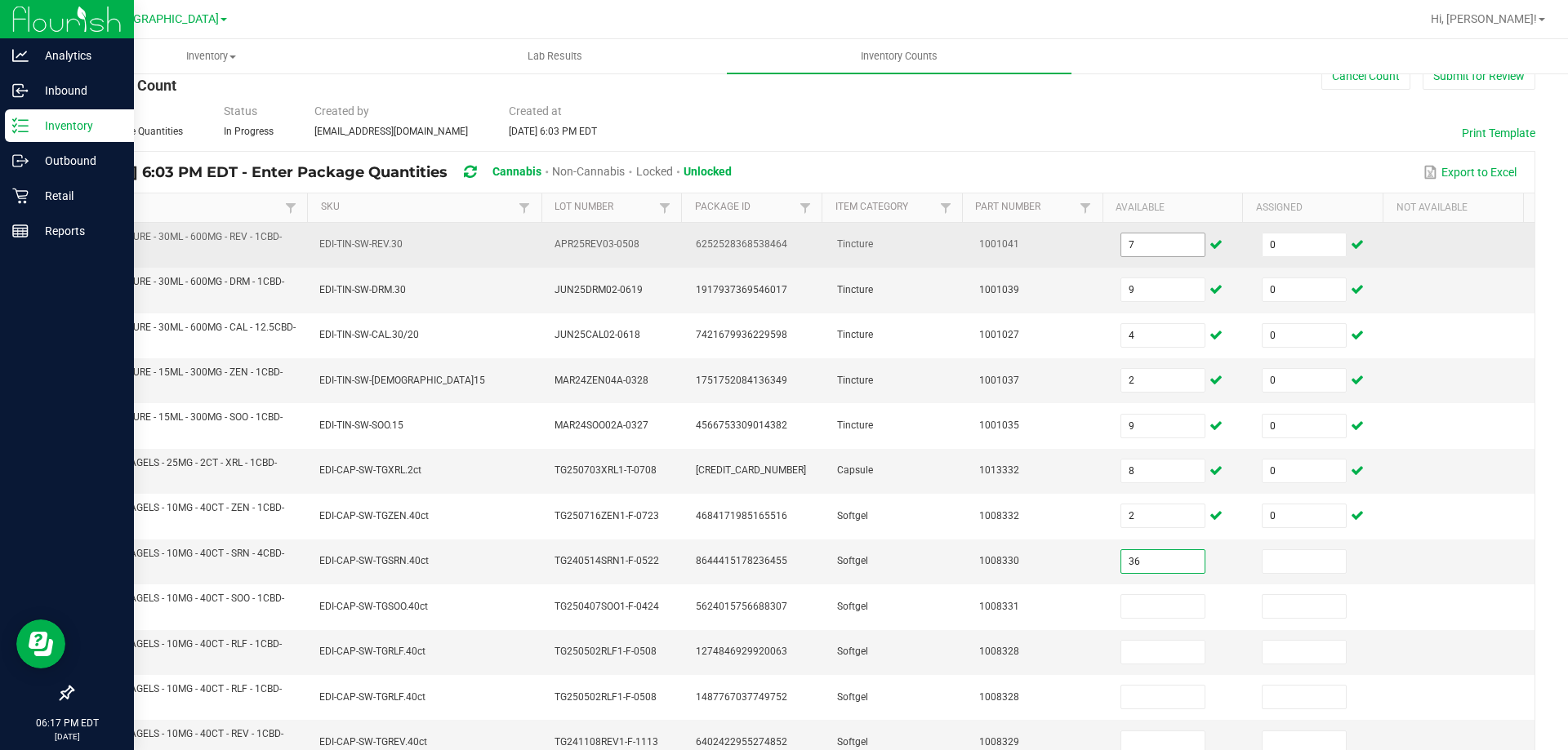
type input "36"
type input "0"
type input "3"
type input "5"
type input "0"
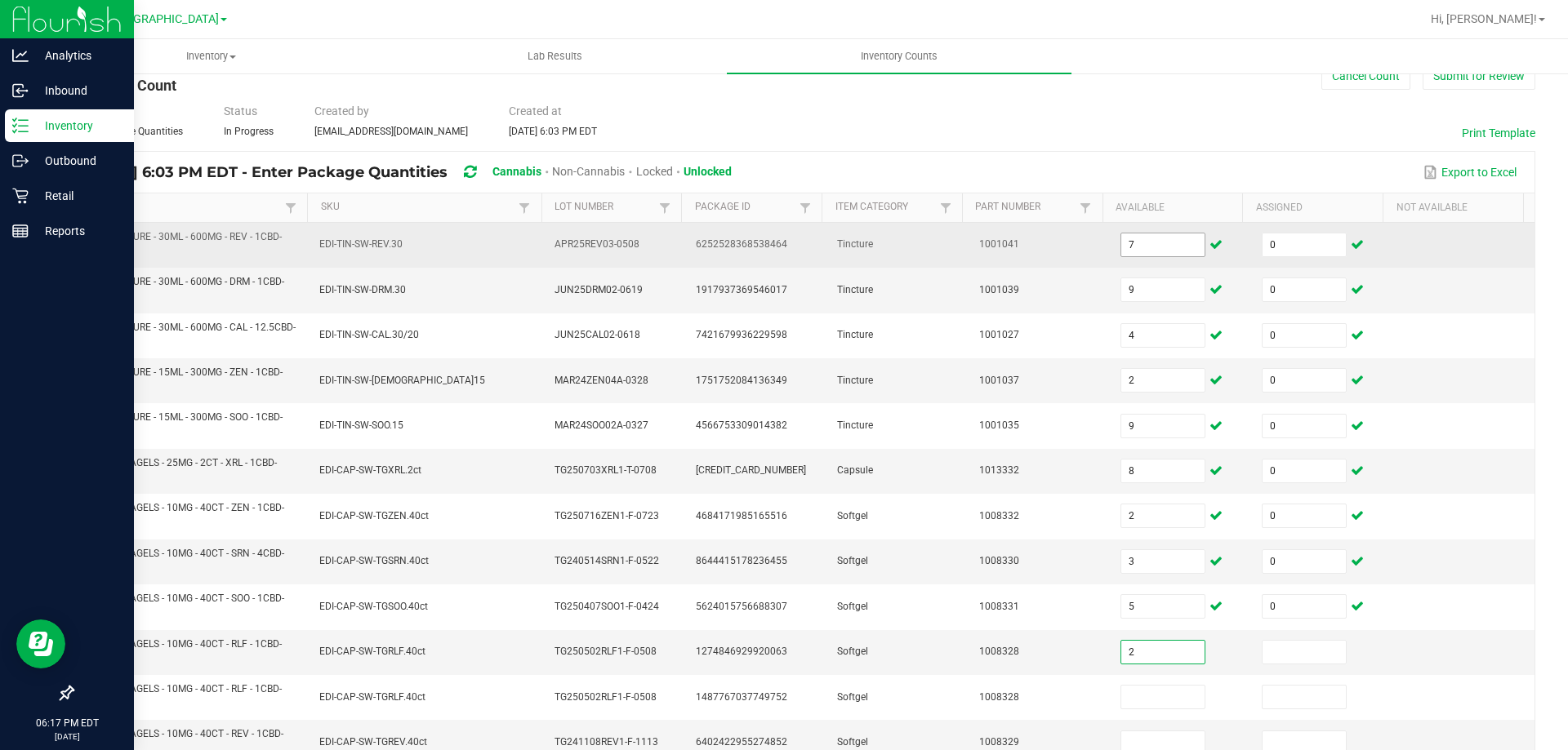
type input "2"
type input "0"
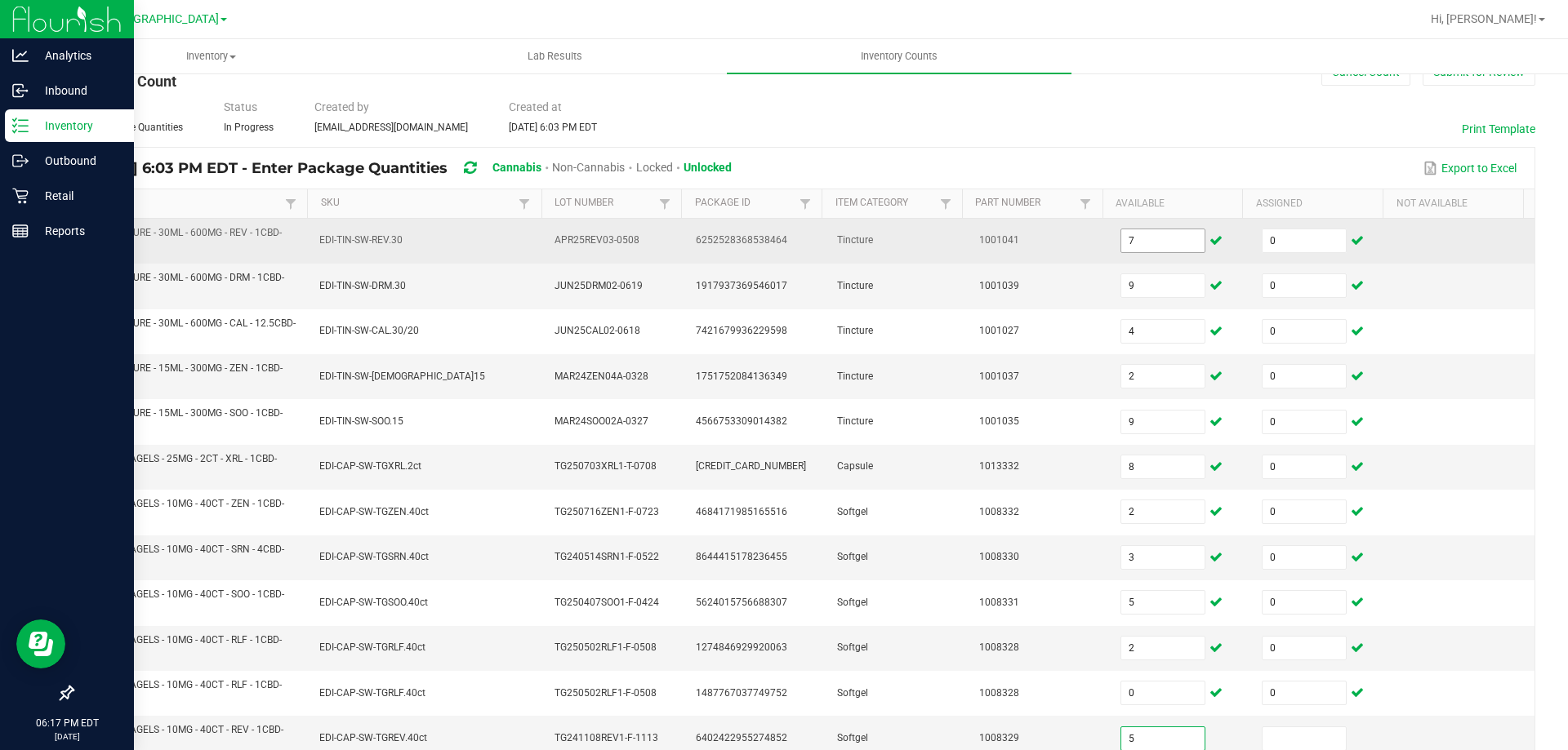
type input "5"
type input "0"
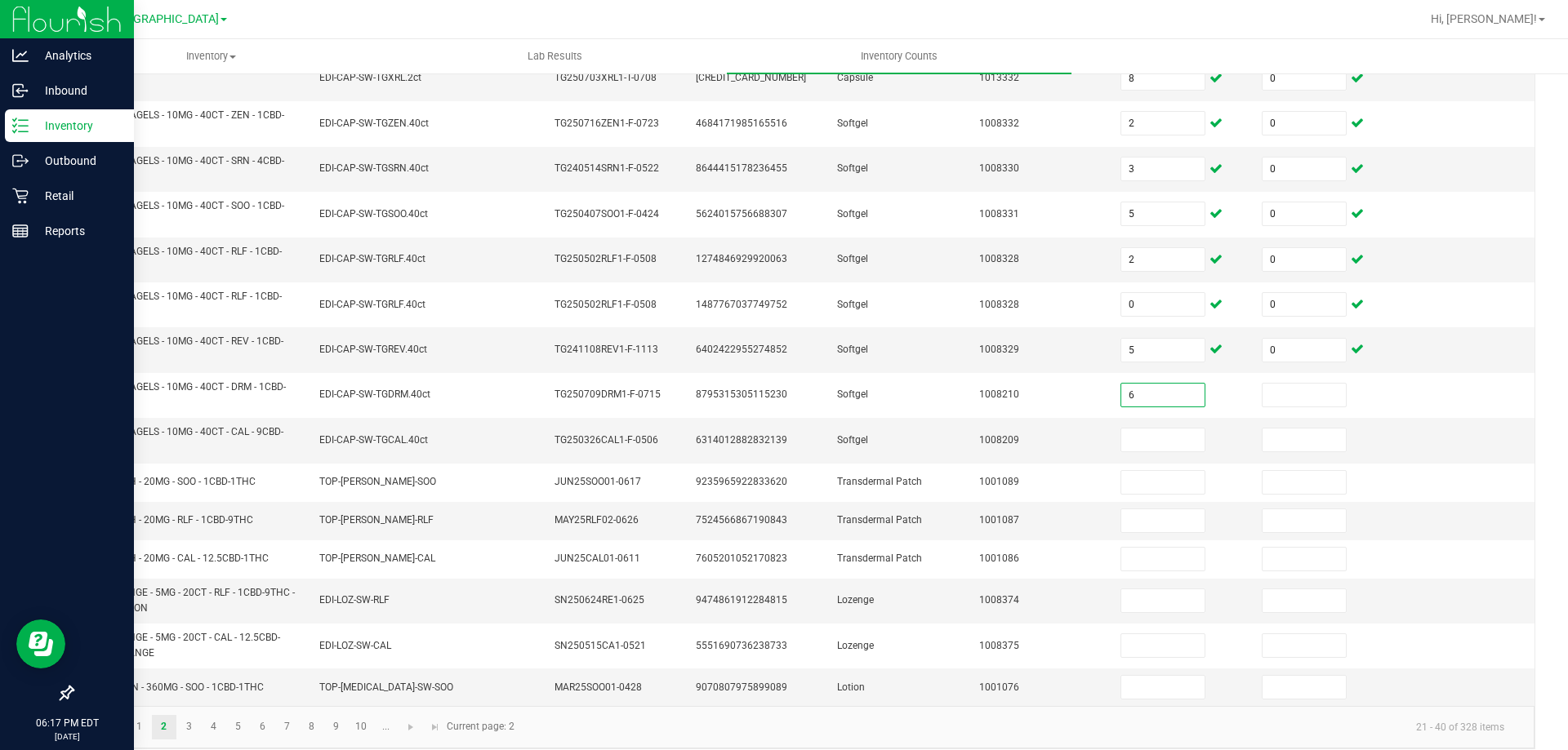
type input "6"
type input "0"
type input "3"
type input "0"
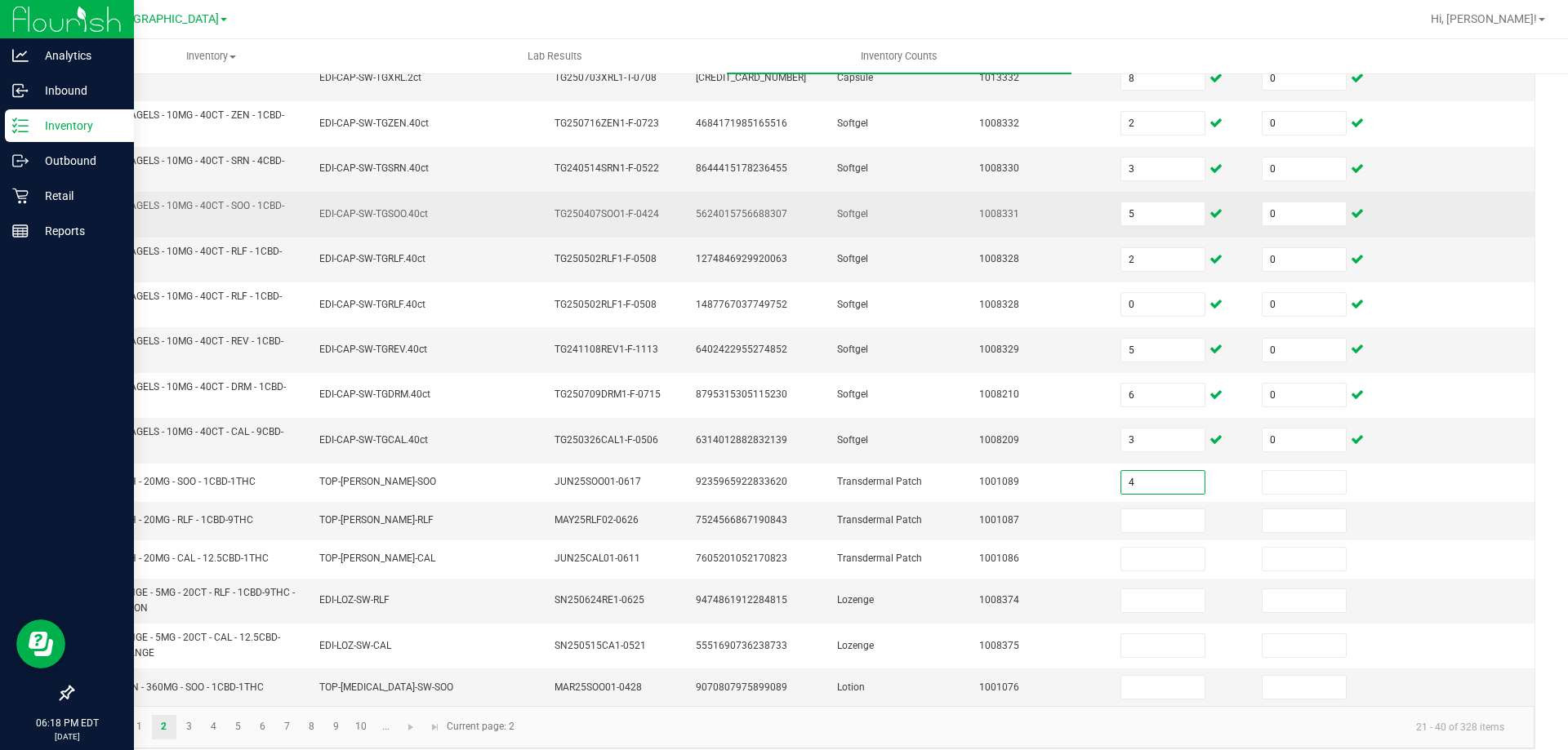
type input "4"
type input "0"
type input "5"
type input "0"
type input "16"
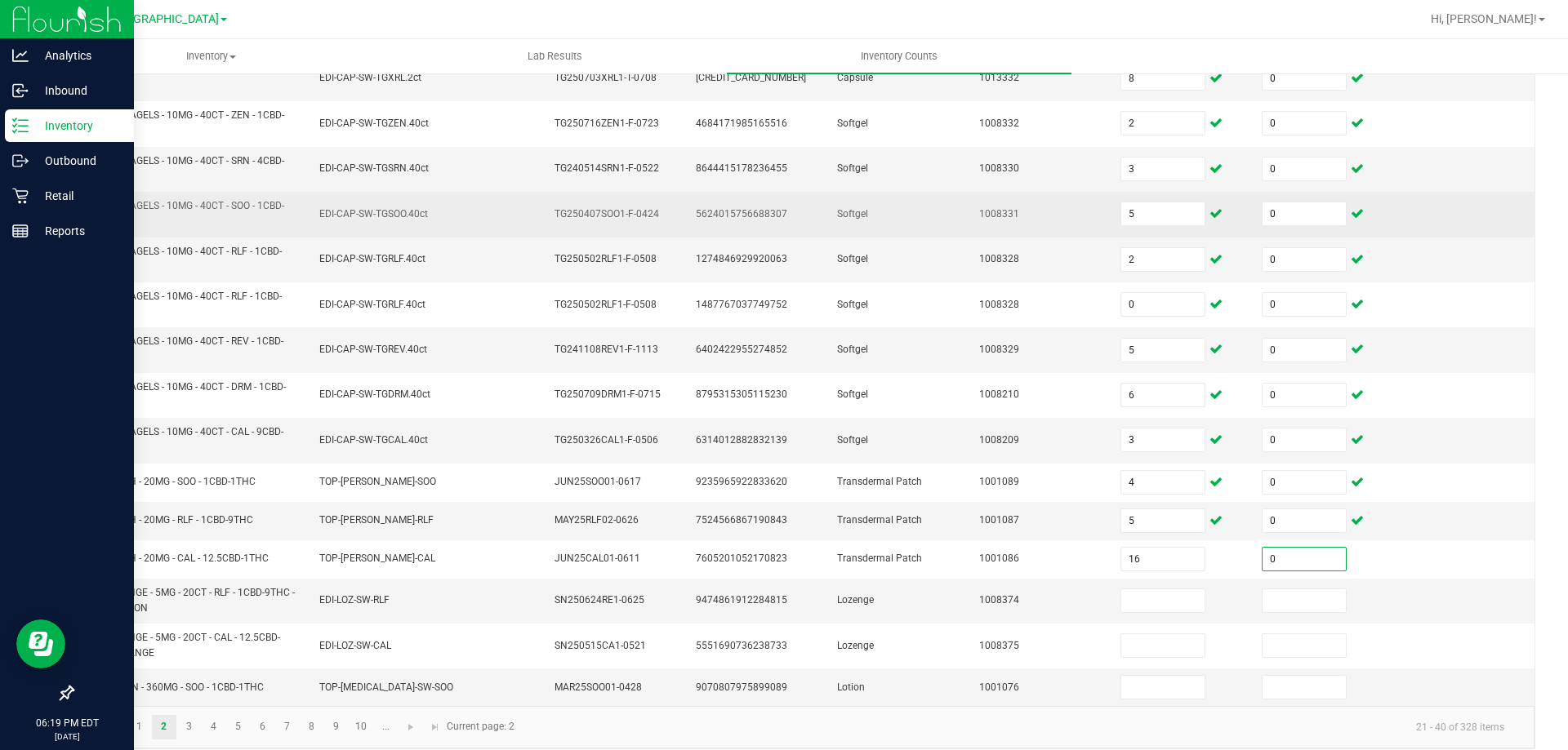
type input "0"
type input "2"
type input "0"
type input "10"
type input "0"
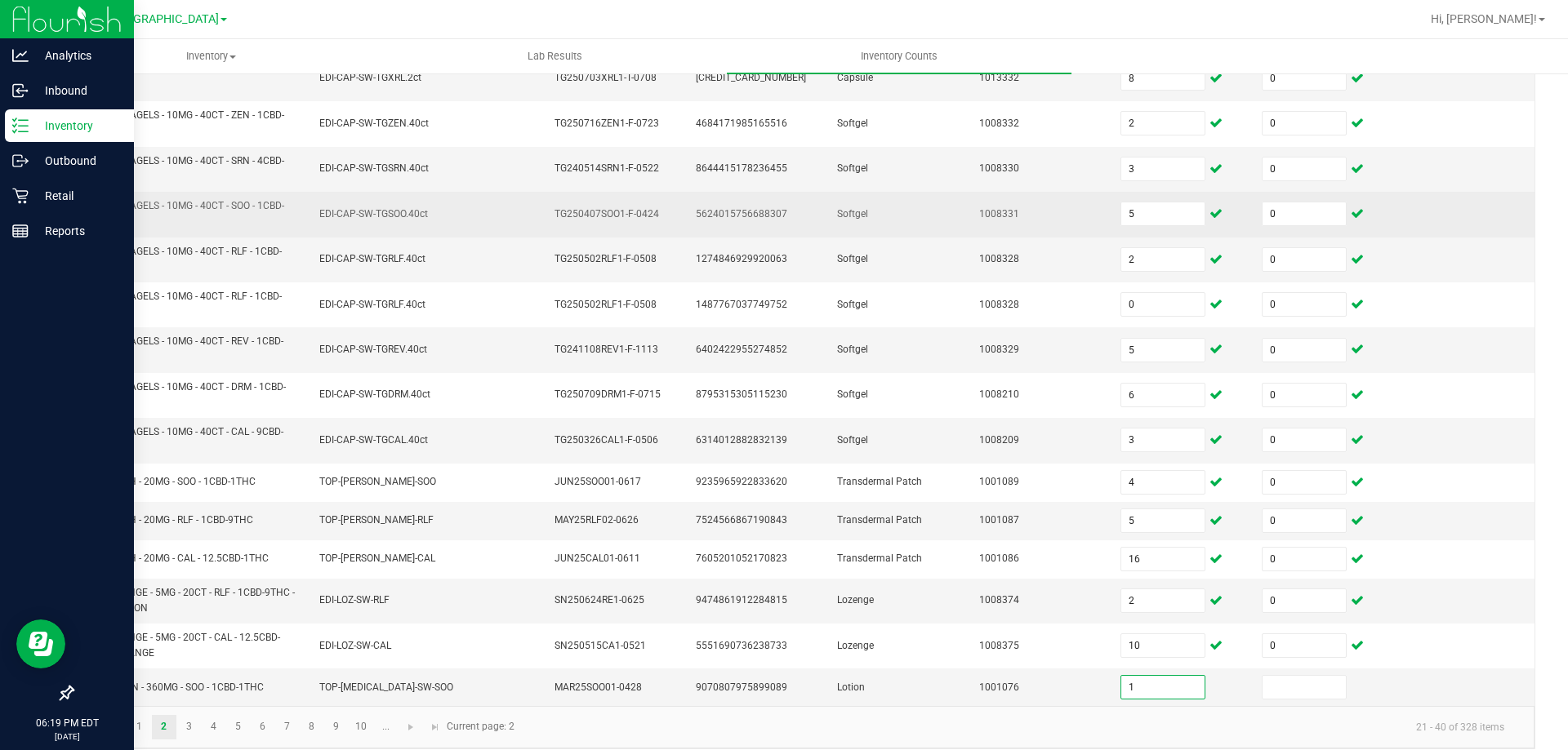
type input "1"
type input "0"
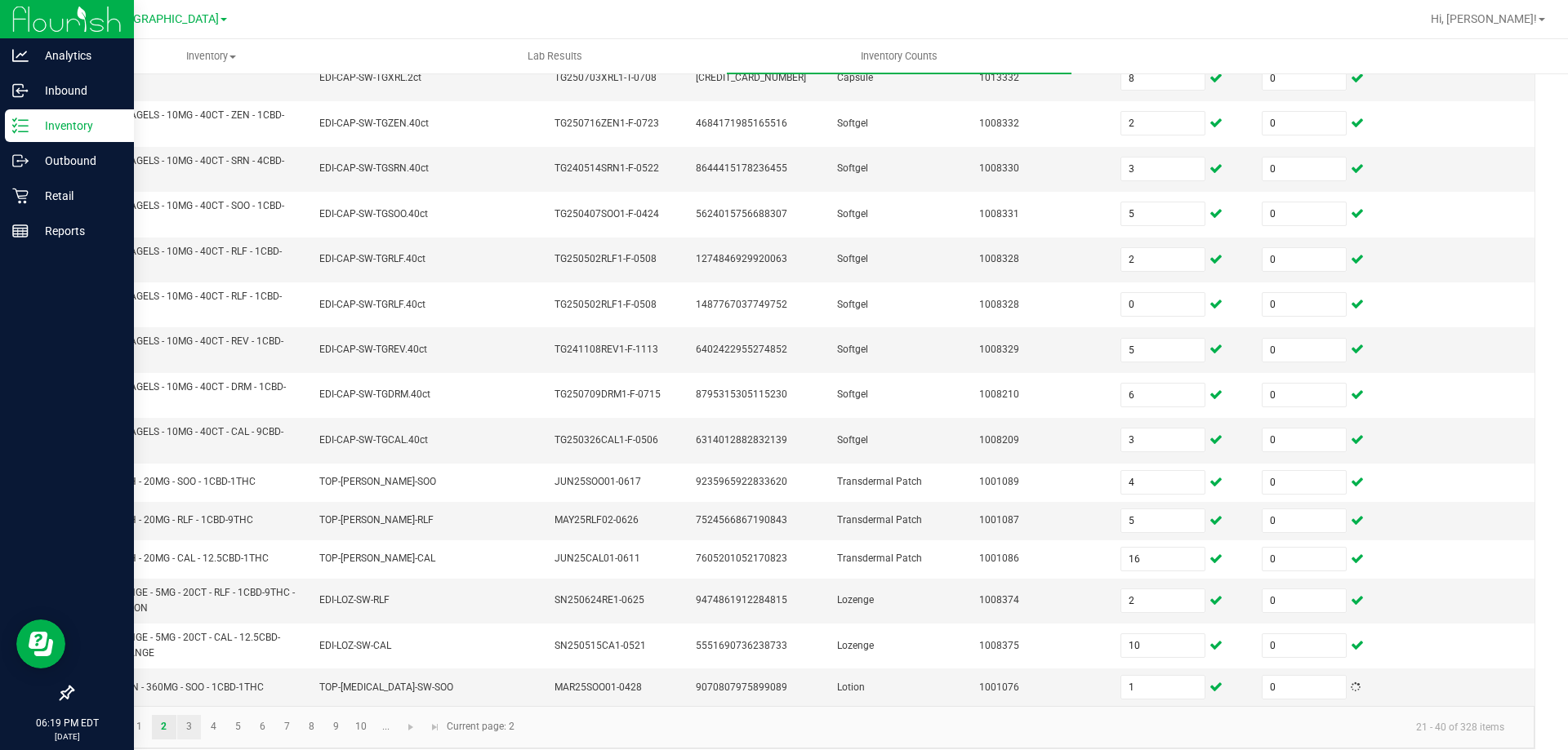
click at [188, 734] on link "3" at bounding box center [188, 727] width 24 height 25
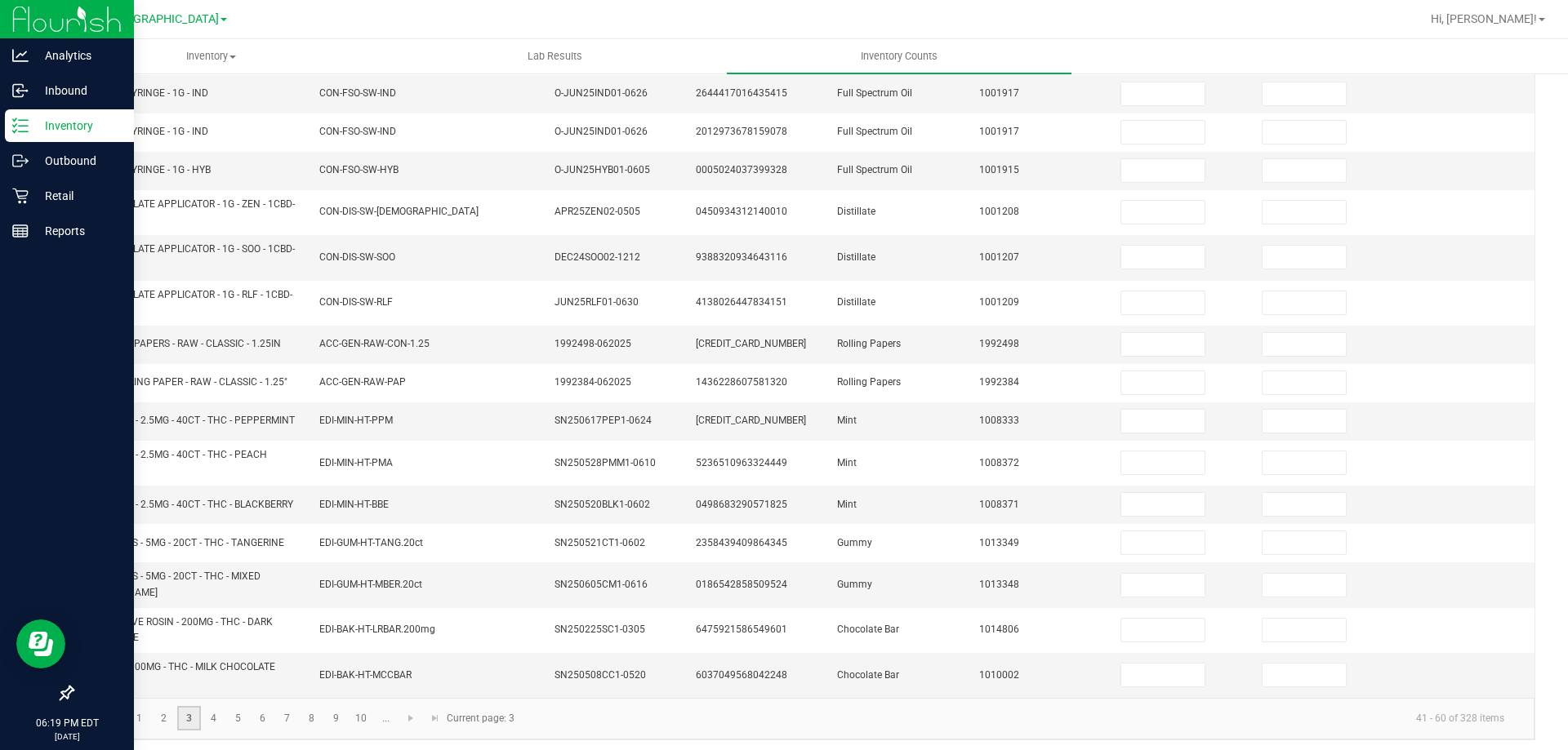
scroll to position [0, 0]
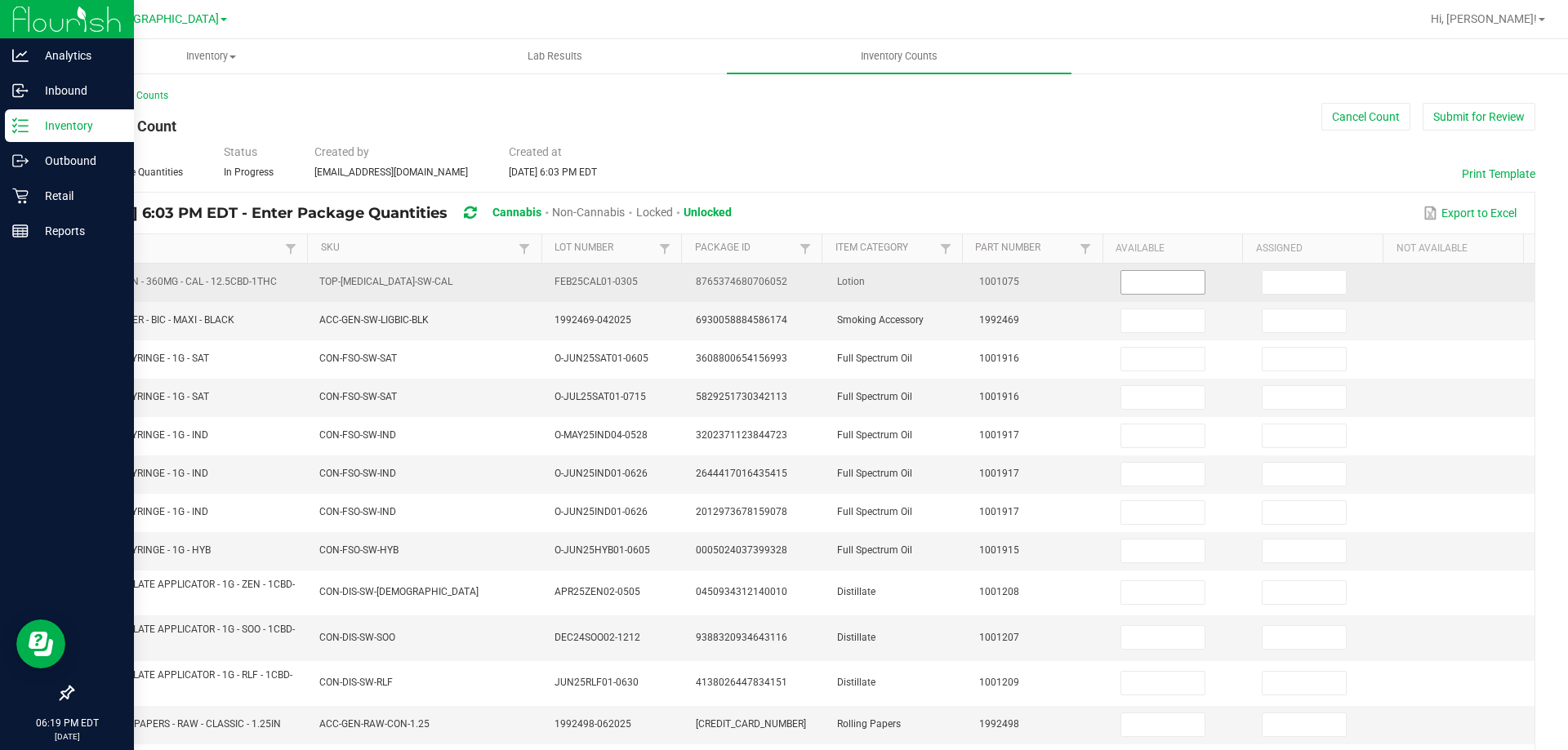
click at [1126, 286] on input at bounding box center [1163, 282] width 83 height 23
type input "1"
type input "0"
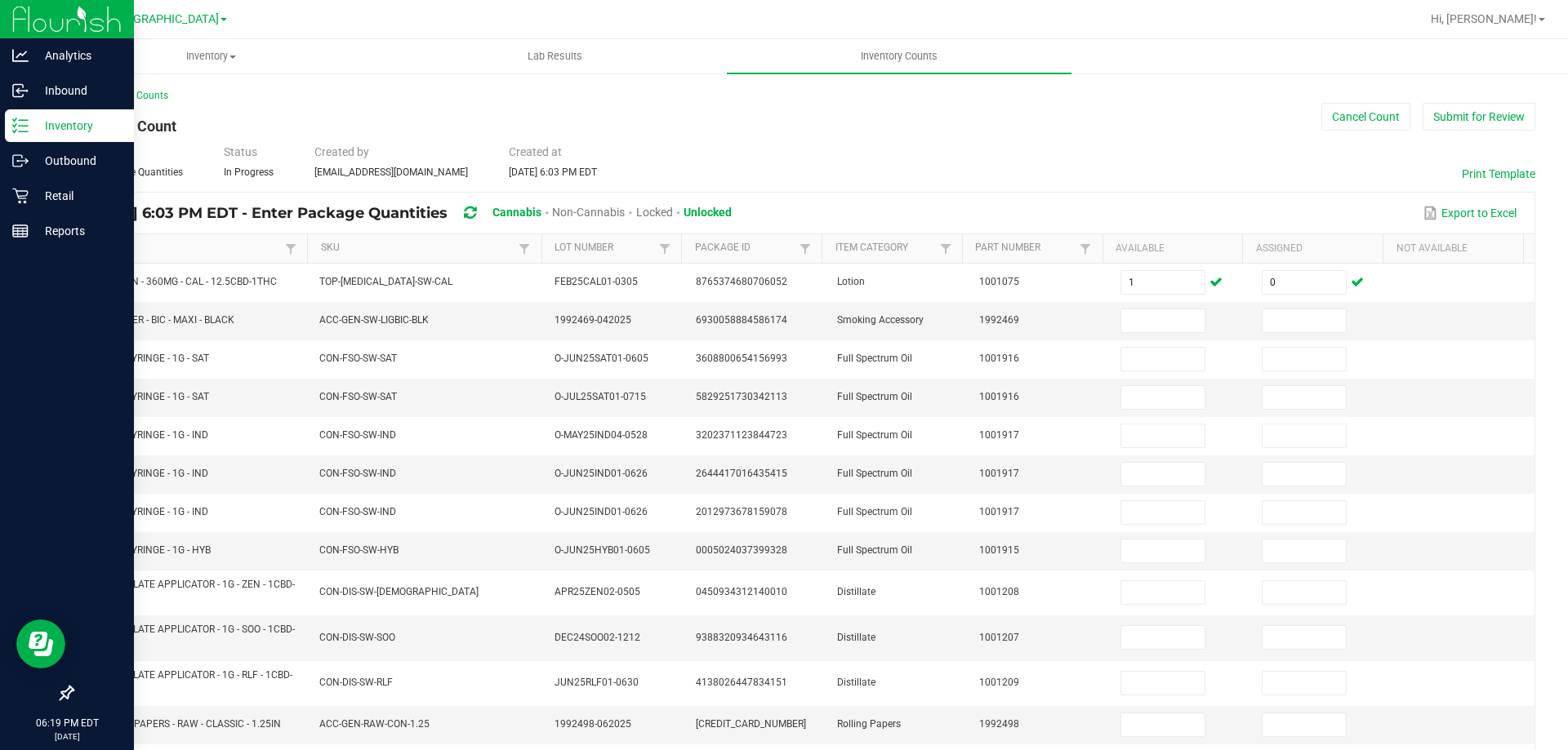
click at [57, 334] on div "< All Inventory Counts Inventory Count Cancel Count Submit for Review Type Ente…" at bounding box center [803, 604] width 1528 height 1065
click at [188, 341] on td "SW - FSO SYRINGE - 1G - SAT" at bounding box center [191, 359] width 236 height 38
drag, startPoint x: 254, startPoint y: 322, endPoint x: 77, endPoint y: 326, distance: 177.0
click at [77, 326] on td "SW - LIGHTER - BIC - MAXI - BLACK" at bounding box center [191, 320] width 236 height 38
copy span "SW - LIGHTER - BIC - MAXI - BLACK"
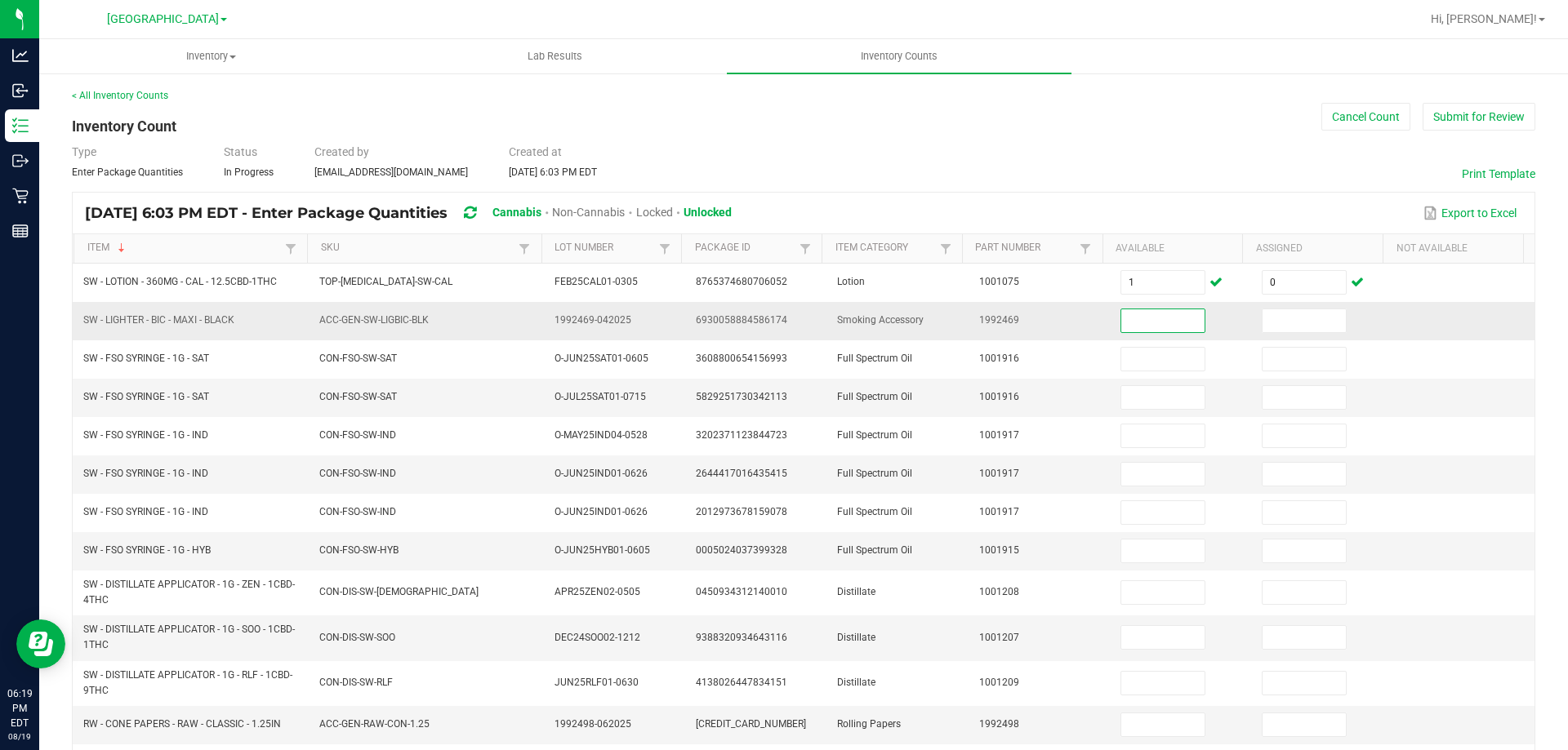
click at [1127, 321] on input at bounding box center [1163, 321] width 83 height 23
type input "6"
type input "0"
type input "1"
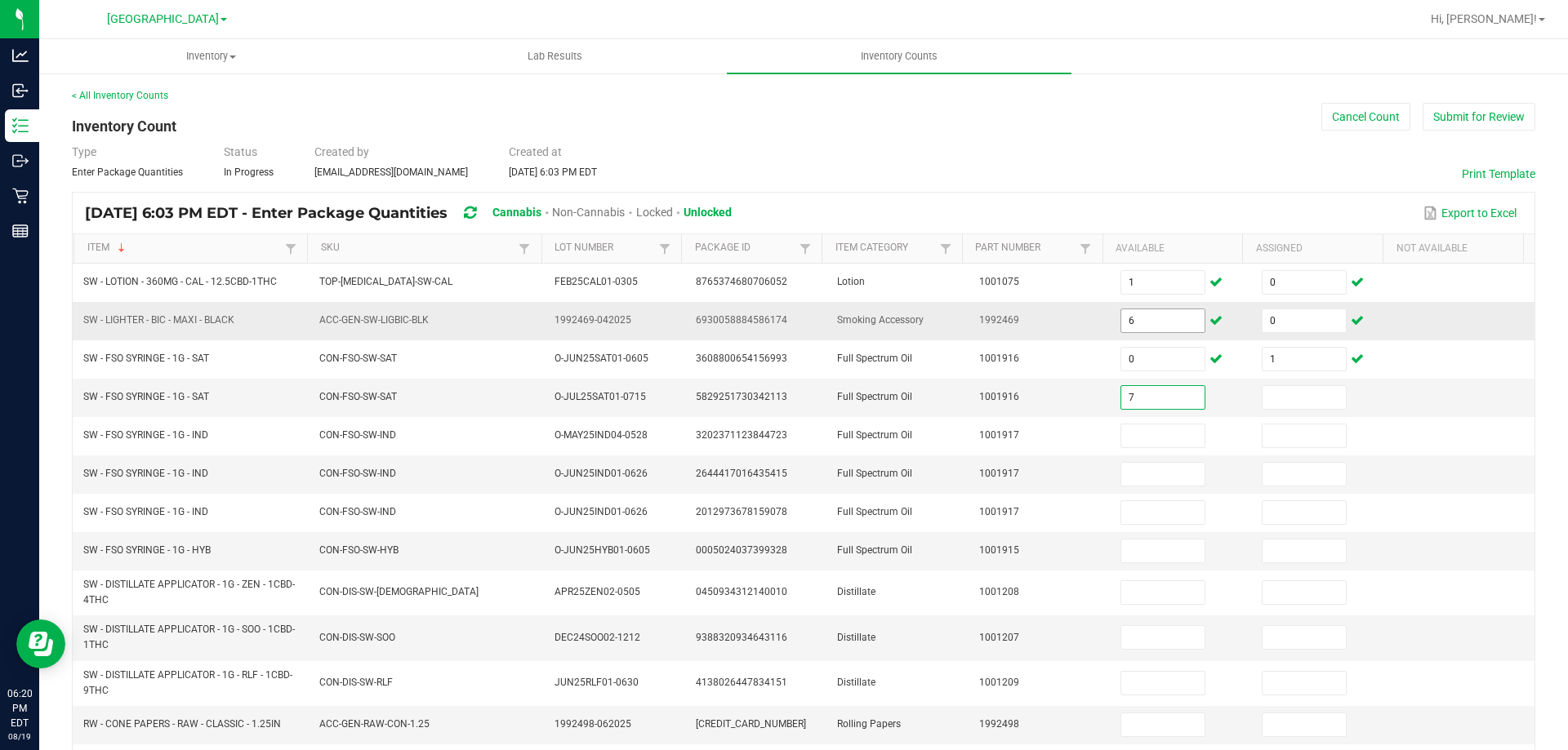
type input "7"
type input "0"
type input "1"
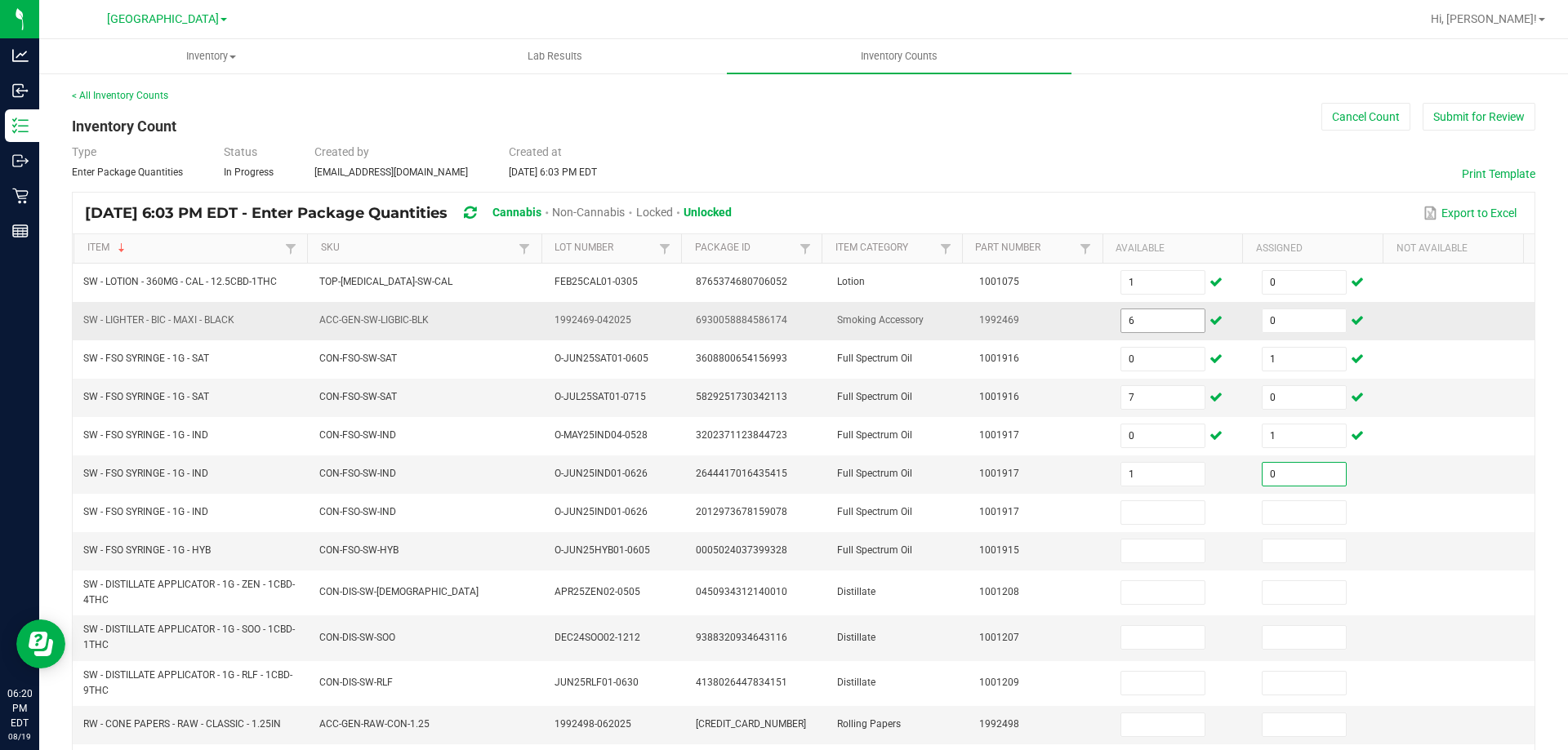
type input "0"
type input "12"
type input "0"
type input "9"
type input "0"
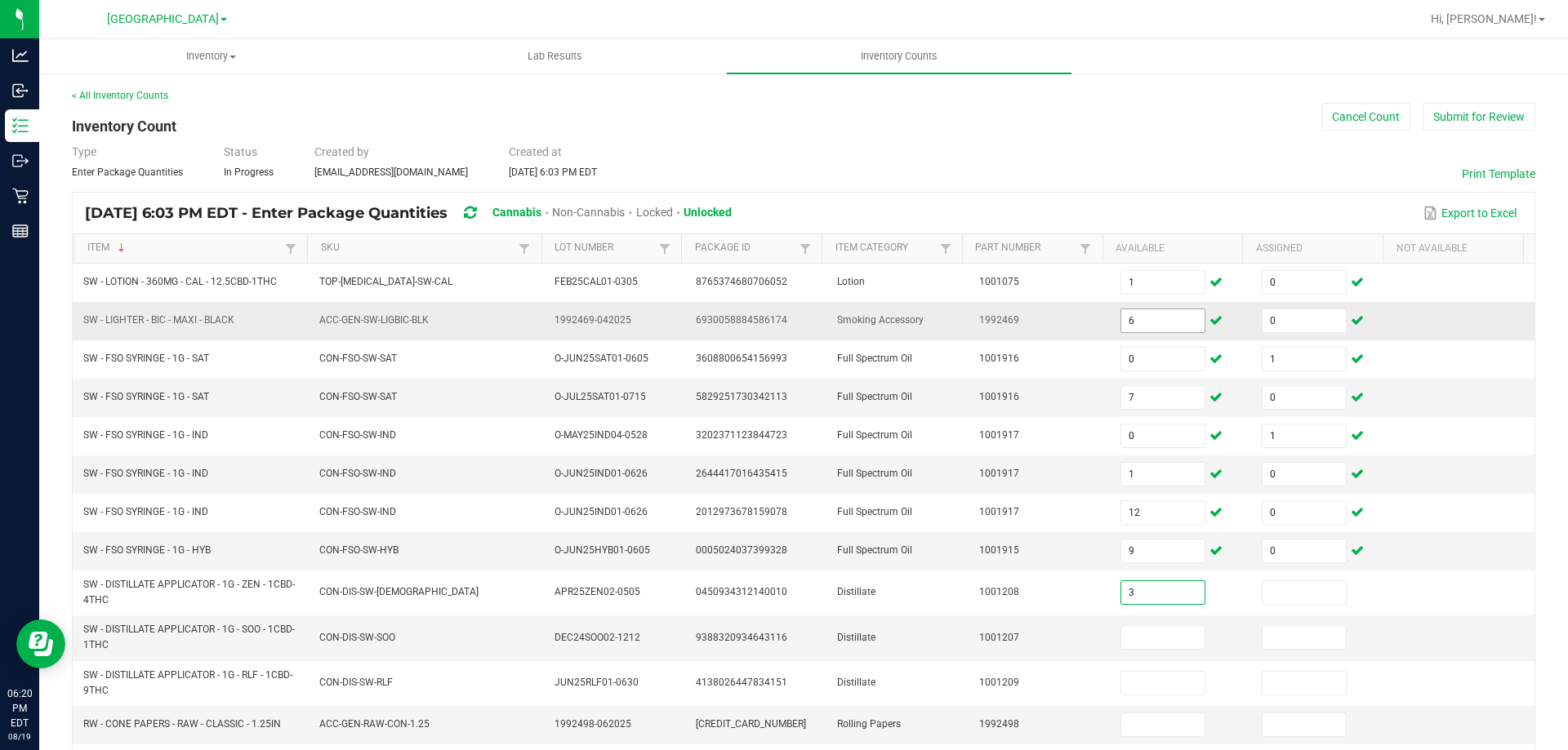
type input "3"
type input "0"
type input "11"
type input "0"
type input "8"
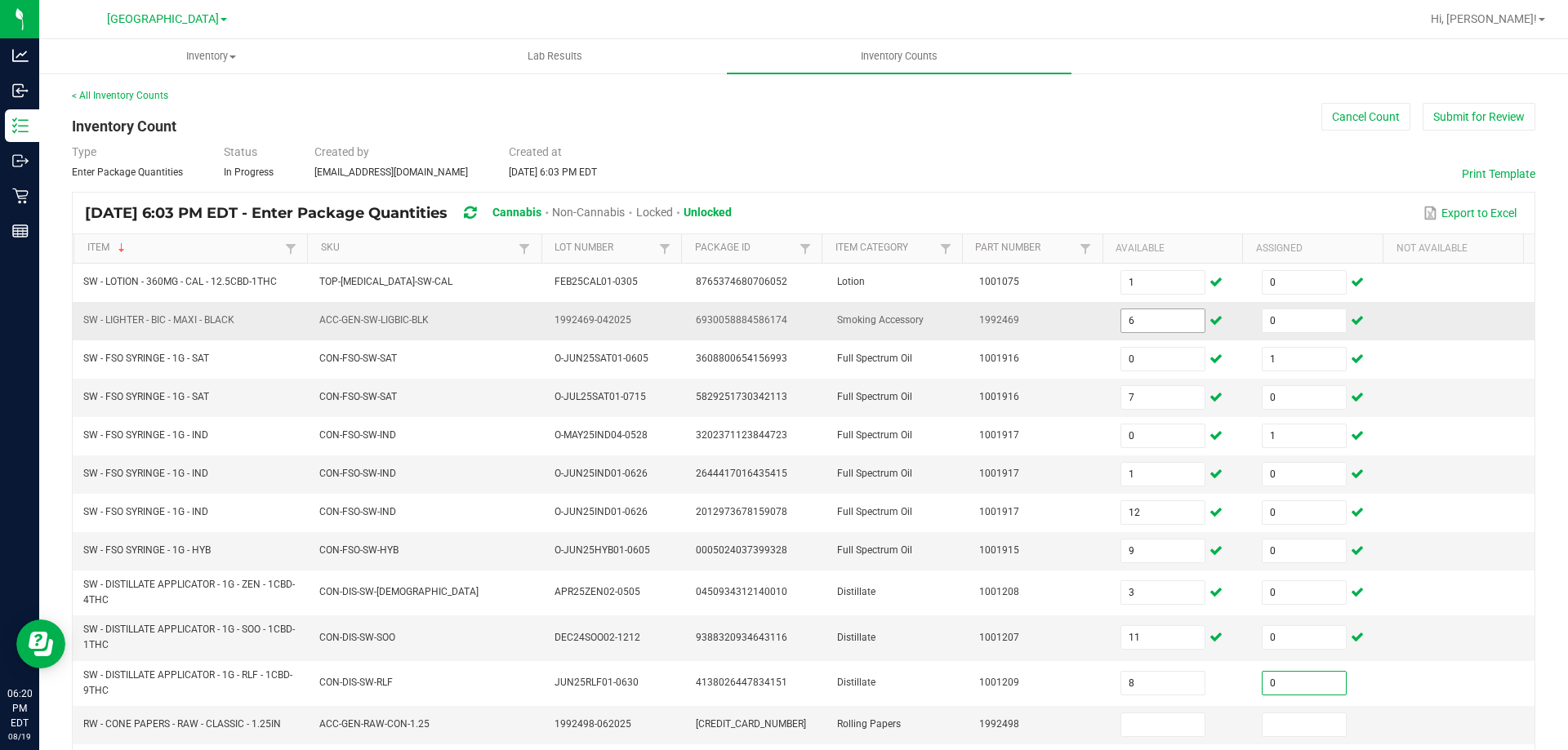
type input "0"
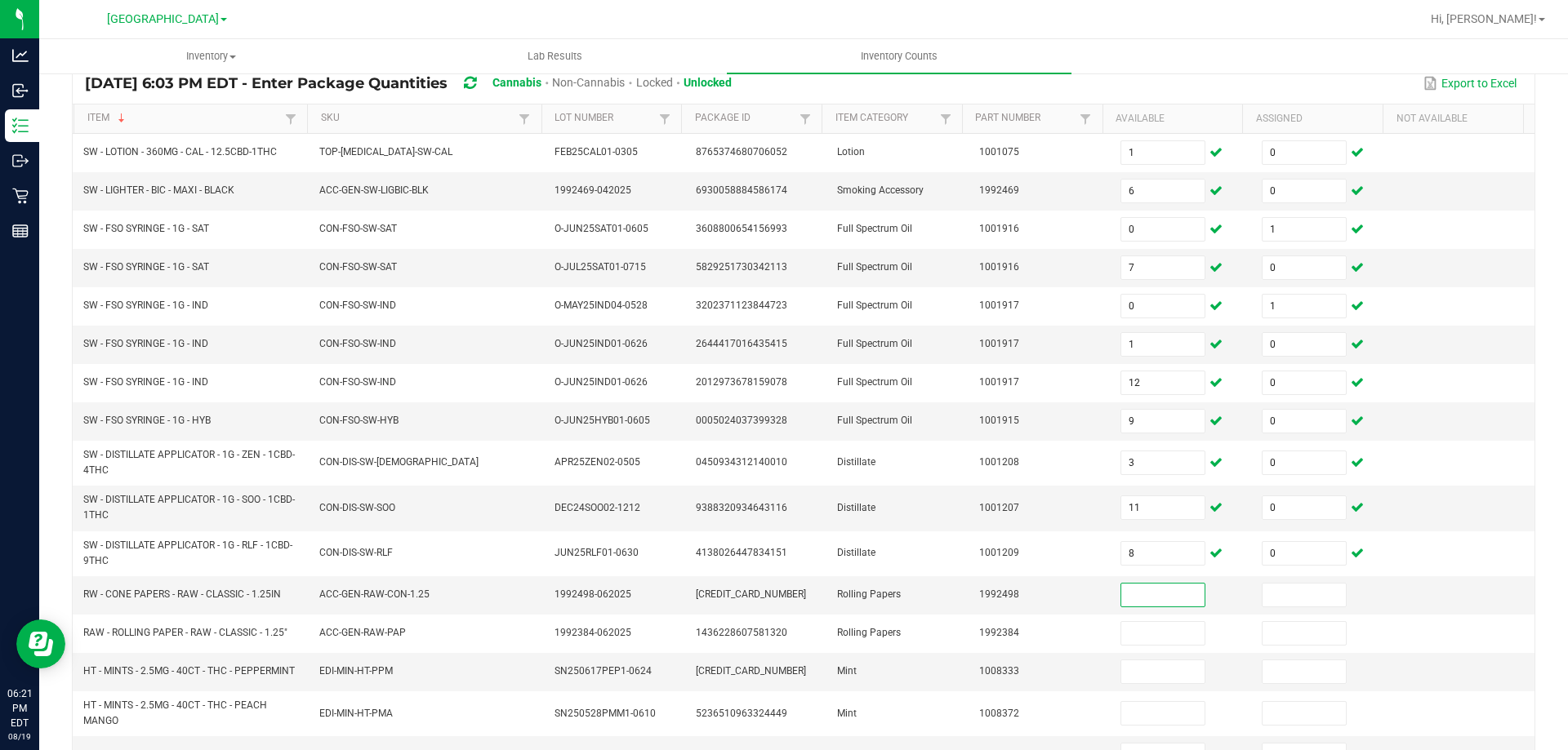
scroll to position [326, 0]
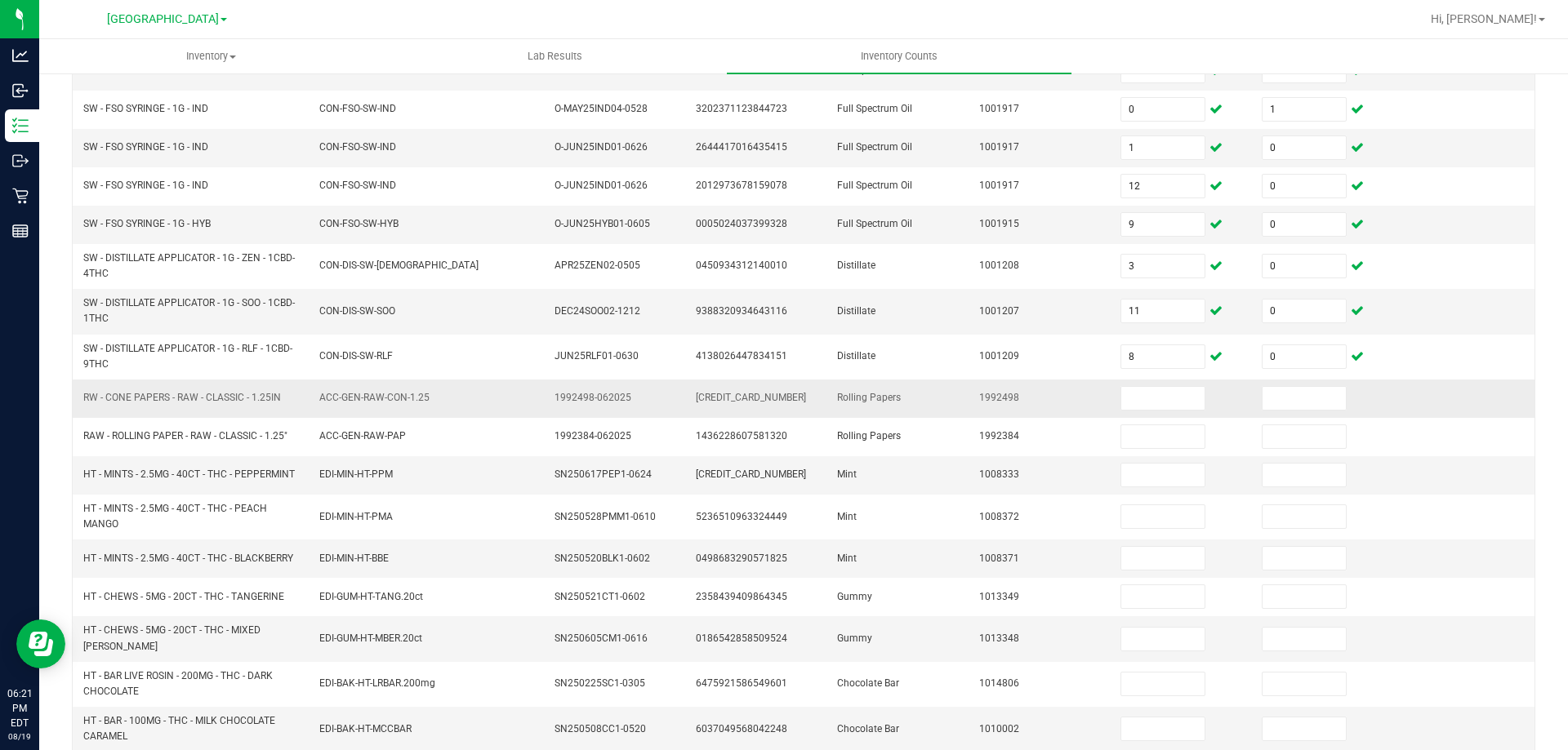
drag, startPoint x: 289, startPoint y: 395, endPoint x: 97, endPoint y: 388, distance: 192.1
click at [97, 388] on td "RW - CONE PAPERS - RAW - CLASSIC - 1.25IN" at bounding box center [191, 398] width 236 height 38
copy span "RW - CONE PAPERS - RAW - CLASSIC - 1.25IN"
click at [1141, 391] on input at bounding box center [1163, 398] width 83 height 23
type input "30"
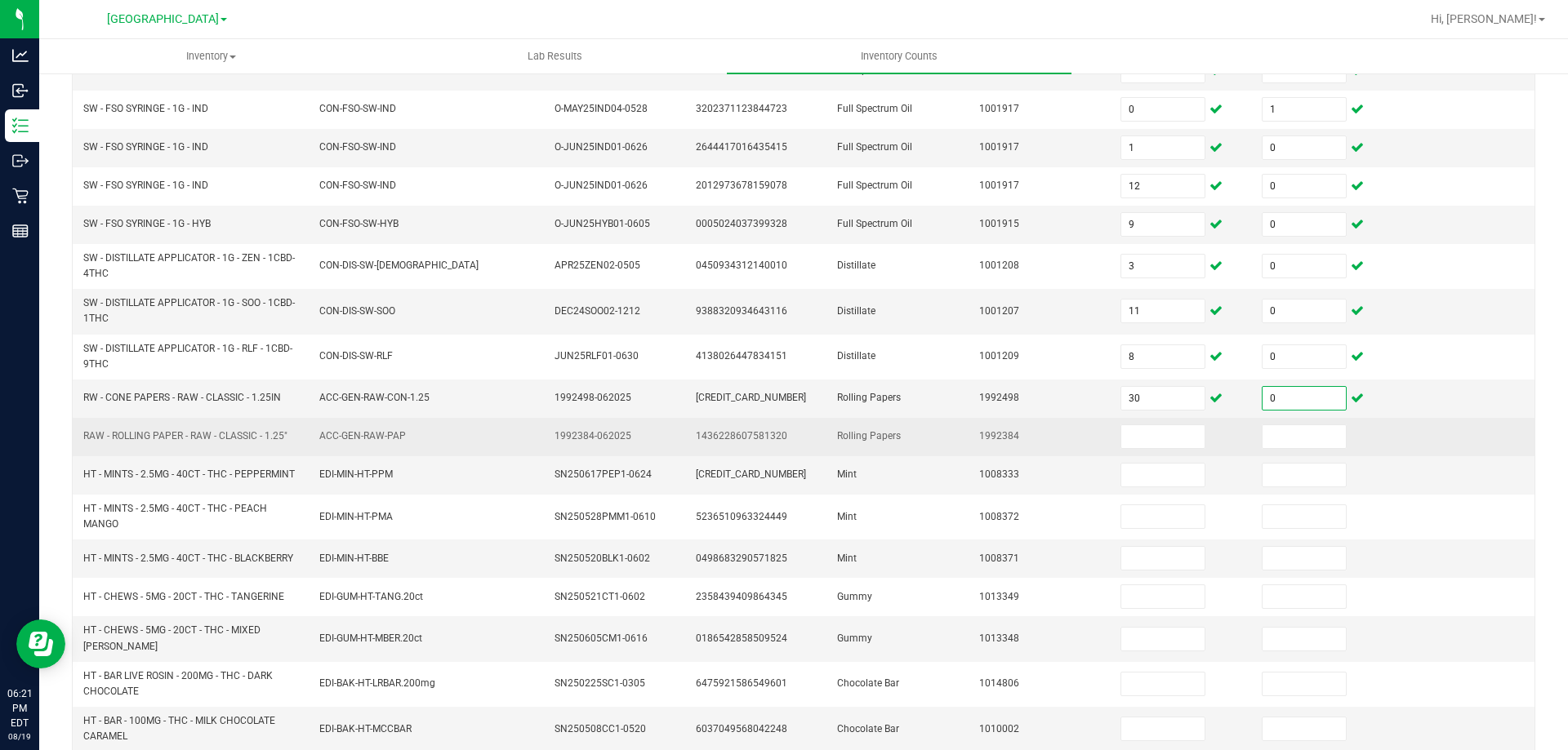
type input "0"
drag, startPoint x: 297, startPoint y: 432, endPoint x: 73, endPoint y: 440, distance: 224.1
click at [73, 440] on tr "RAW - ROLLING PAPER - RAW - CLASSIC - 1.25" ACC-GEN-RAW-PAP 1992384-062025 1436…" at bounding box center [803, 436] width 1462 height 38
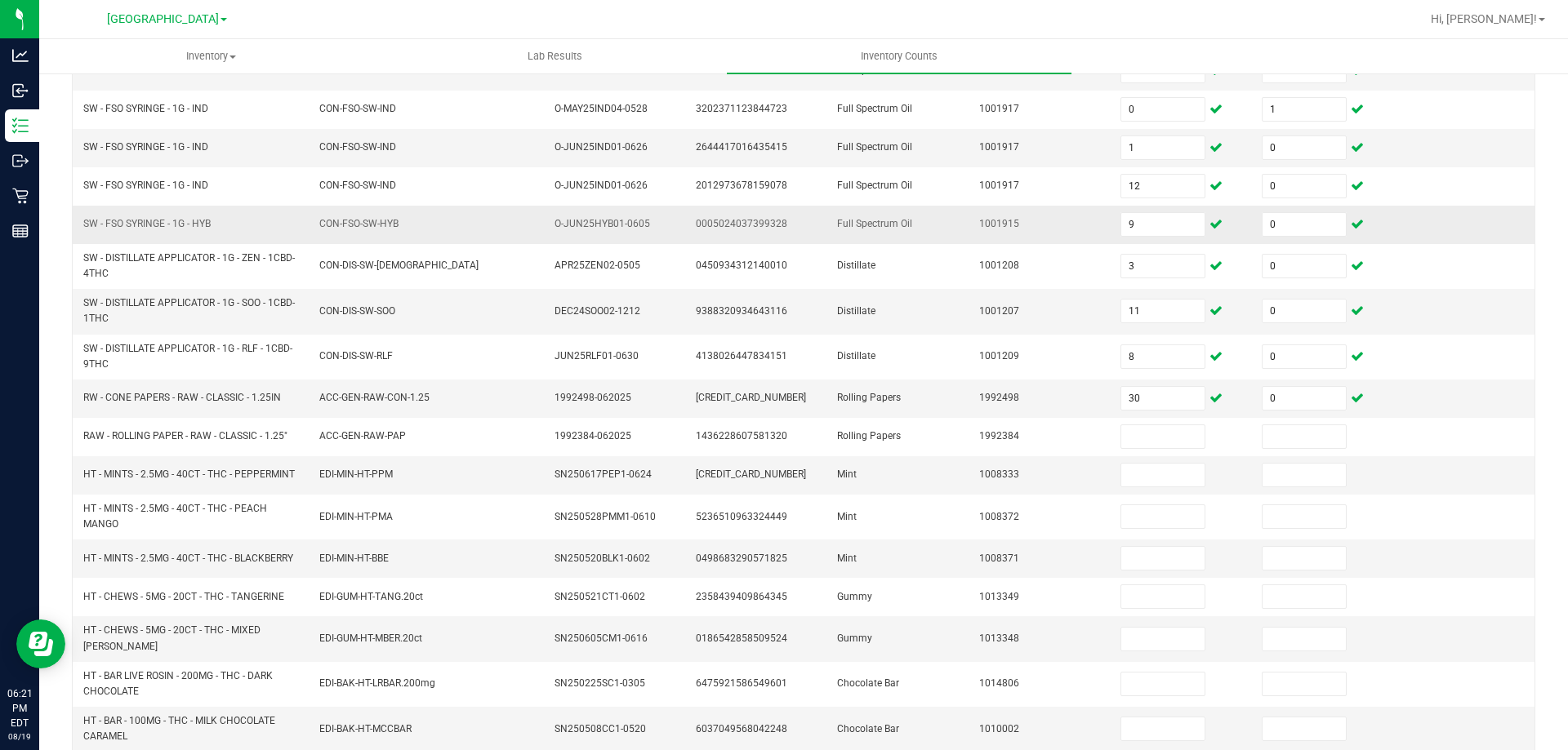
copy tr "RAW - ROLLING PAPER - RAW - CLASSIC - 1.25""
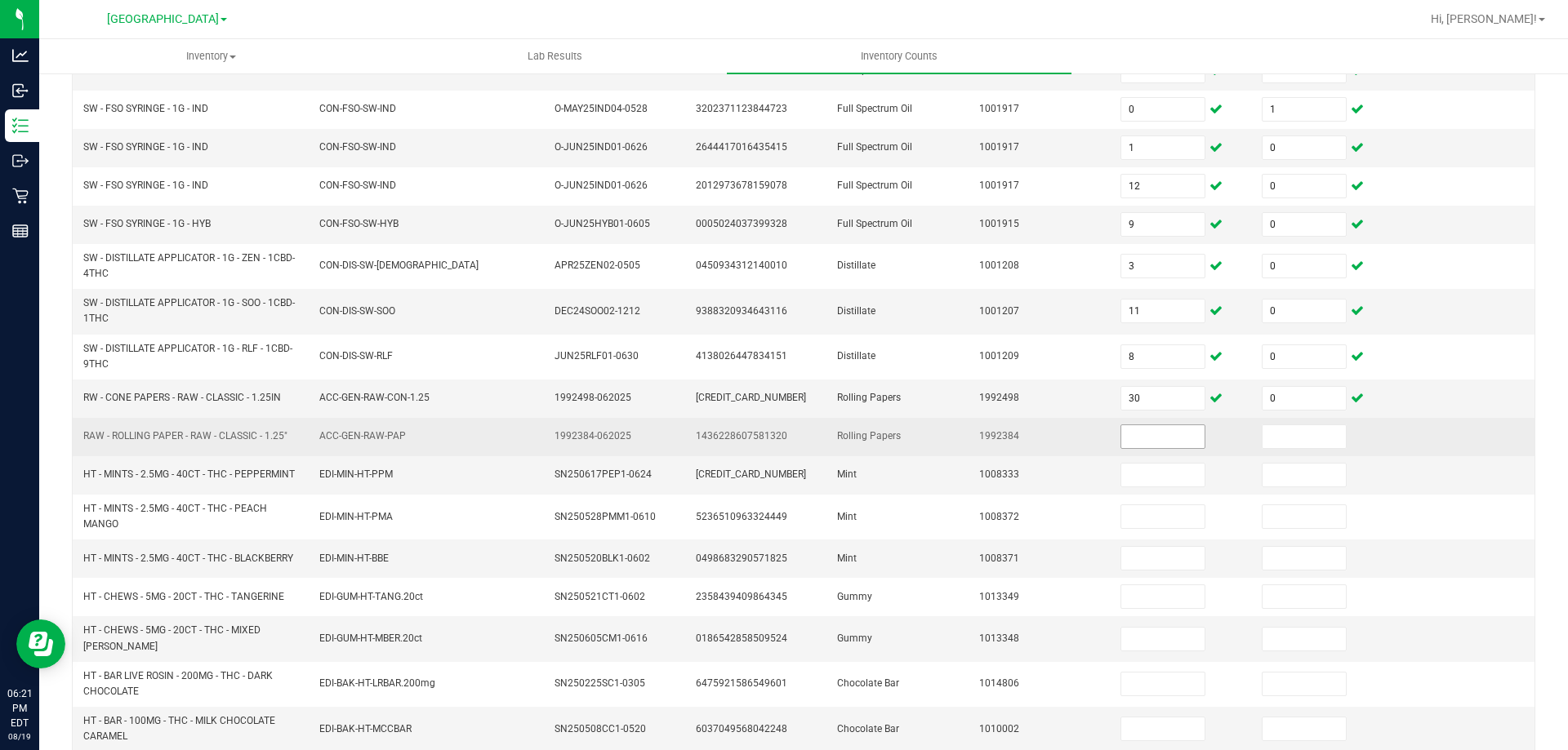
click at [1136, 426] on input at bounding box center [1163, 437] width 83 height 23
type input "19"
type input "0"
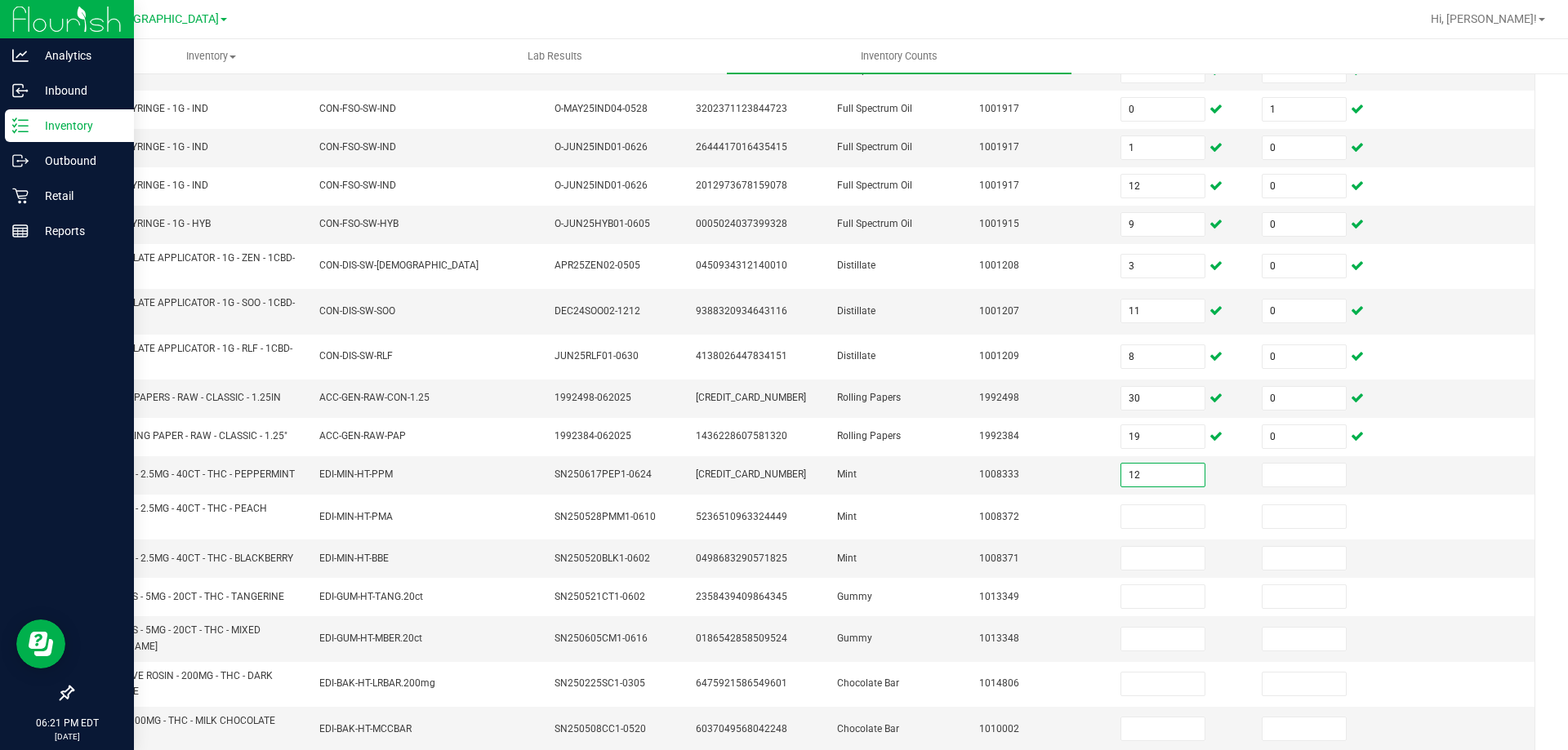
type input "12"
type input "0"
type input "14"
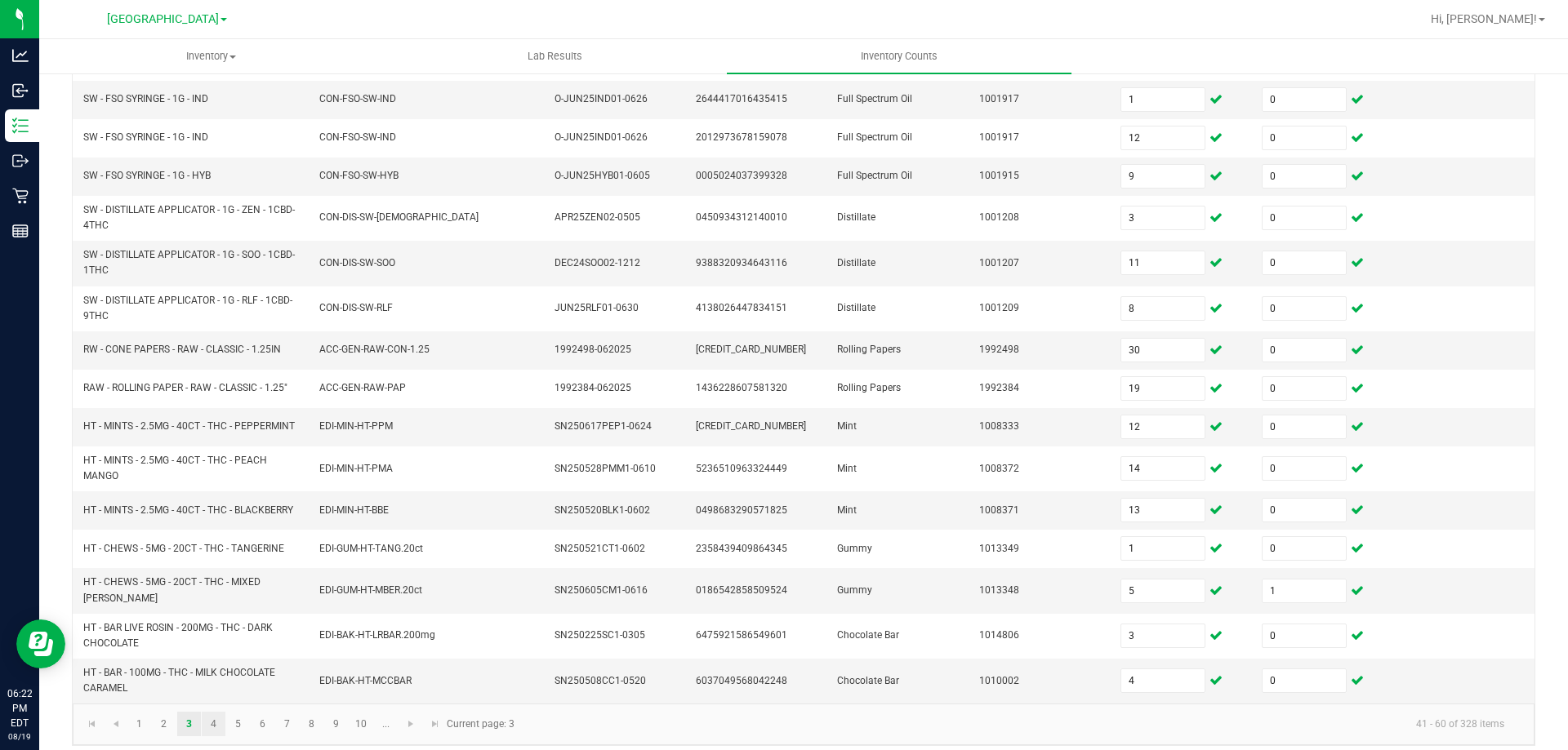
click at [213, 717] on link "4" at bounding box center [213, 724] width 24 height 25
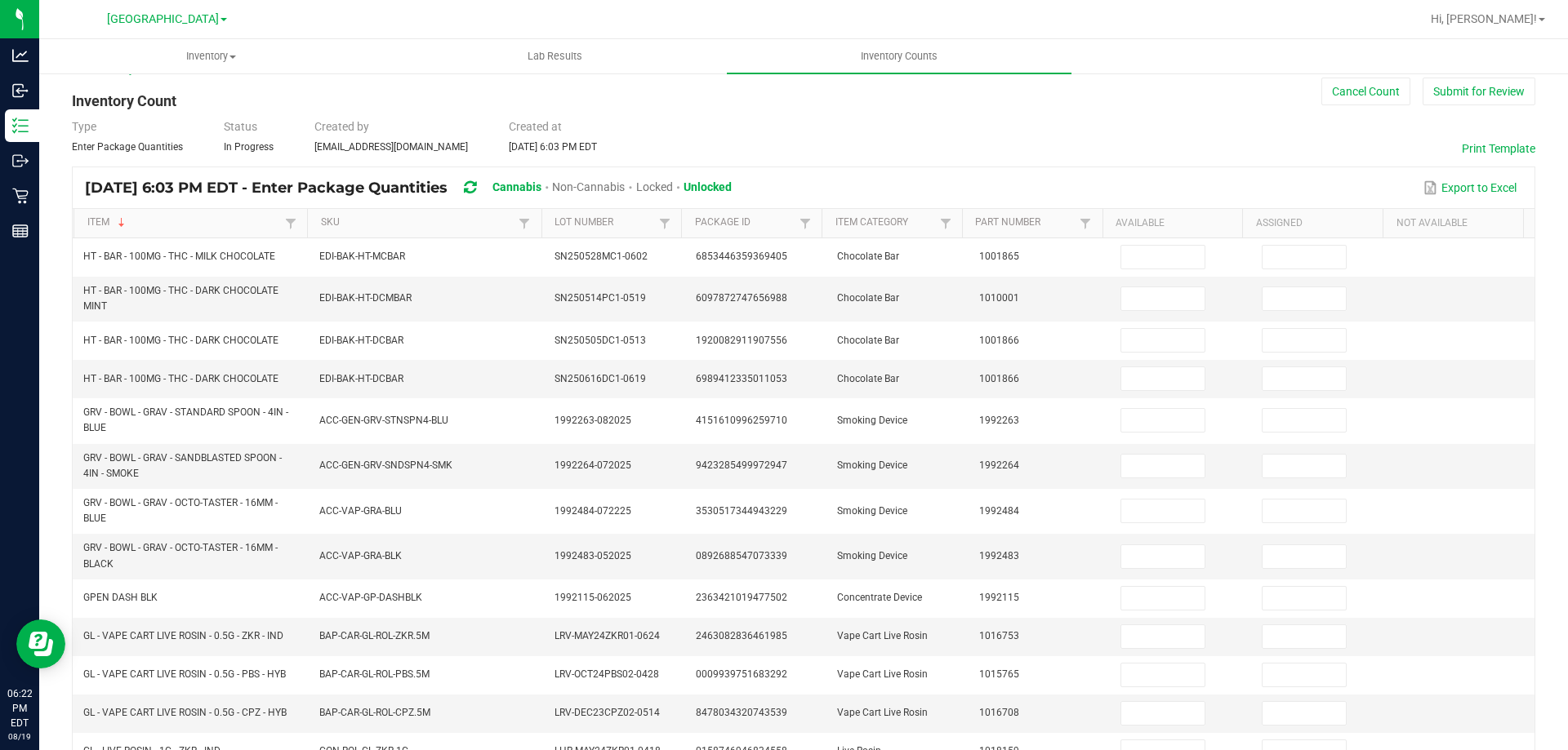
scroll to position [0, 0]
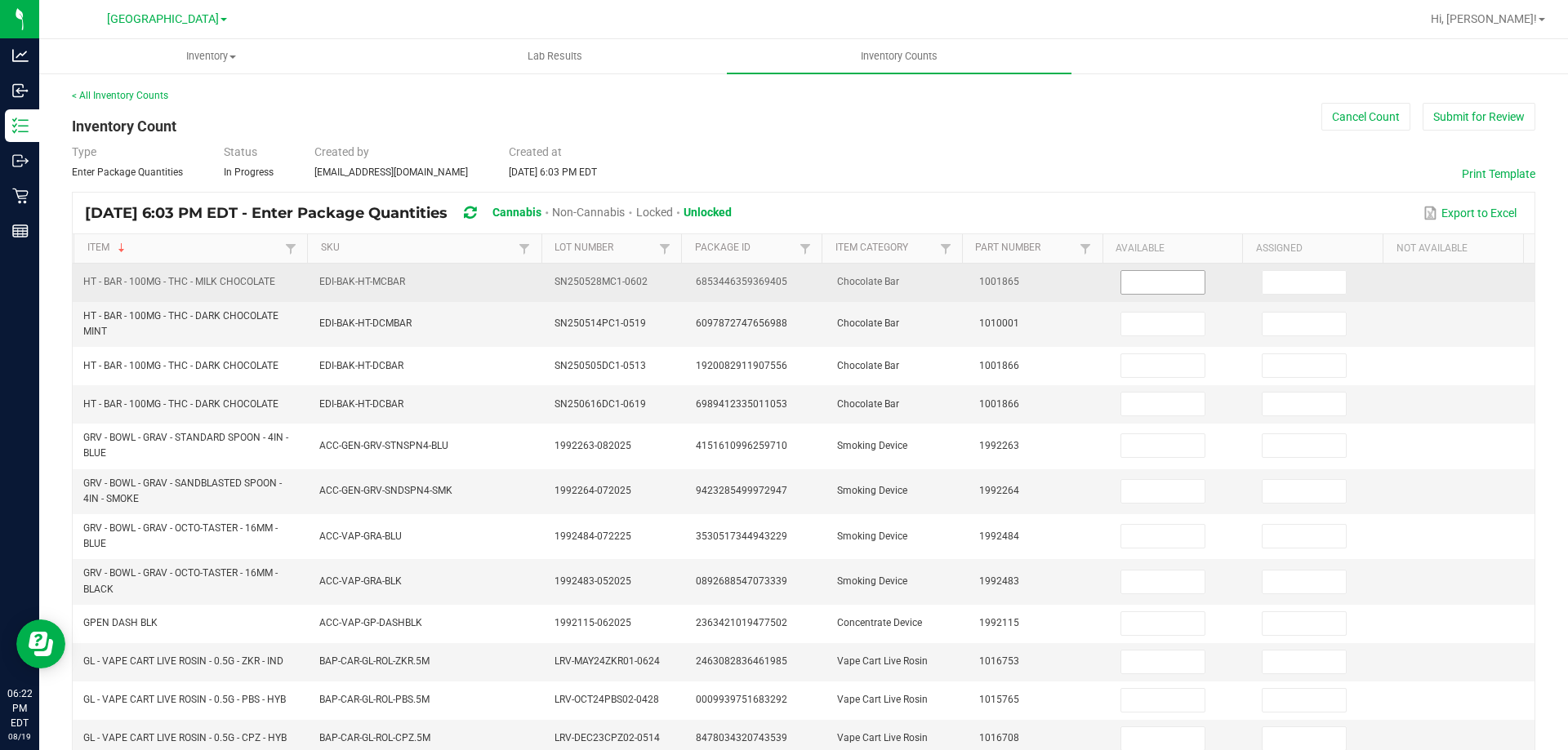
click at [1142, 281] on input at bounding box center [1163, 282] width 83 height 23
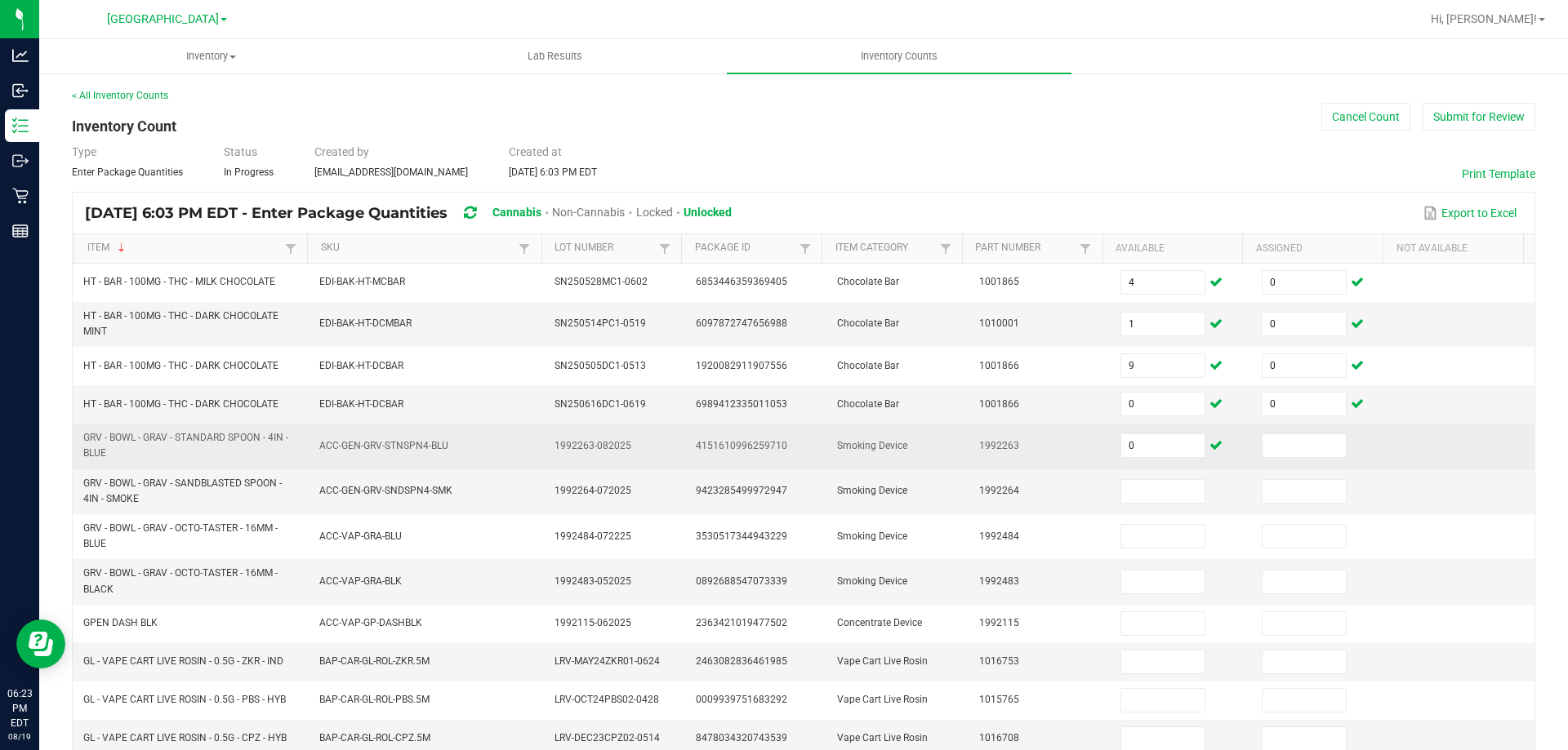
drag, startPoint x: 133, startPoint y: 462, endPoint x: 82, endPoint y: 453, distance: 51.8
click at [82, 453] on td "GRV - BOWL - GRAV - STANDARD SPOON - 4IN - BLUE" at bounding box center [191, 446] width 236 height 45
drag, startPoint x: 106, startPoint y: 449, endPoint x: 81, endPoint y: 447, distance: 25.1
click at [81, 447] on td "GRV - BOWL - GRAV - STANDARD SPOON - 4IN - BLUE" at bounding box center [191, 446] width 236 height 45
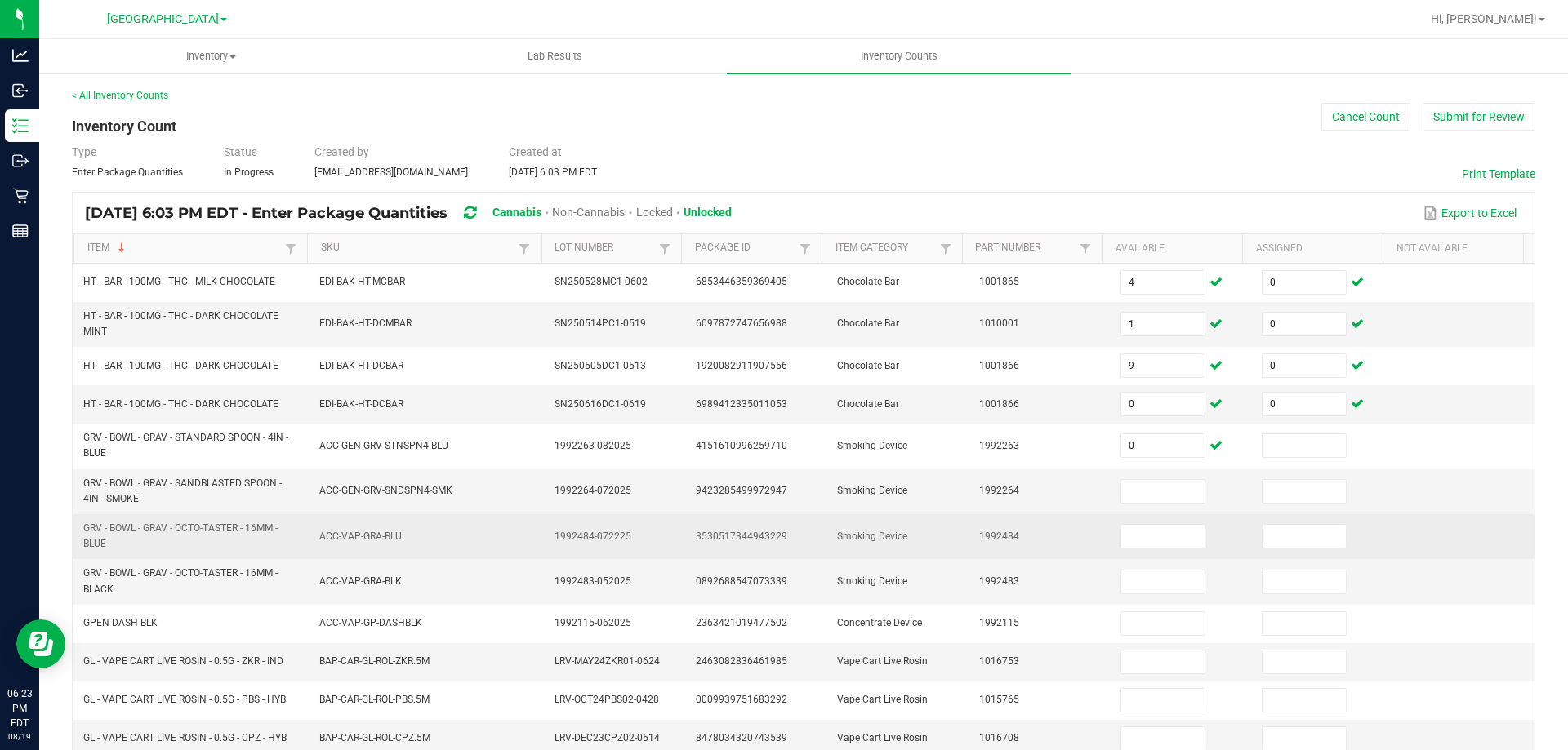
copy span "GRV - BOWL - GRAV - STANDARD SPOON - 4IN - BLUE"
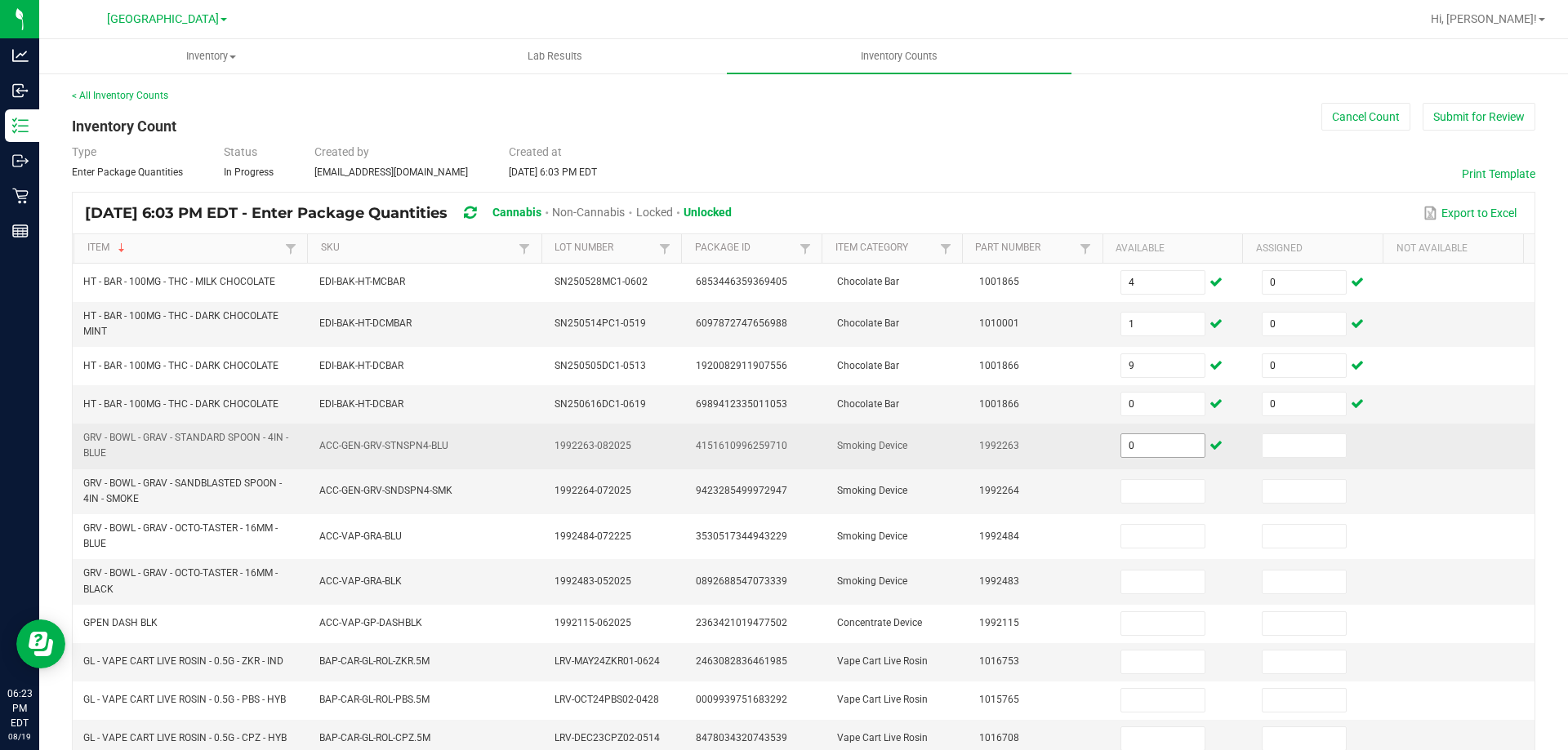
click at [1124, 439] on input "0" at bounding box center [1163, 446] width 83 height 23
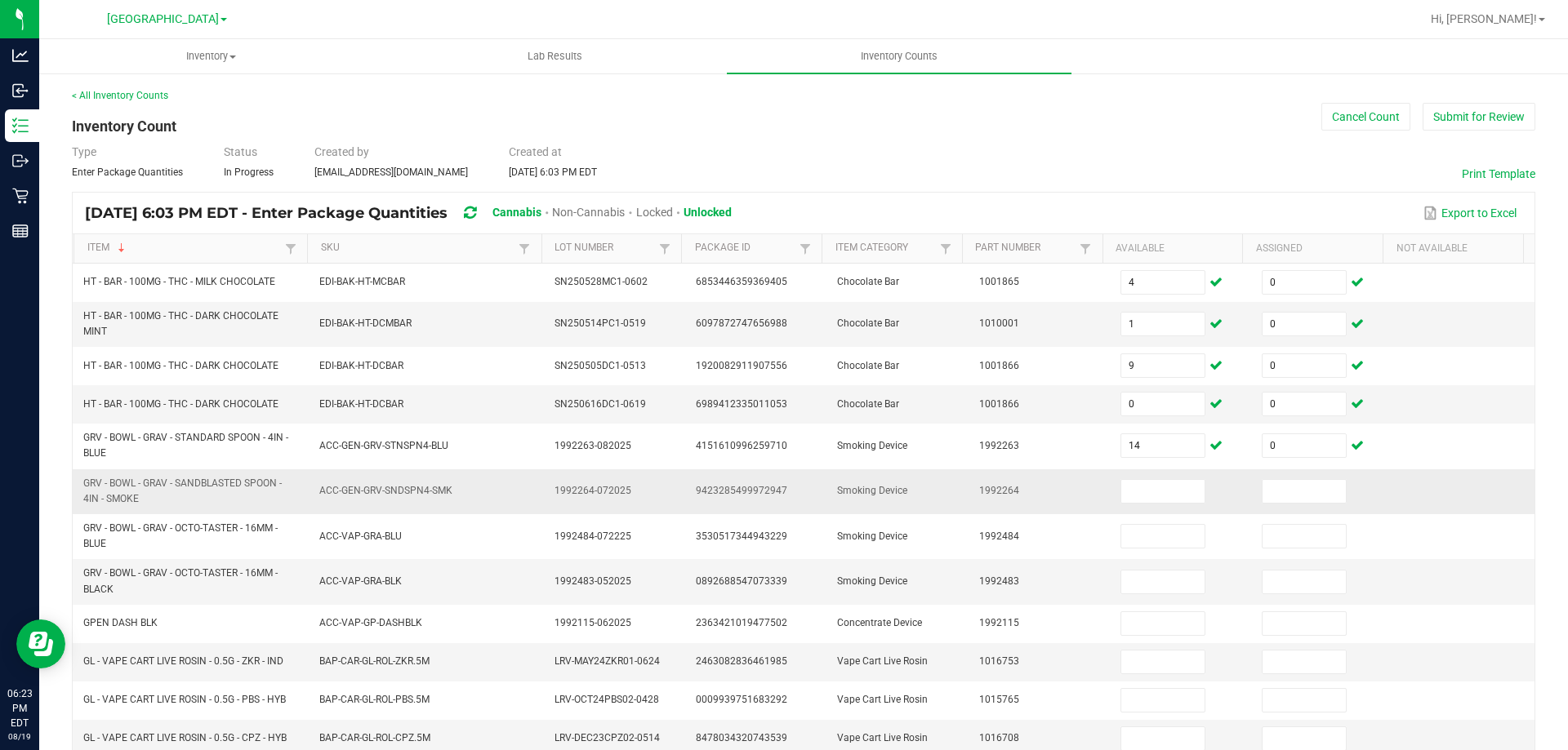
drag, startPoint x: 141, startPoint y: 497, endPoint x: 80, endPoint y: 487, distance: 61.8
click at [80, 487] on td "GRV - BOWL - GRAV - SANDBLASTED SPOON - 4IN - SMOKE" at bounding box center [191, 492] width 236 height 45
copy span "GRV - BOWL - GRAV - SANDBLASTED SPOON - 4IN - SMOKE"
click at [1160, 495] on input at bounding box center [1163, 492] width 83 height 23
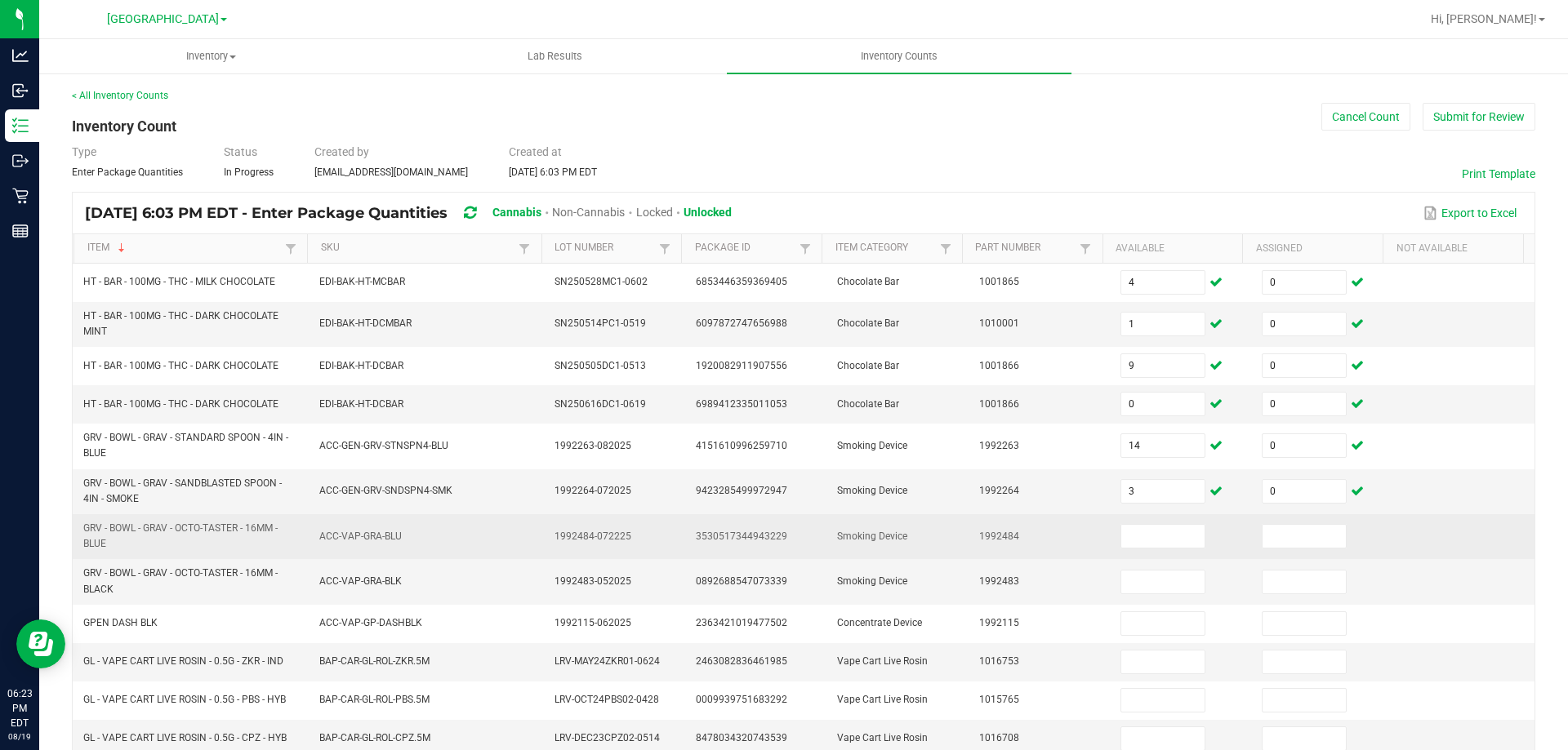
drag, startPoint x: 135, startPoint y: 542, endPoint x: 74, endPoint y: 529, distance: 62.4
click at [74, 529] on td "GRV - BOWL - GRAV - OCTO-TASTER - 16MM - BLUE" at bounding box center [191, 536] width 236 height 45
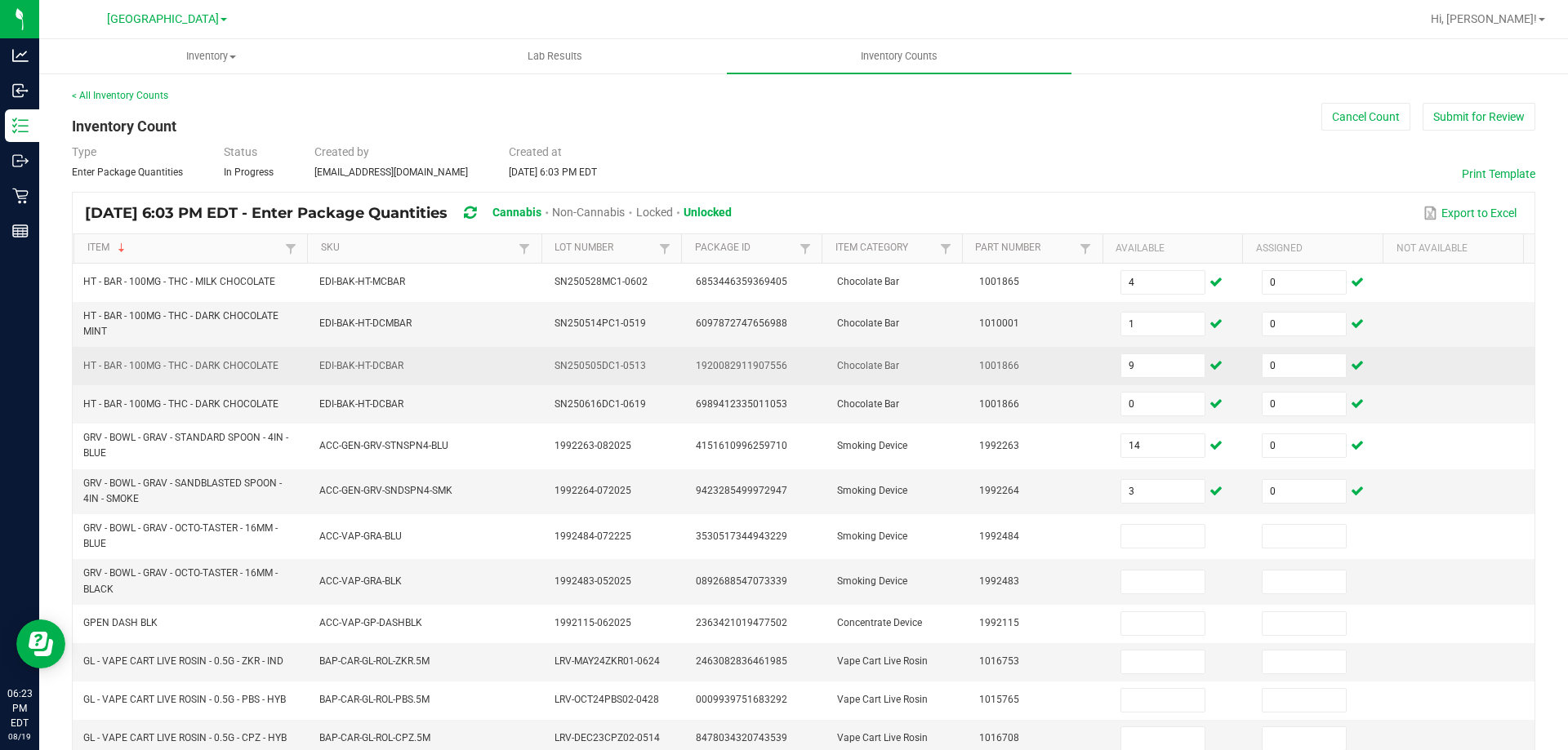
copy span "GRV - BOWL - GRAV - OCTO-TASTER - 16MM - BLUE"
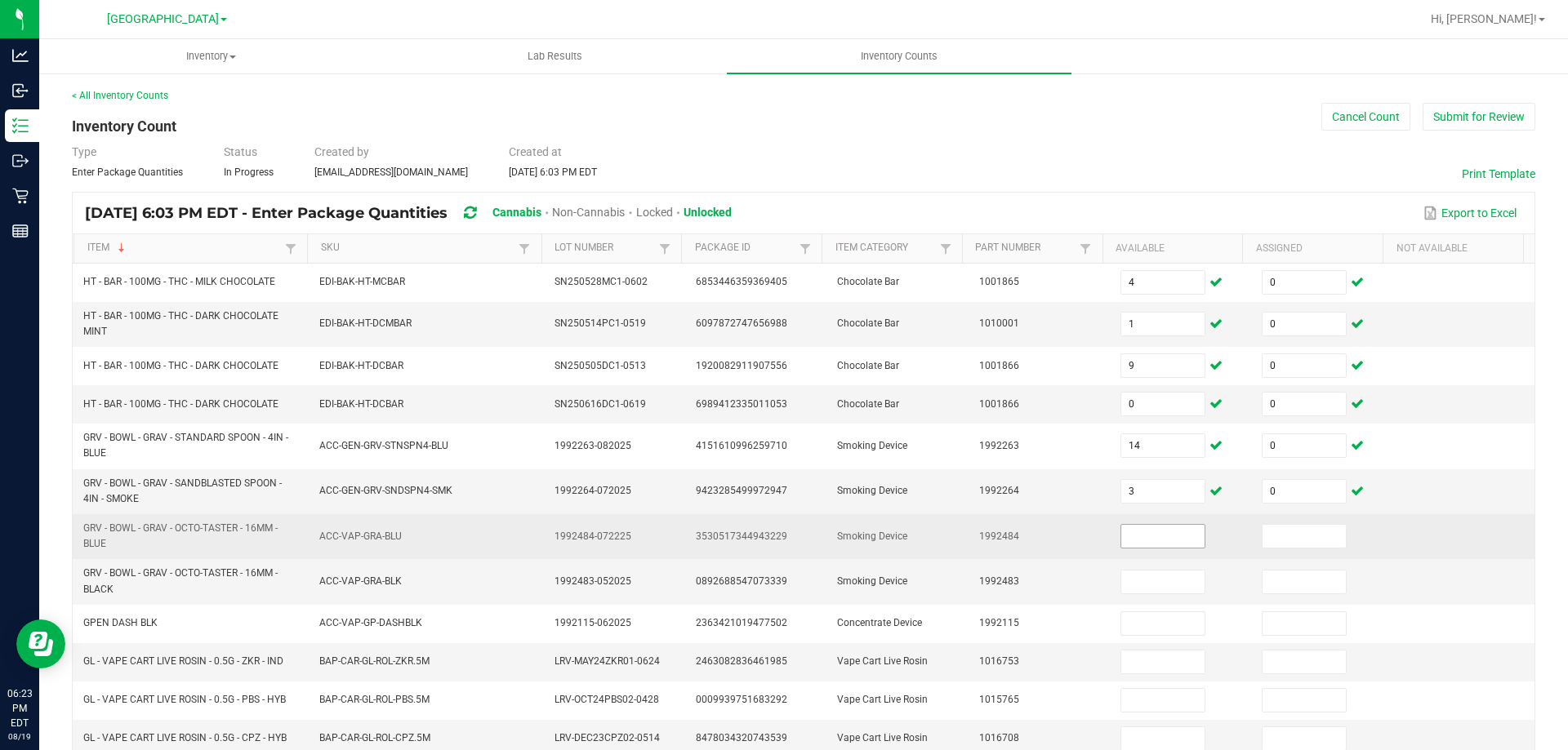
click at [1148, 541] on input at bounding box center [1163, 536] width 83 height 23
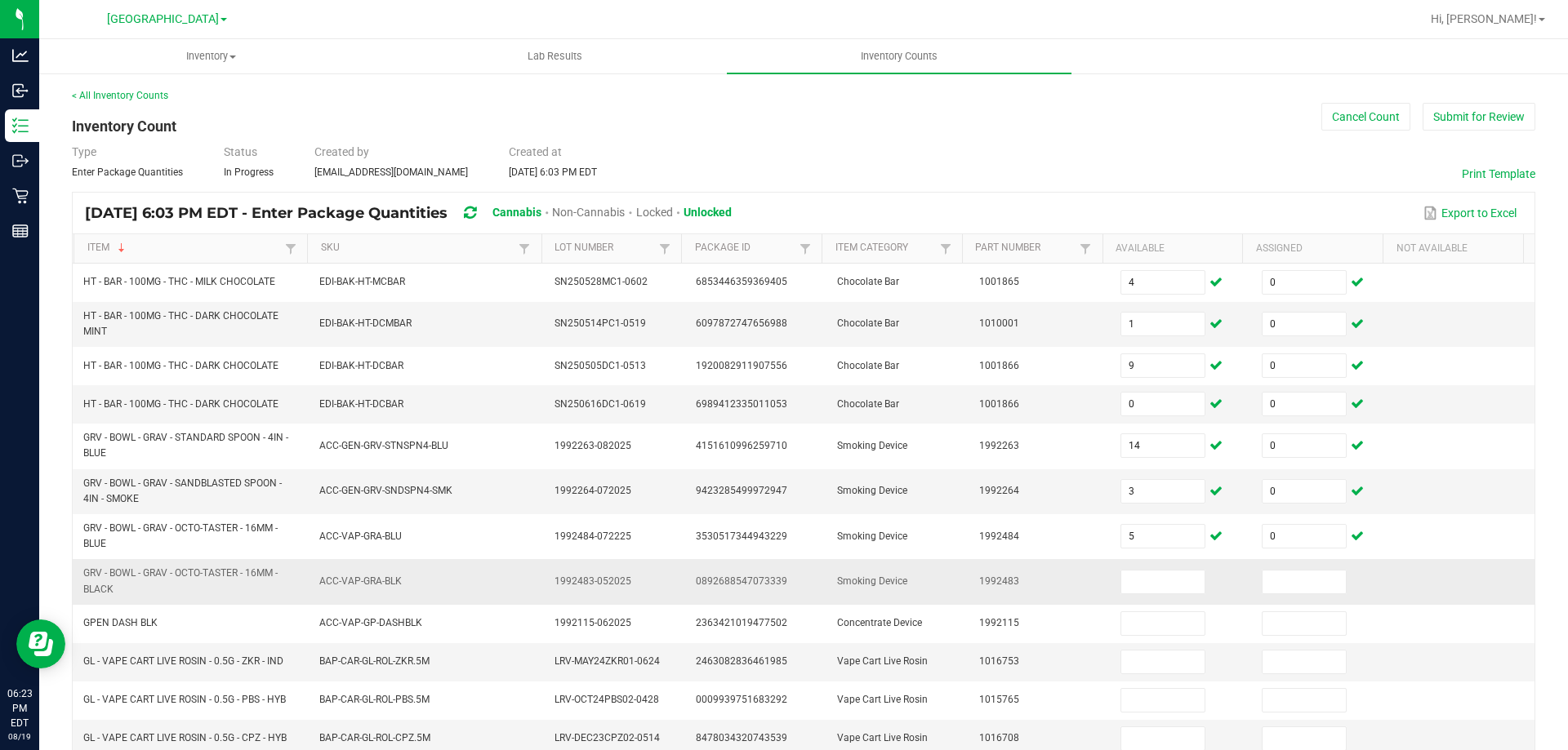
drag, startPoint x: 123, startPoint y: 598, endPoint x: 121, endPoint y: 589, distance: 9.2
click at [121, 589] on td "GRV - BOWL - GRAV - OCTO-TASTER - 16MM - BLACK" at bounding box center [191, 581] width 236 height 45
click at [1120, 570] on span at bounding box center [1163, 582] width 85 height 25
click at [1129, 581] on input at bounding box center [1163, 582] width 83 height 23
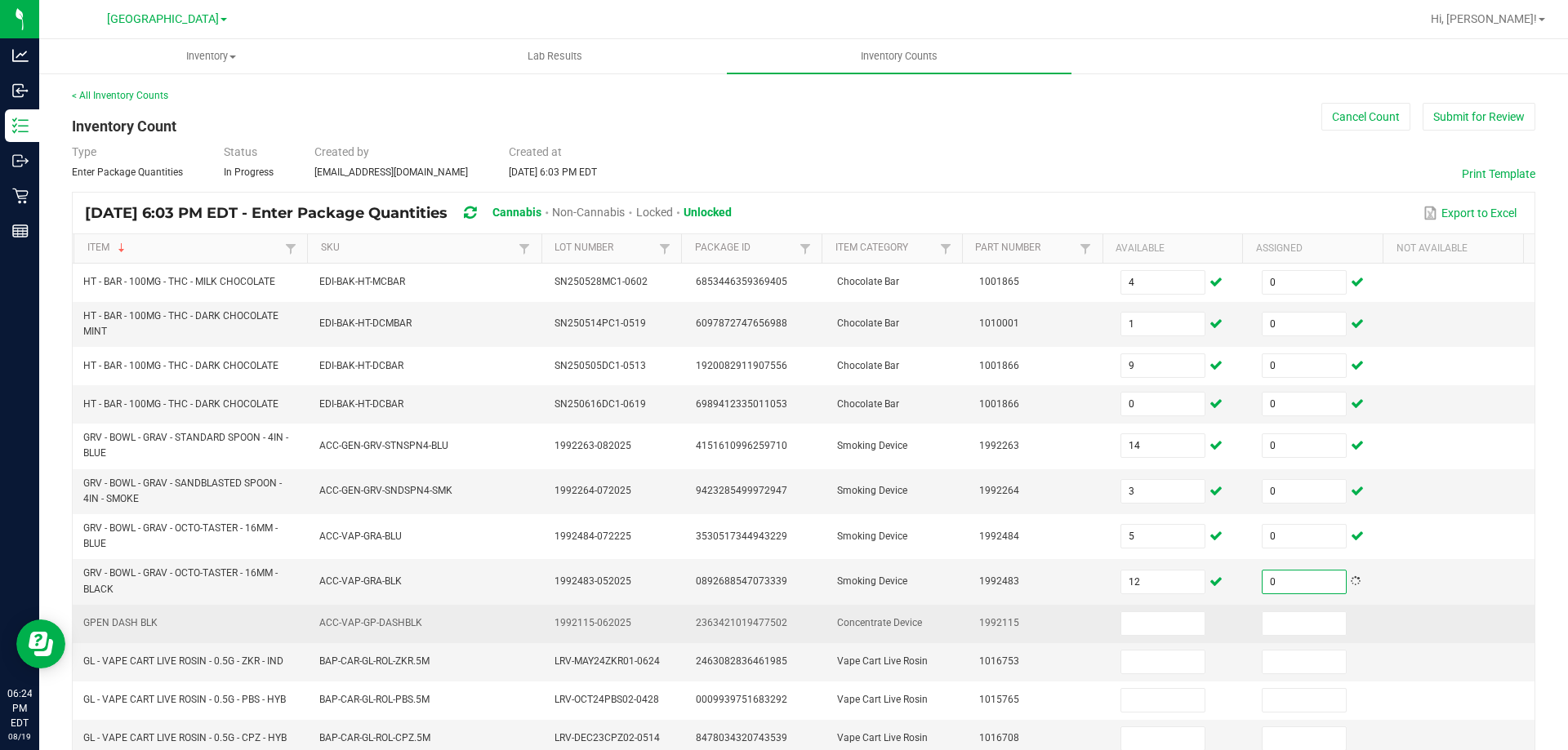
click at [218, 633] on td "GPEN DASH BLK" at bounding box center [191, 624] width 236 height 38
click at [217, 632] on td "GPEN DASH BLK" at bounding box center [191, 624] width 236 height 38
click at [1133, 631] on input at bounding box center [1163, 624] width 83 height 23
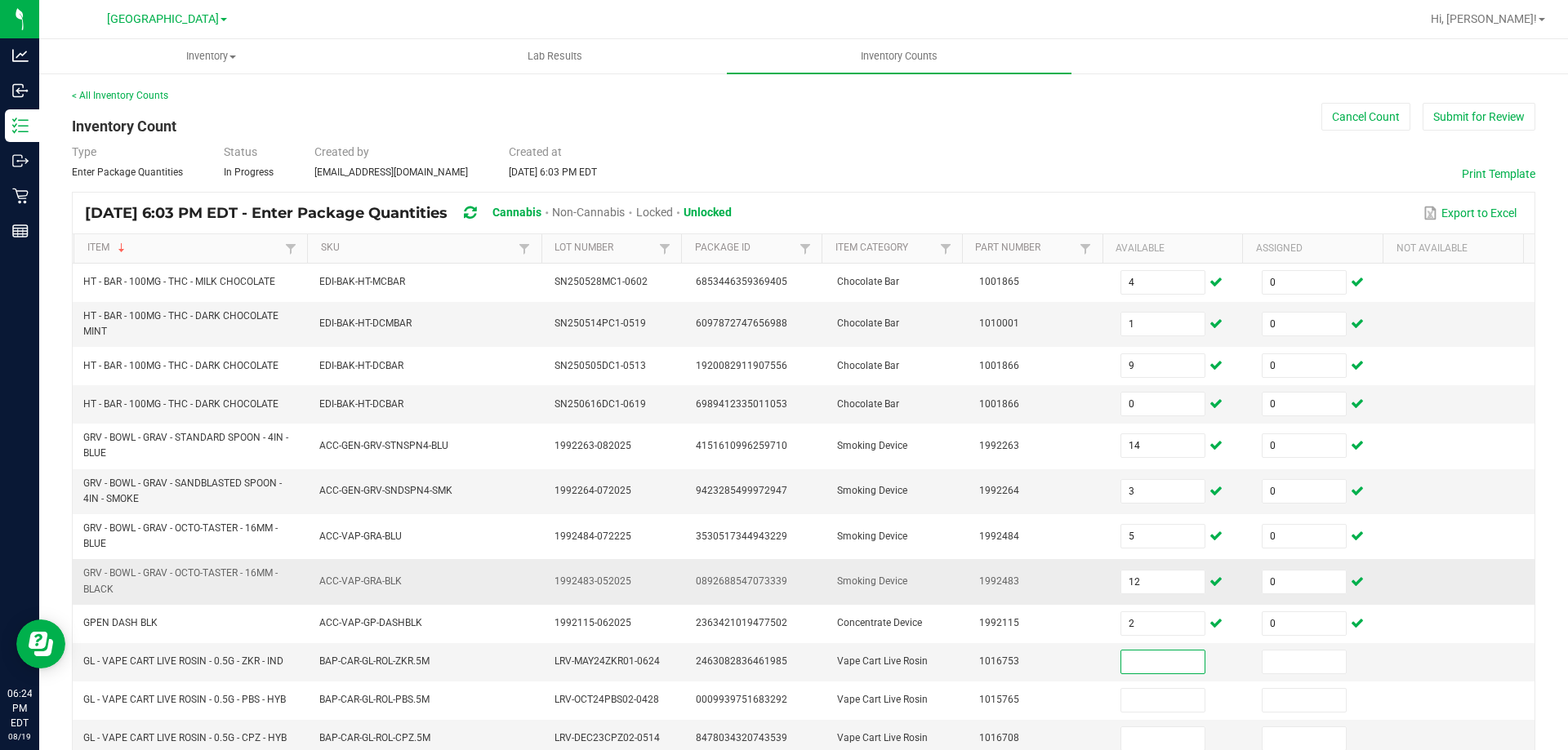
click at [295, 560] on td "GRV - BOWL - GRAV - OCTO-TASTER - 16MM - BLACK" at bounding box center [191, 581] width 236 height 45
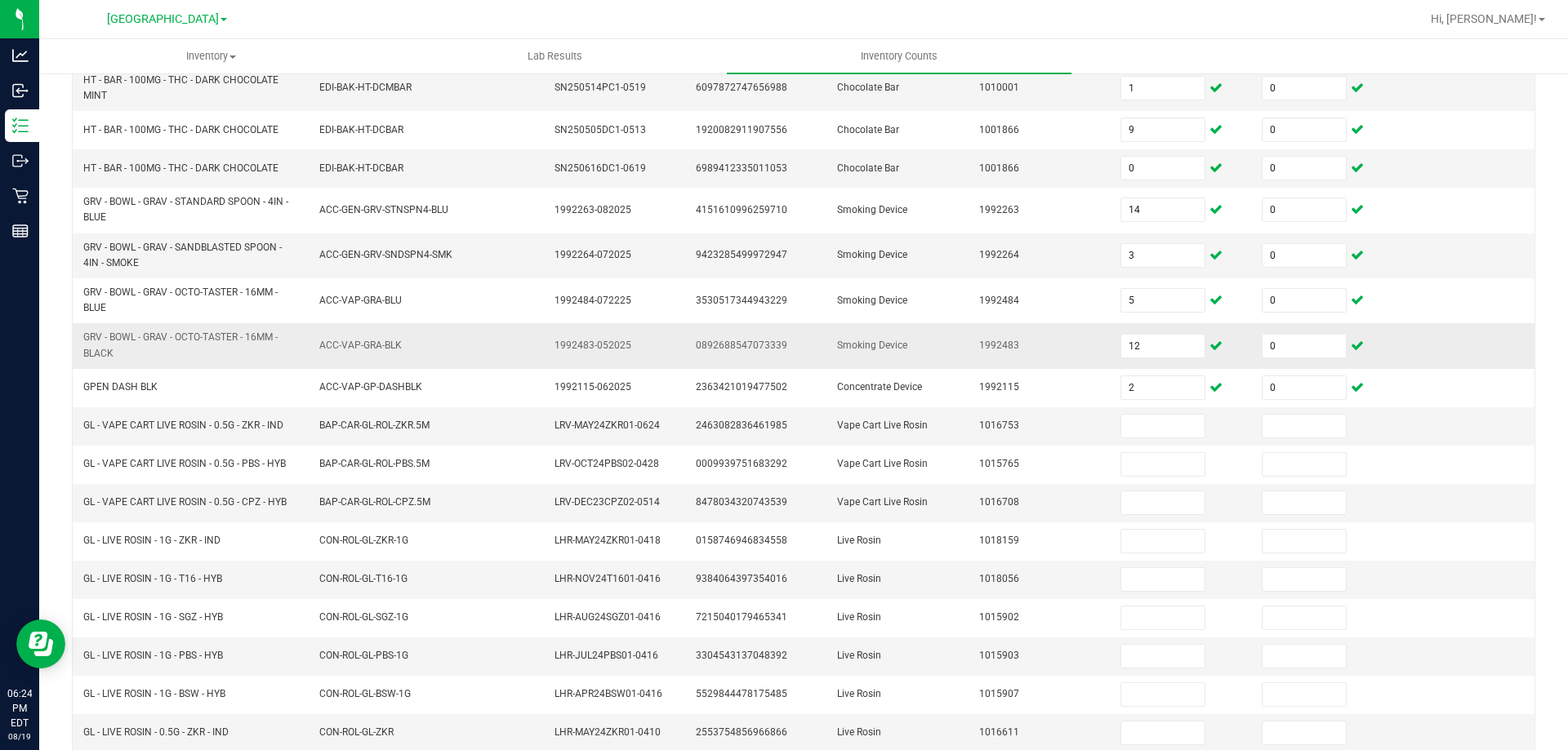
scroll to position [373, 0]
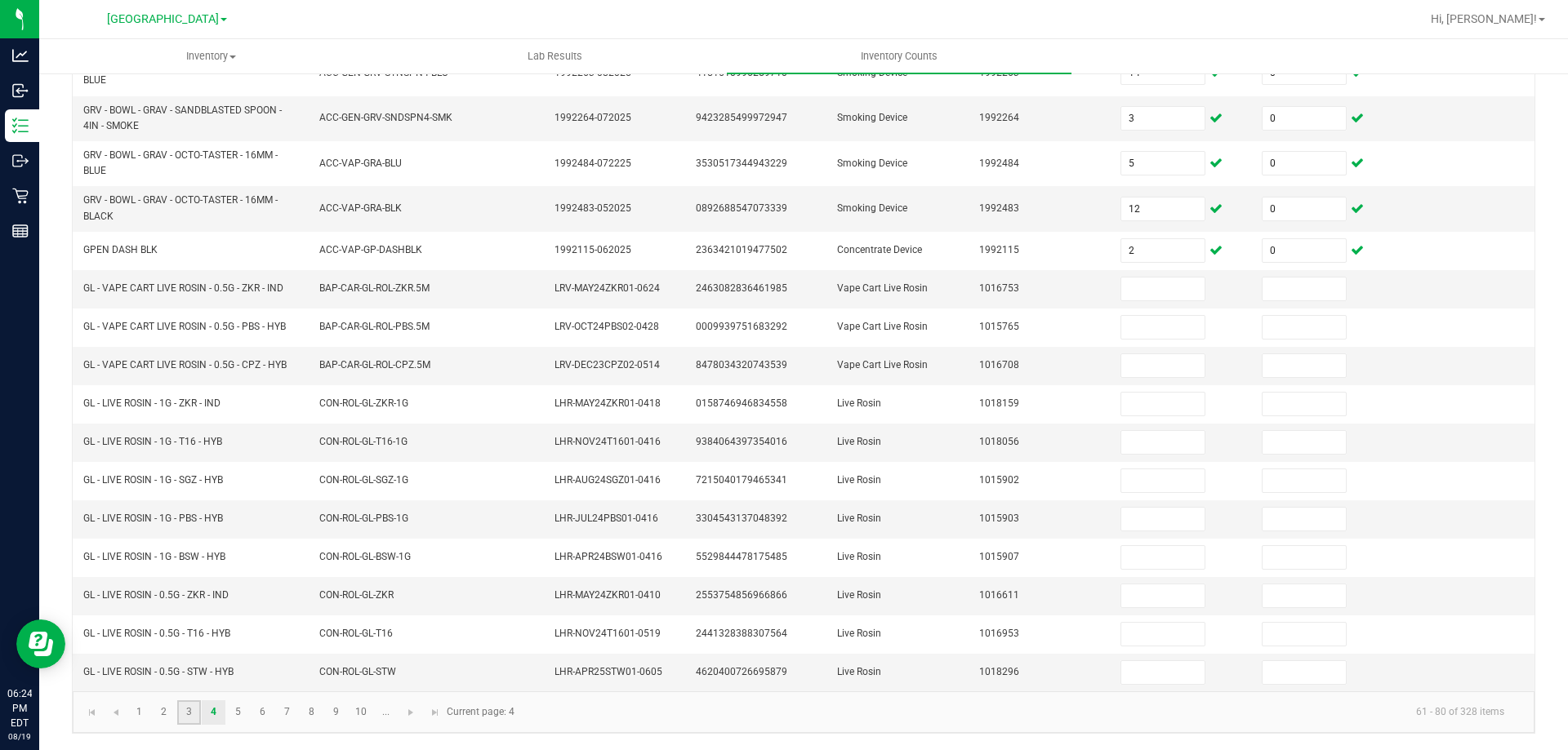
click at [189, 716] on link "3" at bounding box center [188, 713] width 24 height 25
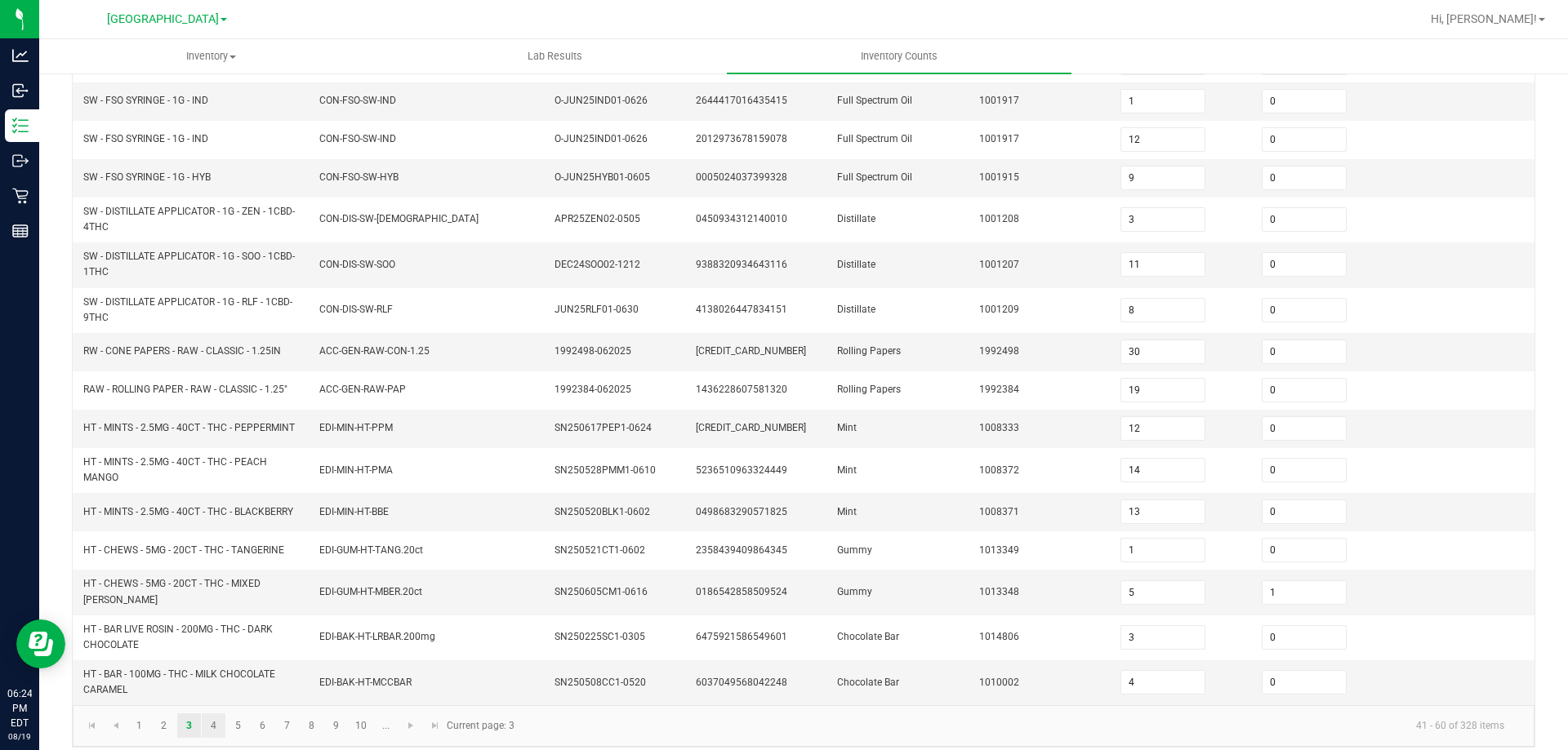
click at [213, 718] on link "4" at bounding box center [213, 725] width 24 height 25
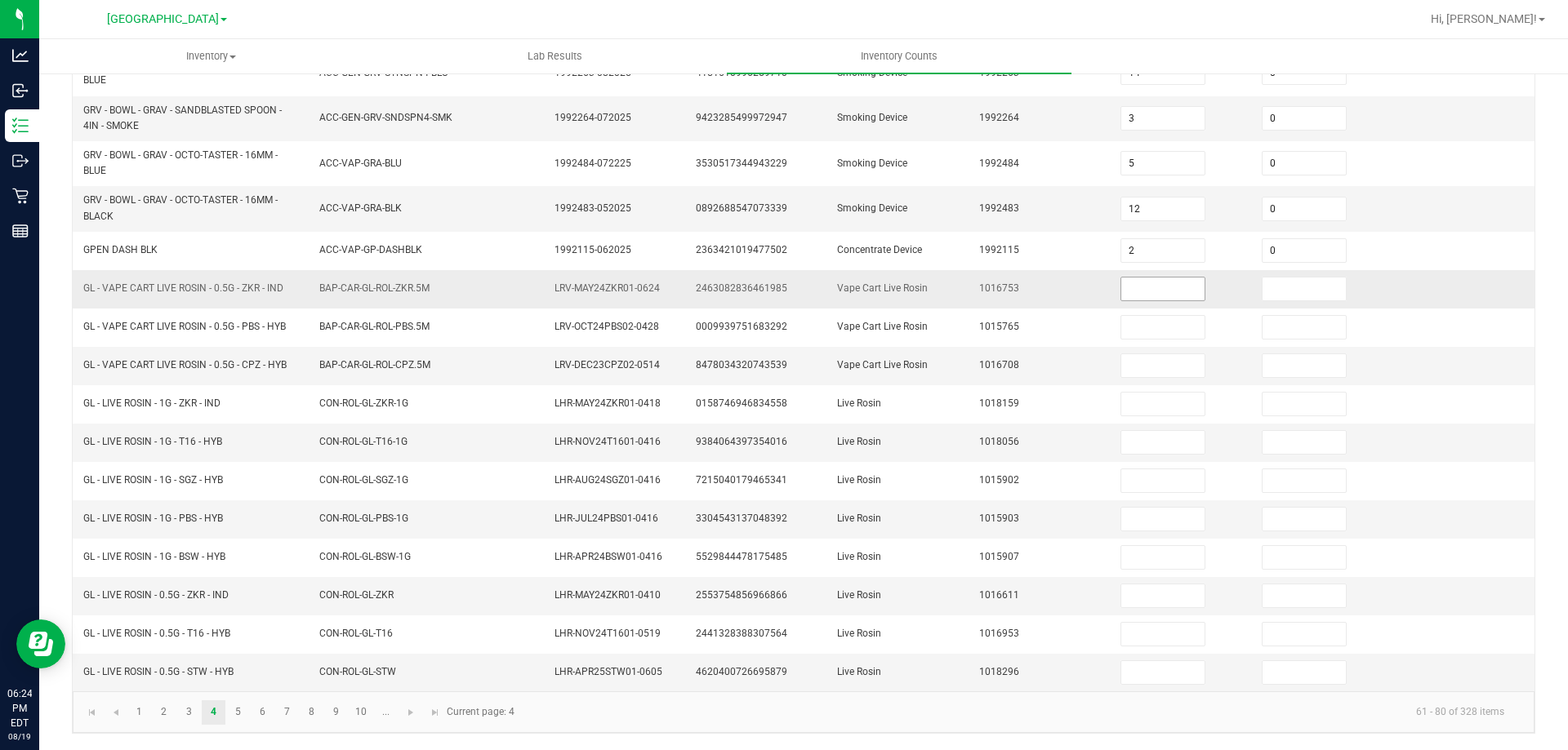
click at [1162, 287] on input at bounding box center [1163, 289] width 83 height 23
click at [238, 712] on link "5" at bounding box center [238, 713] width 24 height 25
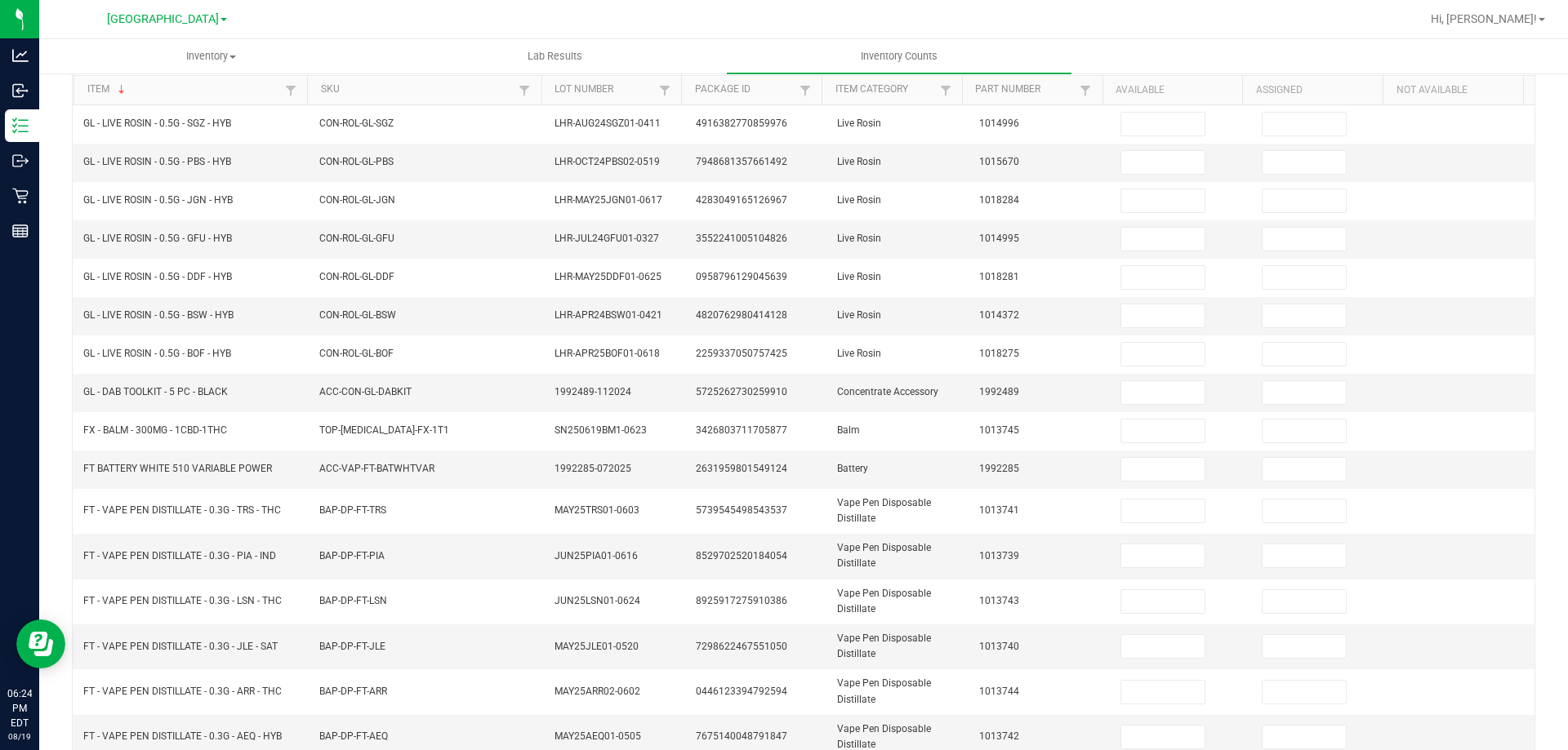
scroll to position [211, 0]
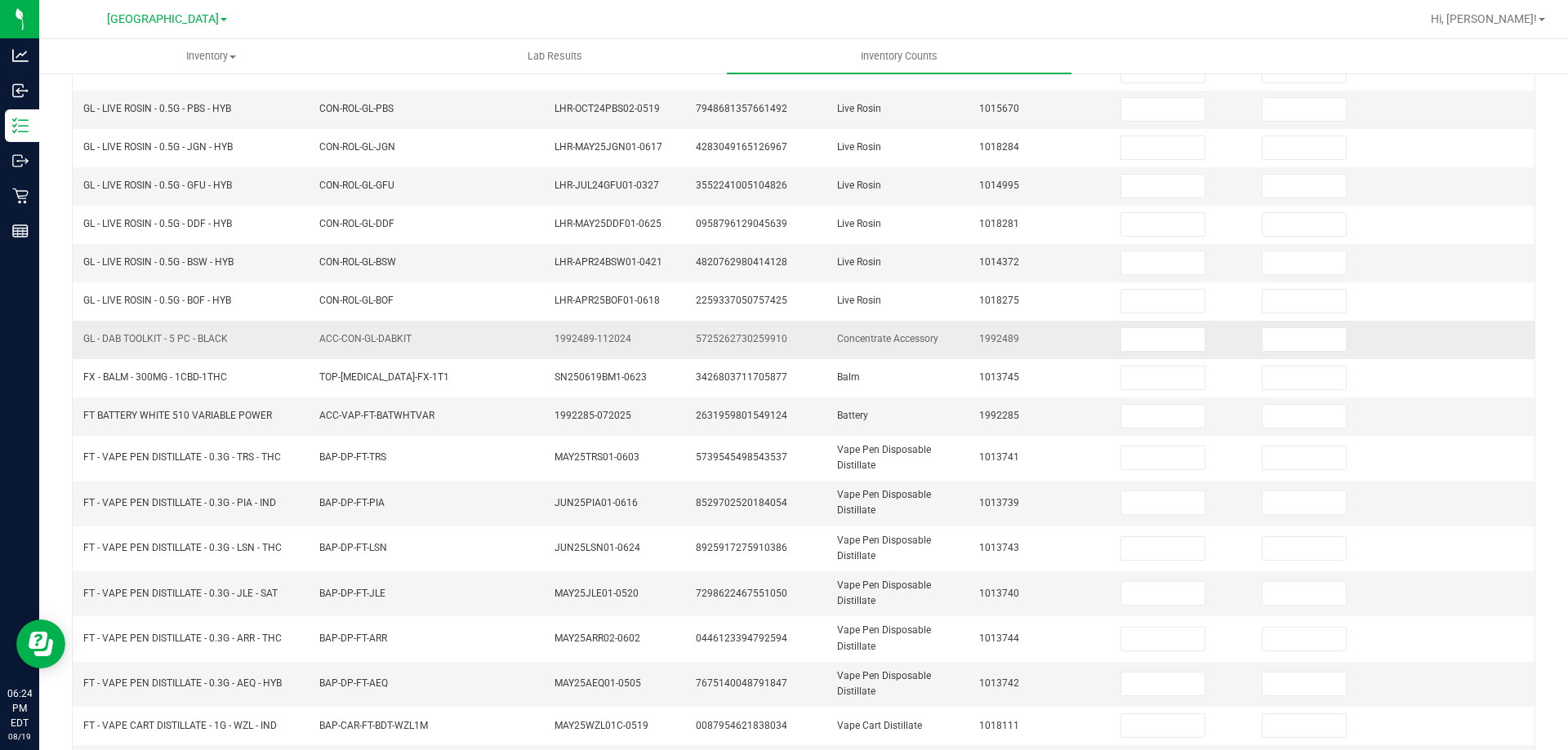
drag, startPoint x: 229, startPoint y: 333, endPoint x: 86, endPoint y: 352, distance: 144.3
click at [86, 352] on td "GL - DAB TOOLKIT - 5 PC - BLACK" at bounding box center [191, 340] width 236 height 38
click at [1143, 342] on input at bounding box center [1163, 340] width 83 height 23
drag, startPoint x: 281, startPoint y: 416, endPoint x: 82, endPoint y: 420, distance: 199.0
click at [82, 420] on td "FT BATTERY WHITE 510 VARIABLE POWER" at bounding box center [191, 416] width 236 height 38
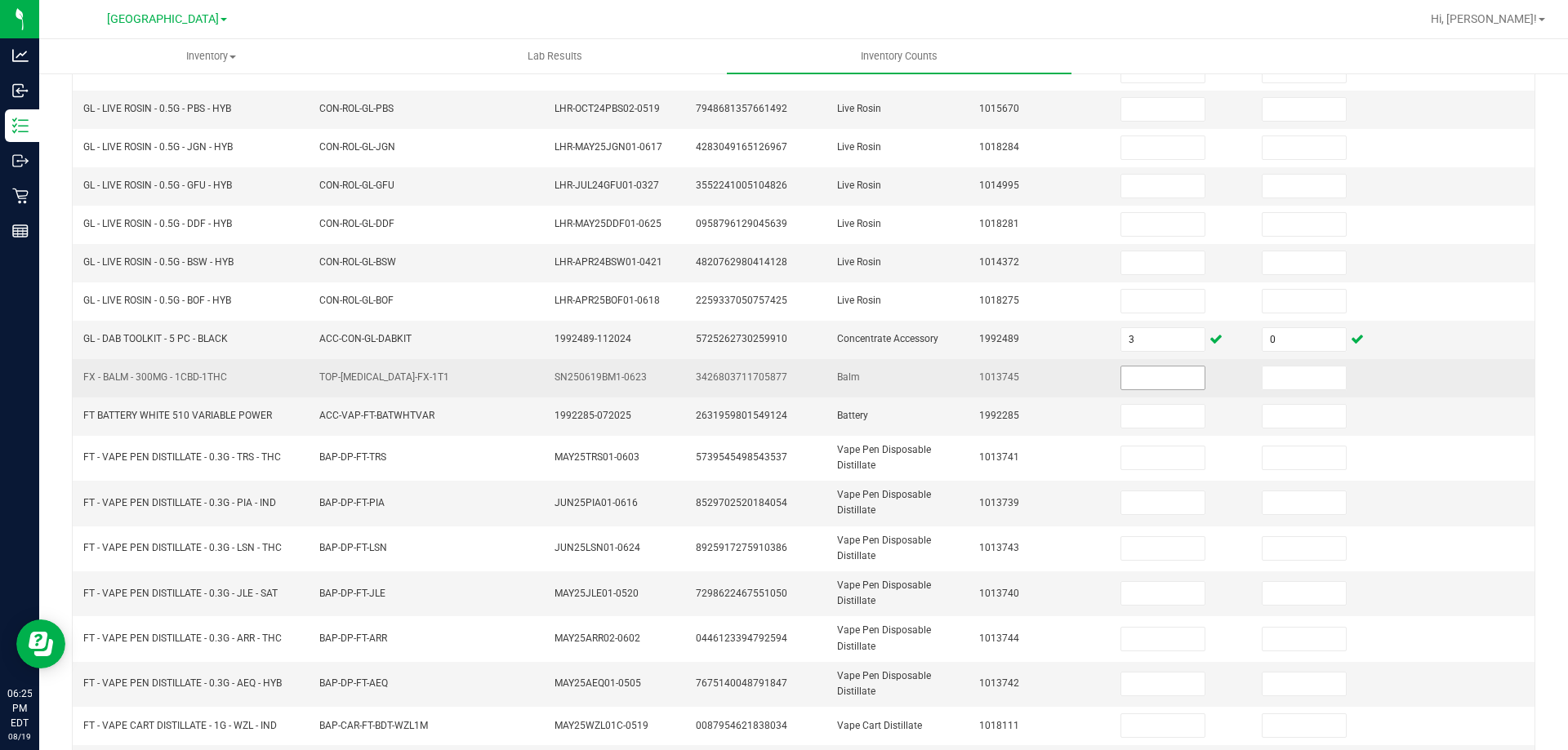
click at [1185, 376] on input at bounding box center [1163, 378] width 83 height 23
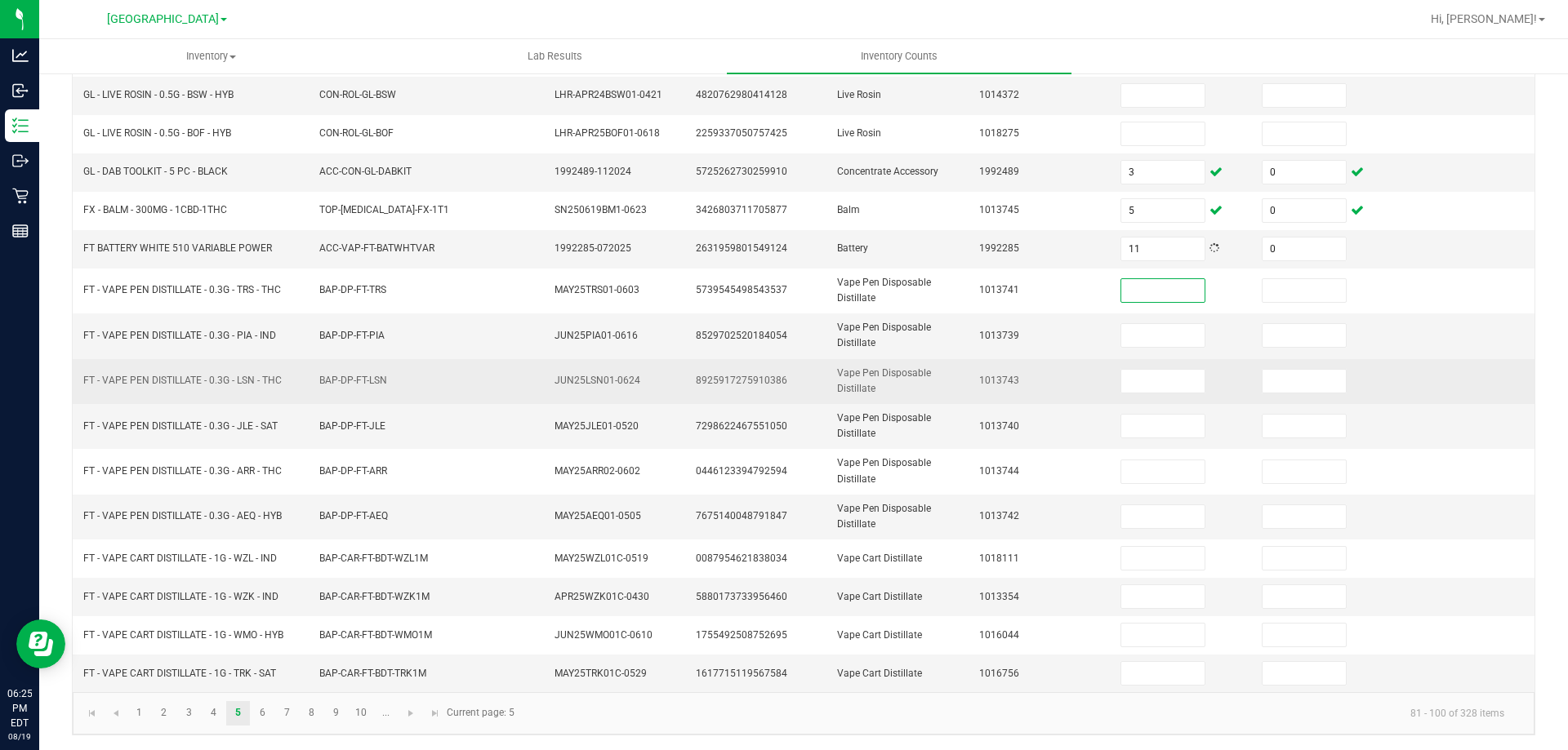
scroll to position [380, 0]
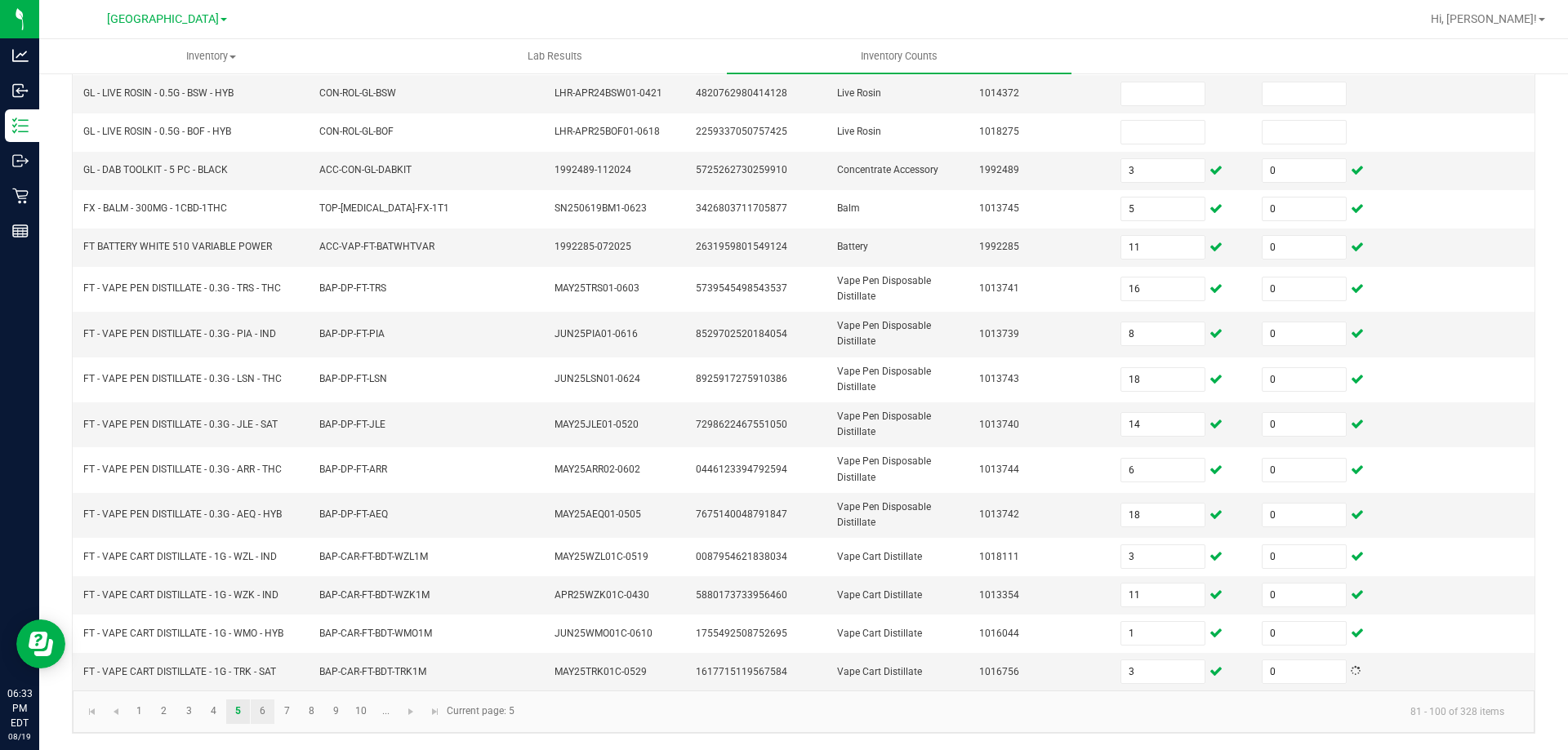
click at [263, 714] on link "6" at bounding box center [262, 712] width 24 height 25
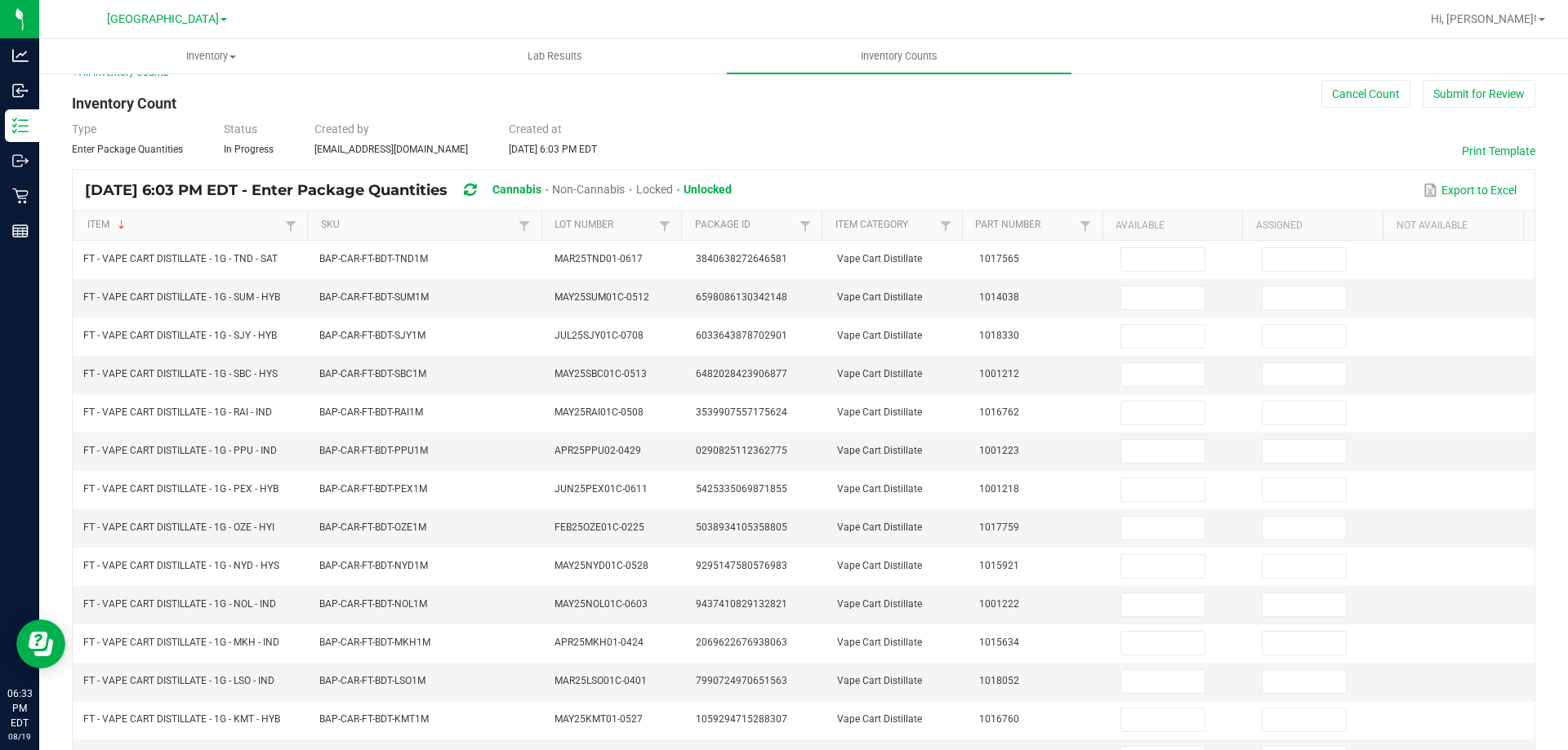
scroll to position [0, 0]
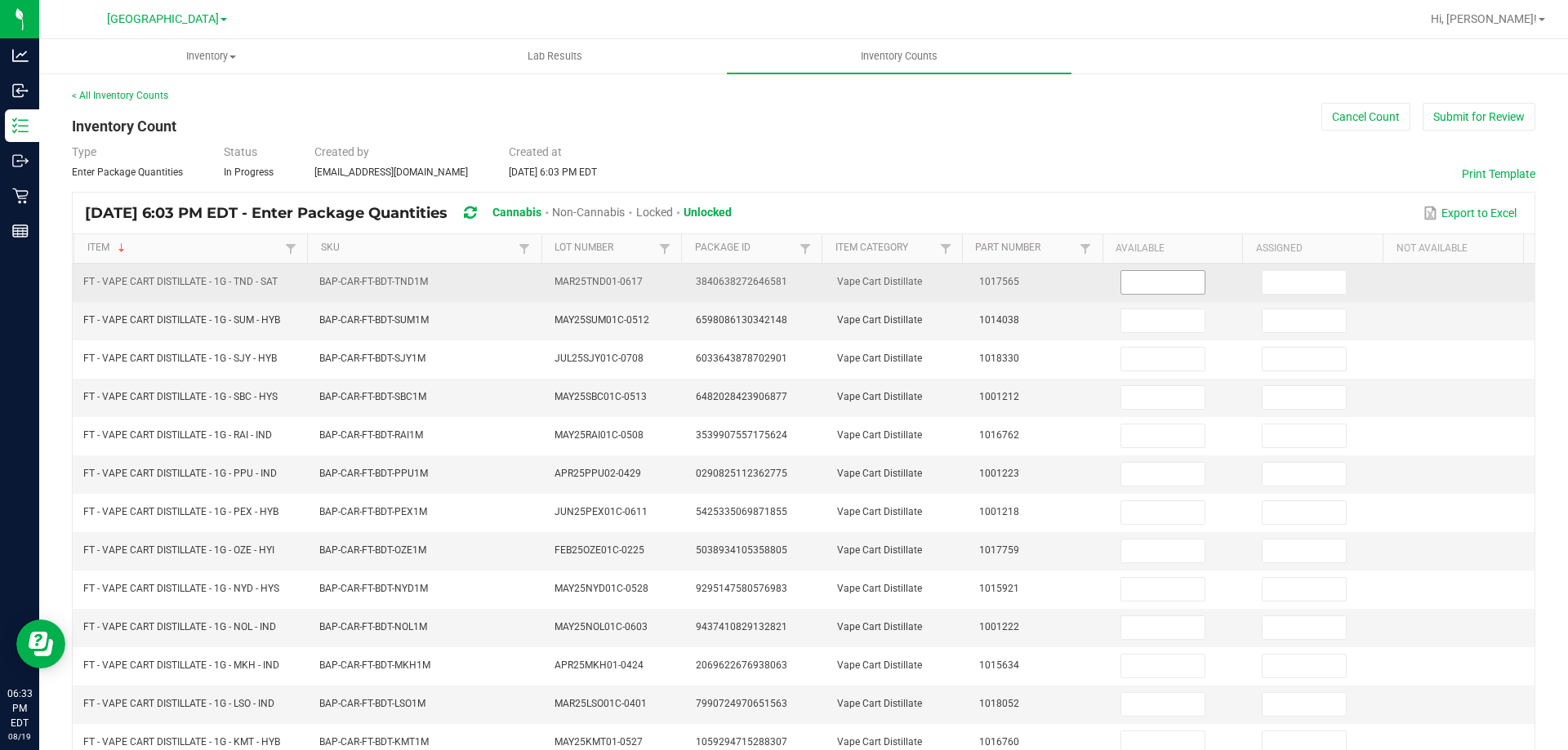
click at [1146, 280] on input at bounding box center [1163, 282] width 83 height 23
click at [1125, 694] on input at bounding box center [1163, 704] width 83 height 23
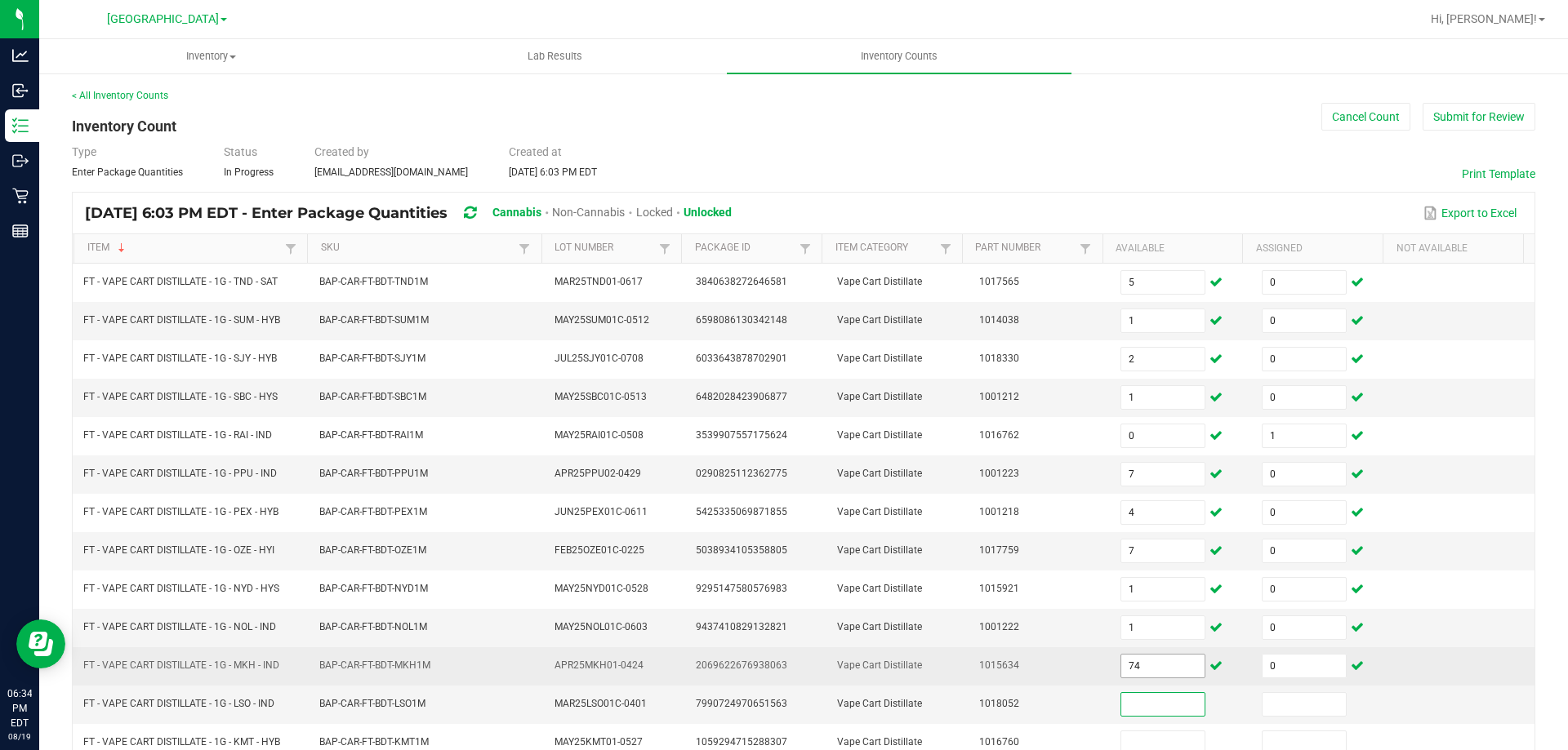
click at [1136, 665] on input "74" at bounding box center [1163, 666] width 83 height 23
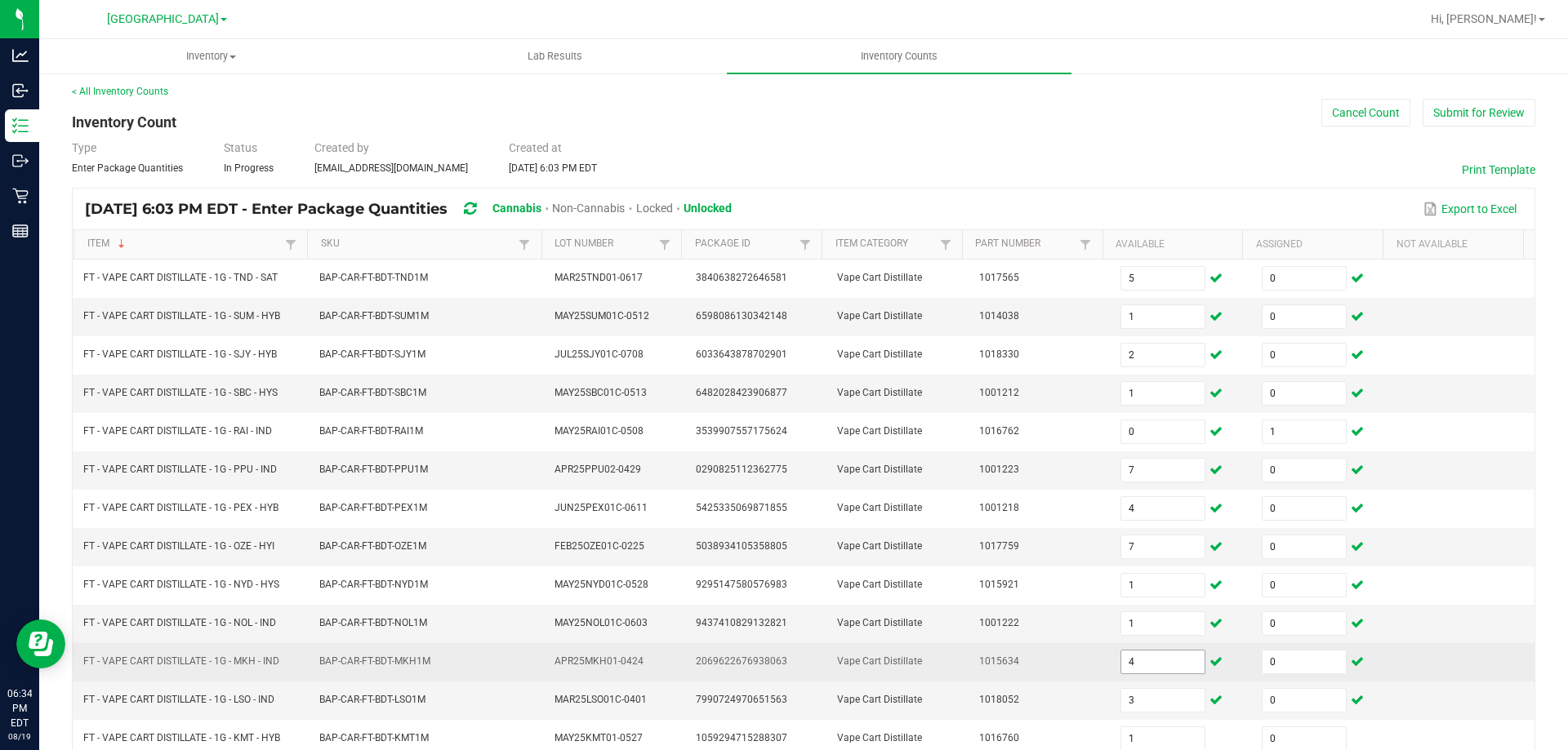
scroll to position [339, 0]
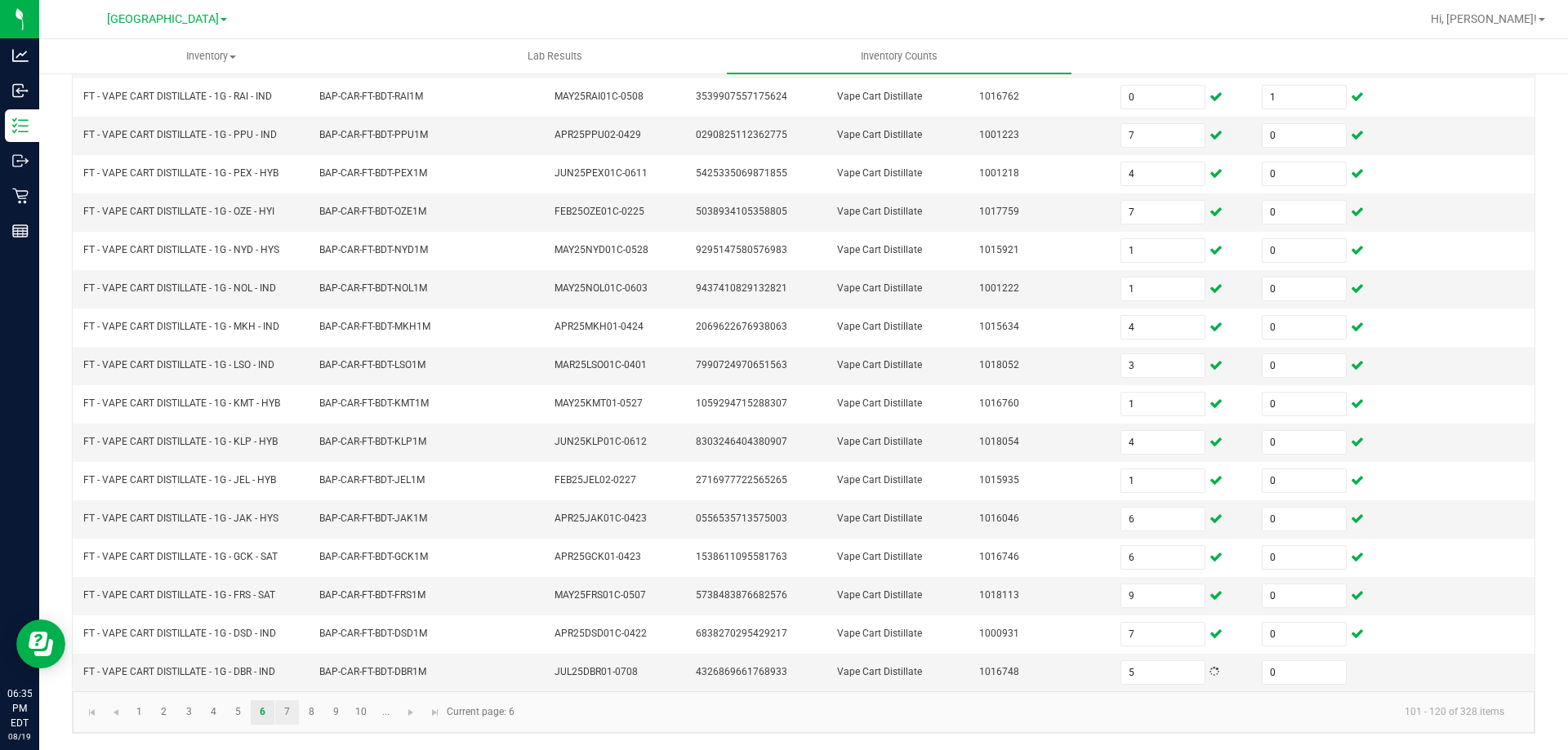
click at [288, 711] on link "7" at bounding box center [287, 713] width 24 height 25
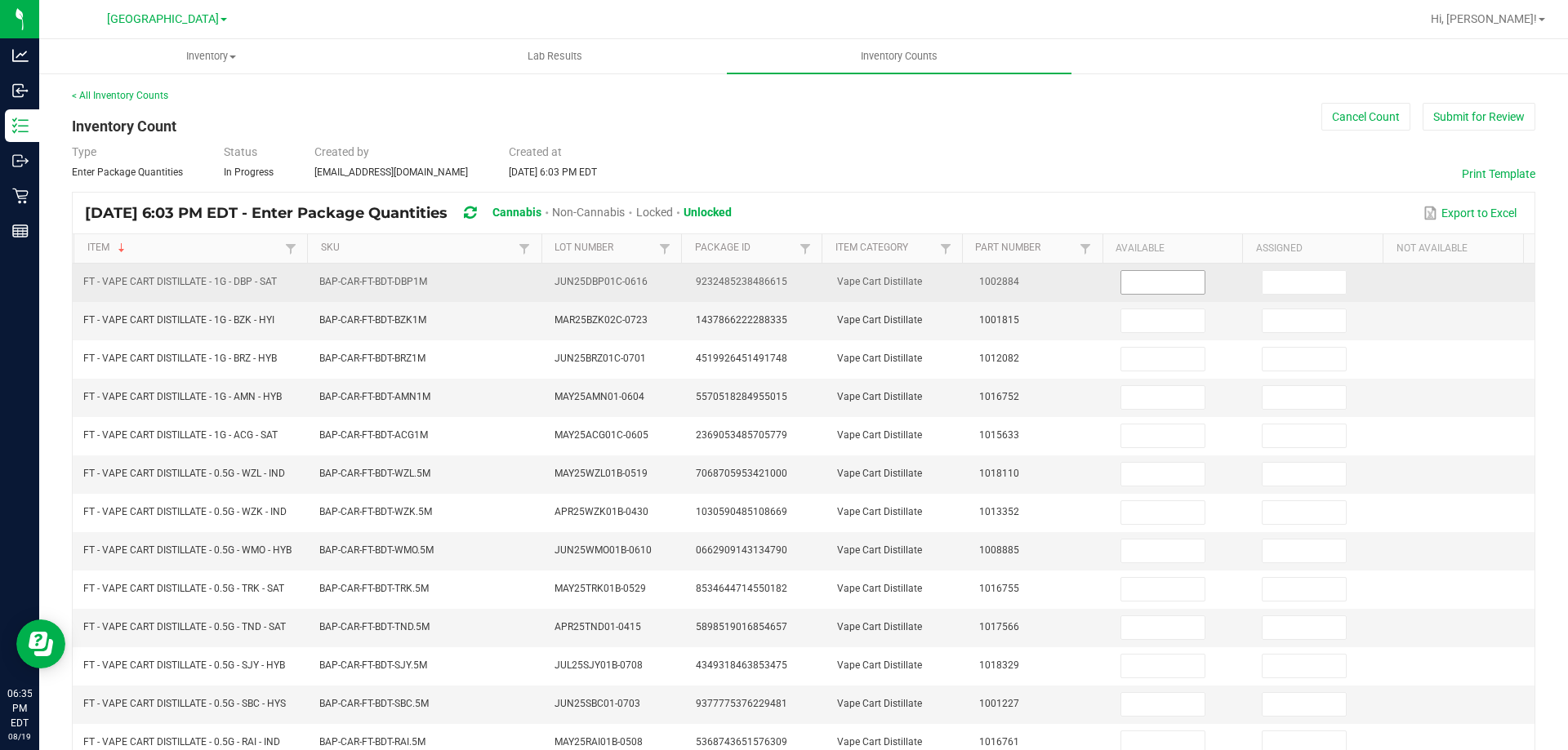
click at [1146, 276] on input at bounding box center [1163, 282] width 83 height 23
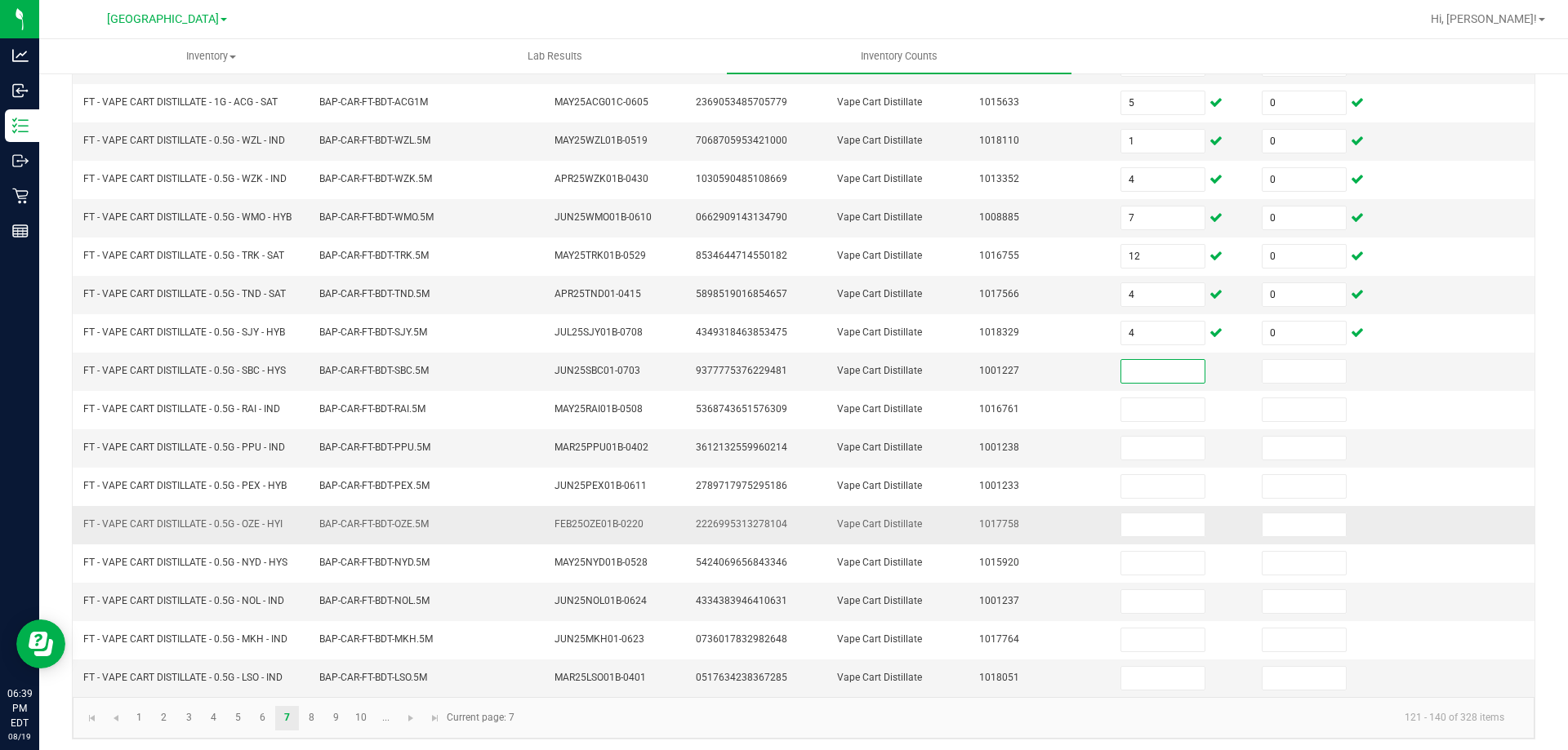
scroll to position [339, 0]
